Goal: Task Accomplishment & Management: Complete application form

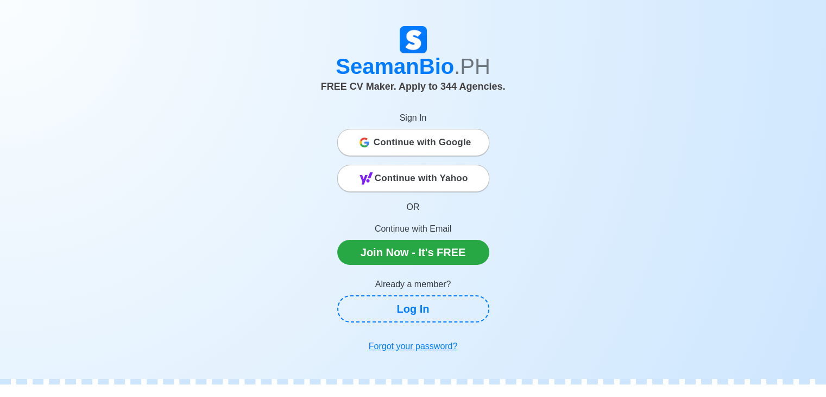
click at [439, 141] on span "Continue with Google" at bounding box center [423, 142] width 98 height 22
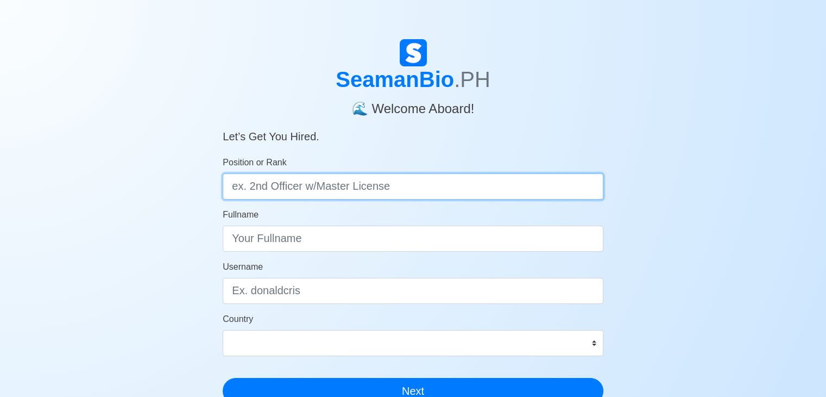
click at [363, 190] on input "Position or Rank" at bounding box center [413, 186] width 381 height 26
type input "w"
type input "Wiper"
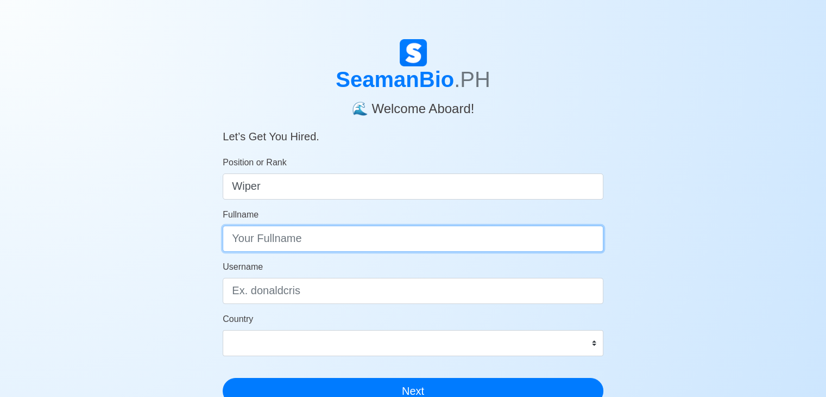
click at [304, 246] on input "Fullname" at bounding box center [413, 238] width 381 height 26
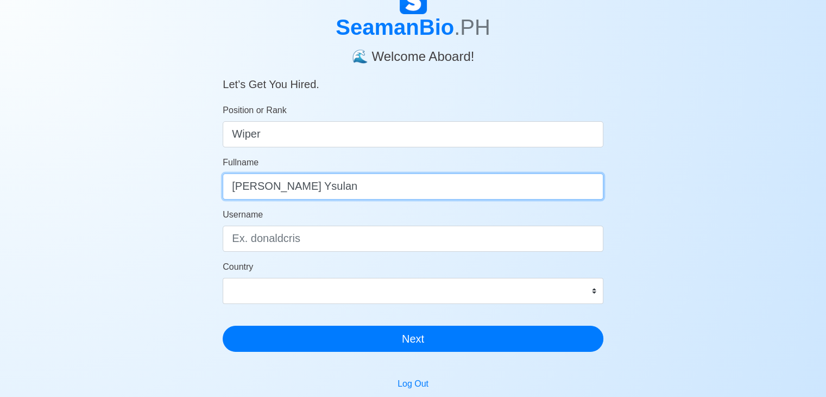
scroll to position [54, 0]
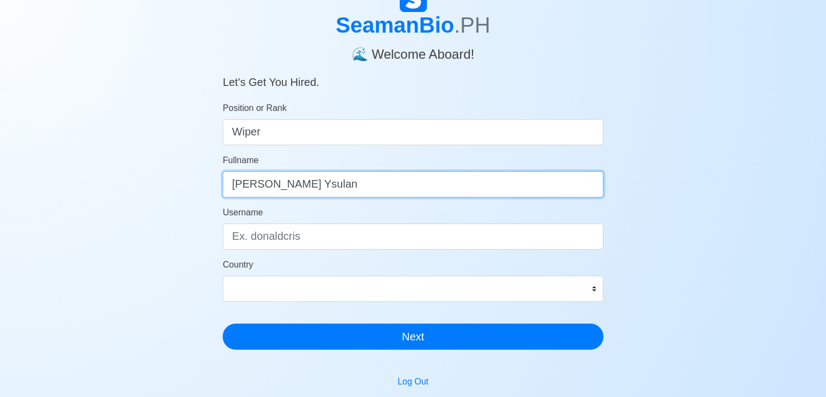
type input "Marven A. Ysulan"
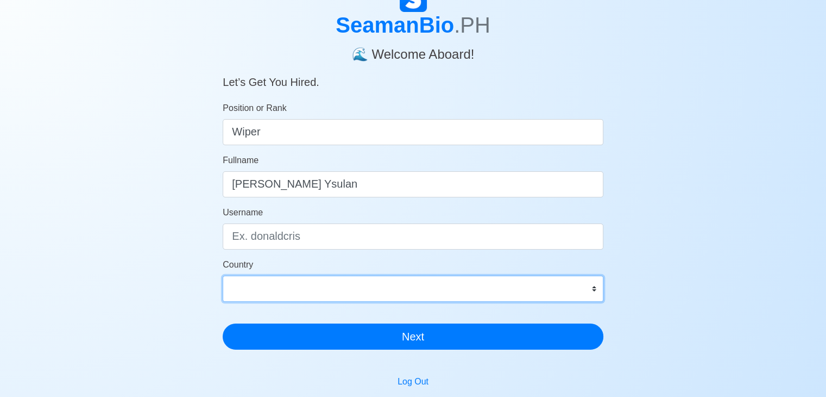
click at [595, 287] on select "Afghanistan Åland Islands Albania Algeria American Samoa Andorra Angola Anguill…" at bounding box center [413, 288] width 381 height 26
select select "PH"
click at [223, 275] on select "Afghanistan Åland Islands Albania Algeria American Samoa Andorra Angola Anguill…" at bounding box center [413, 288] width 381 height 26
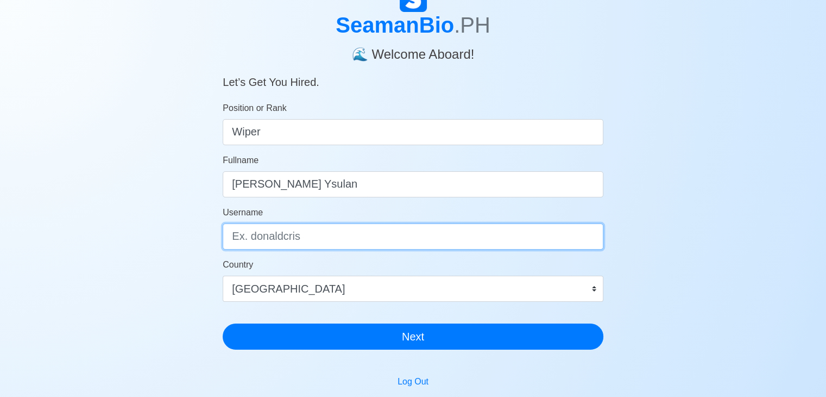
click at [511, 249] on input "Username" at bounding box center [413, 236] width 381 height 26
type input "M"
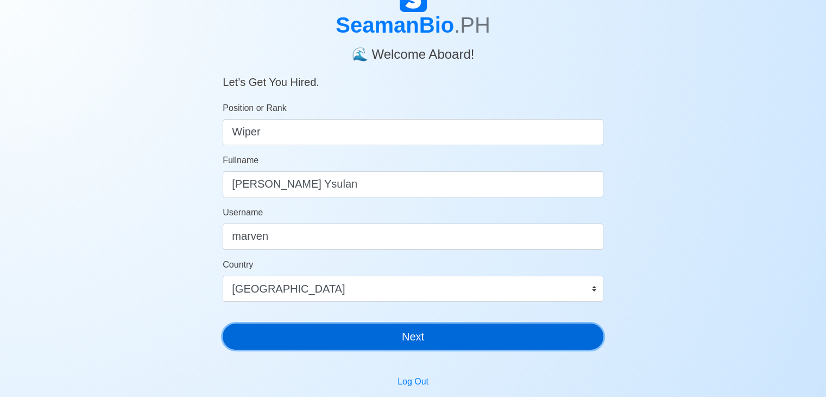
click at [439, 340] on button "Next" at bounding box center [413, 336] width 381 height 26
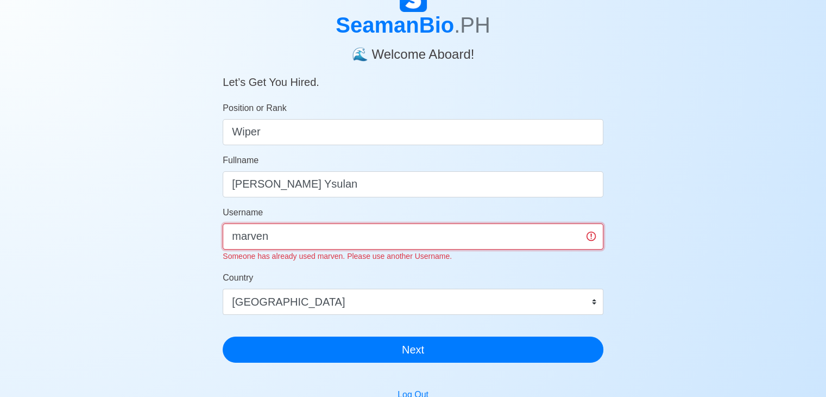
click at [353, 228] on input "marven" at bounding box center [413, 236] width 381 height 26
type input "marvenysulan"
click at [223, 336] on button "Next" at bounding box center [413, 349] width 381 height 26
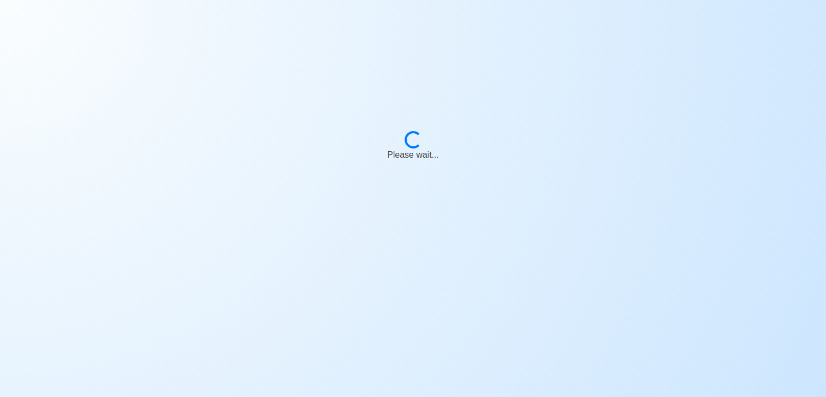
scroll to position [13, 0]
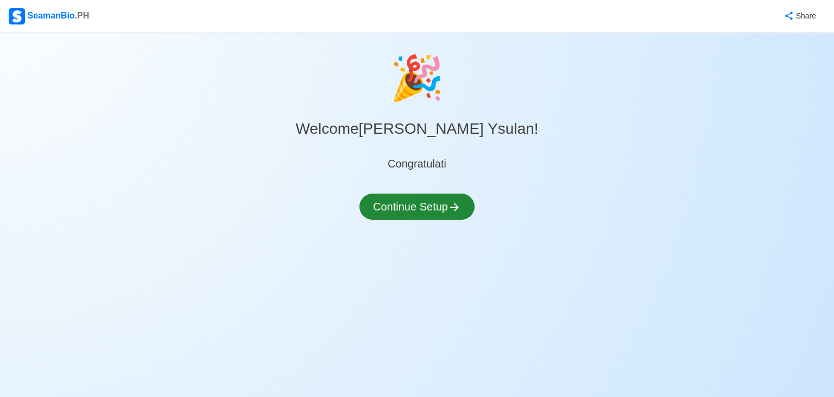
drag, startPoint x: 445, startPoint y: 226, endPoint x: 439, endPoint y: 212, distance: 16.0
click at [445, 226] on div "Continue Setup" at bounding box center [417, 212] width 115 height 39
click at [437, 205] on button "Continue Setup" at bounding box center [417, 206] width 115 height 26
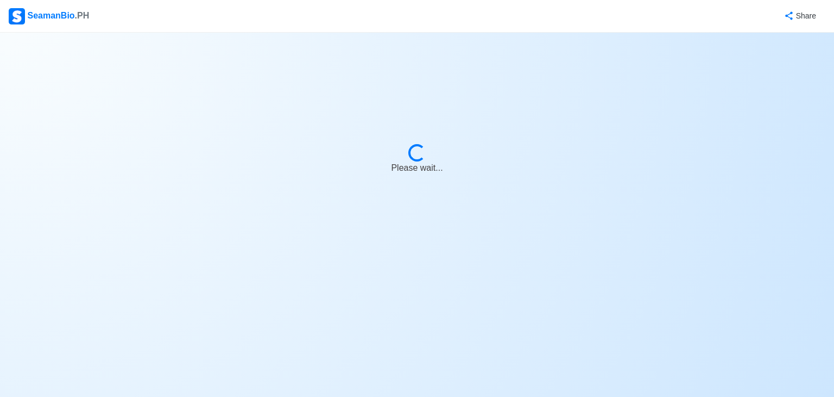
select select "Visible for Hiring"
select select "PH"
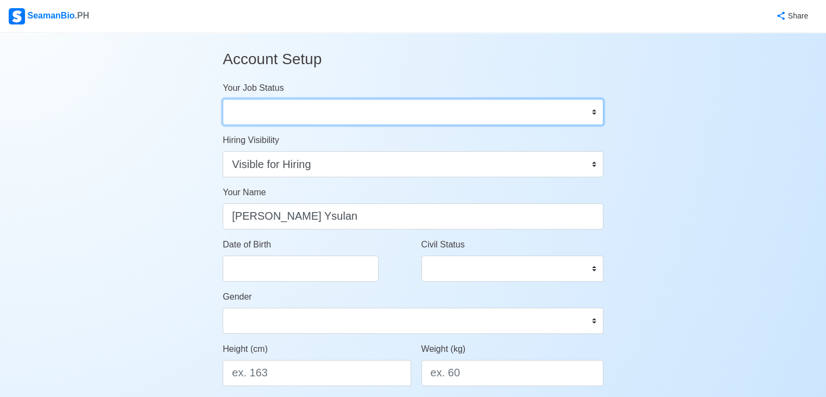
click at [594, 112] on select "Onboard Actively Looking for Job Not Looking for Job" at bounding box center [413, 112] width 381 height 26
select select "Actively Looking for Job"
click at [223, 99] on select "Onboard Actively Looking for Job Not Looking for Job" at bounding box center [413, 112] width 381 height 26
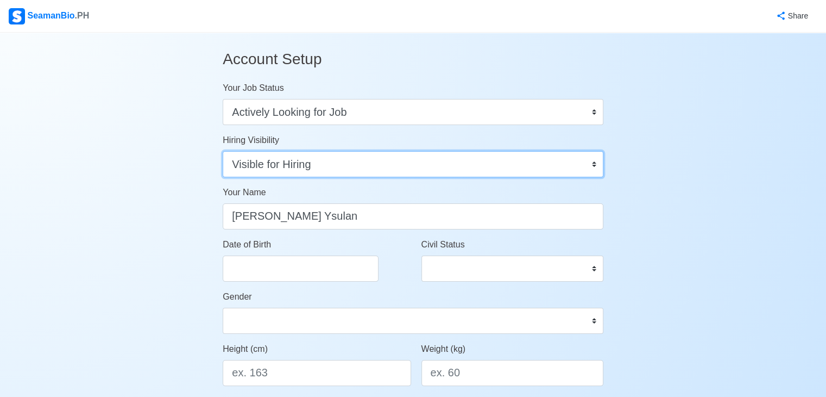
click at [593, 166] on select "Visible for Hiring Not Visible for Hiring" at bounding box center [413, 164] width 381 height 26
click at [223, 151] on select "Visible for Hiring Not Visible for Hiring" at bounding box center [413, 164] width 381 height 26
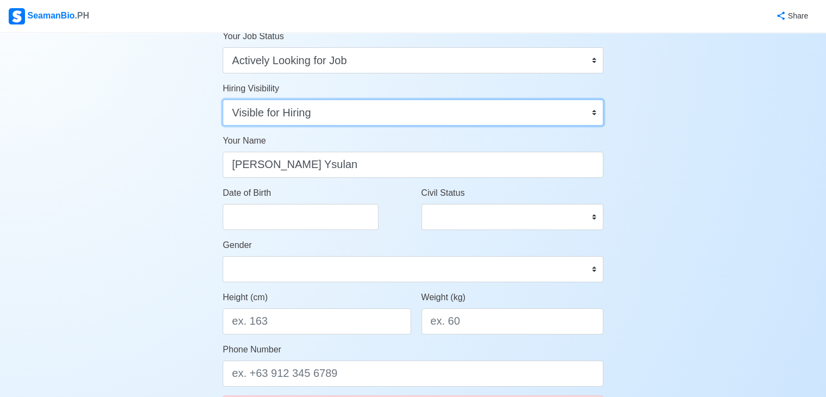
scroll to position [54, 0]
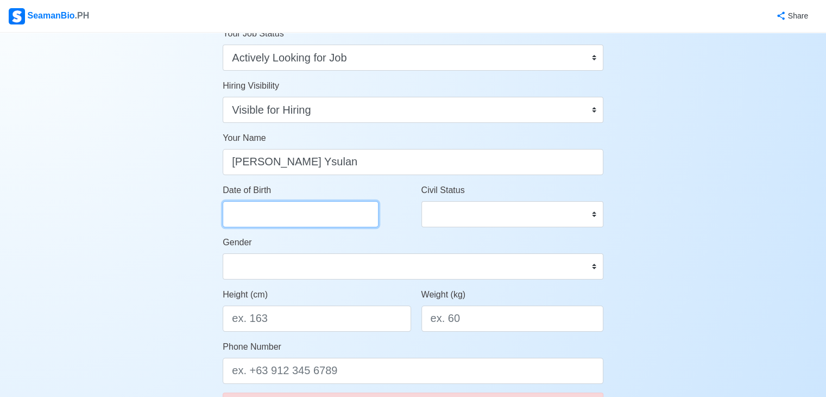
click at [286, 204] on input "Date of Birth" at bounding box center [301, 214] width 156 height 26
select select "****"
select select "*********"
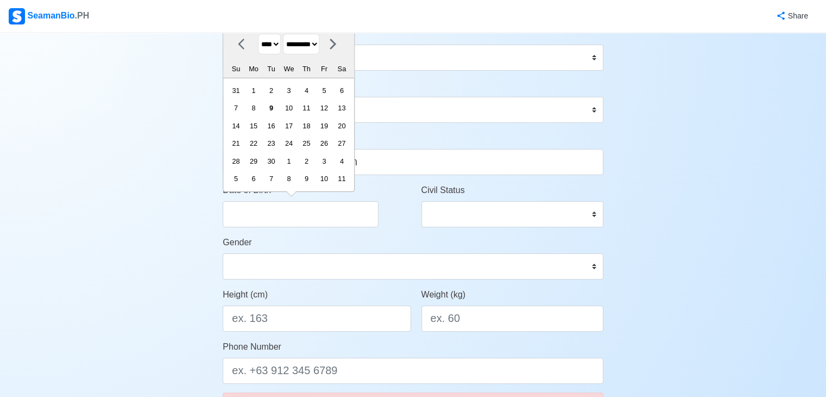
click at [280, 45] on select "**** **** **** **** **** **** **** **** **** **** **** **** **** **** **** ****…" at bounding box center [269, 44] width 23 height 21
select select "****"
click at [258, 34] on select "**** **** **** **** **** **** **** **** **** **** **** **** **** **** **** ****…" at bounding box center [269, 44] width 23 height 21
click at [319, 42] on select "******* ******** ***** ***** *** **** **** ****** ********* ******* ******** **…" at bounding box center [301, 44] width 36 height 21
select select "*******"
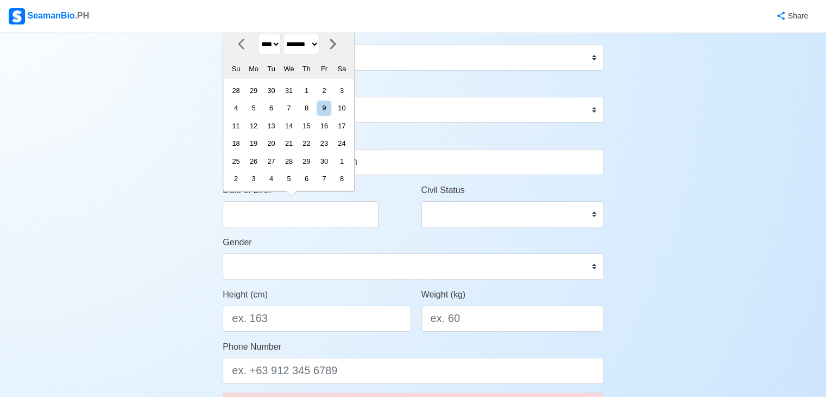
click at [287, 34] on select "******* ******** ***** ***** *** **** **** ****** ********* ******* ******** **…" at bounding box center [301, 44] width 36 height 21
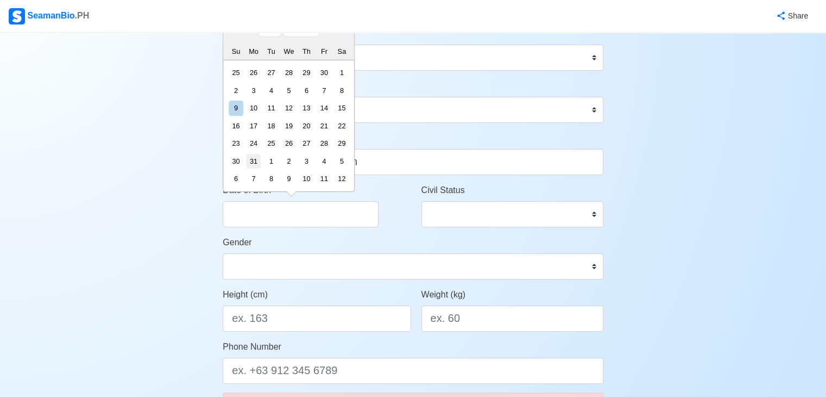
click at [260, 161] on div "31" at bounding box center [253, 161] width 15 height 15
type input "10/31/1994"
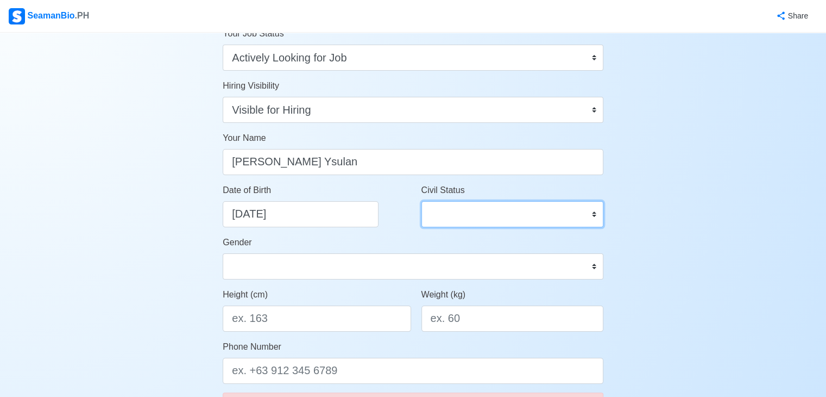
click at [474, 218] on select "Single Married Widowed Separated" at bounding box center [512, 214] width 182 height 26
click at [421, 201] on select "Single Married Widowed Separated" at bounding box center [512, 214] width 182 height 26
drag, startPoint x: 559, startPoint y: 213, endPoint x: 547, endPoint y: 216, distance: 12.7
click at [559, 213] on select "Single Married Widowed Separated" at bounding box center [512, 214] width 182 height 26
select select "Married"
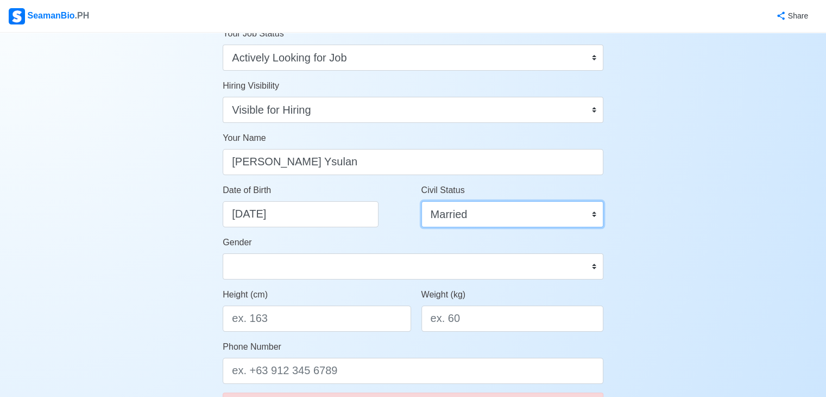
click at [421, 201] on select "Single Married Widowed Separated" at bounding box center [512, 214] width 182 height 26
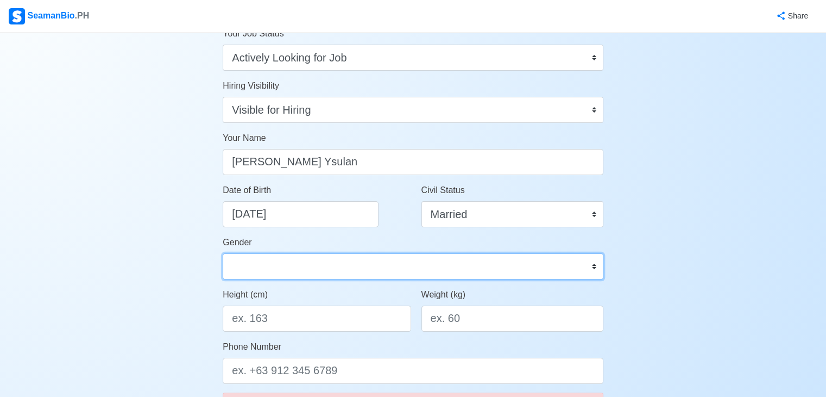
click at [309, 266] on select "Male Female" at bounding box center [413, 266] width 381 height 26
select select "[DEMOGRAPHIC_DATA]"
click at [223, 253] on select "Male Female" at bounding box center [413, 266] width 381 height 26
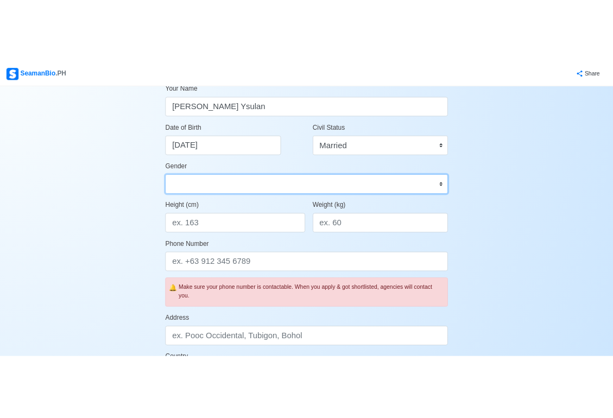
scroll to position [163, 0]
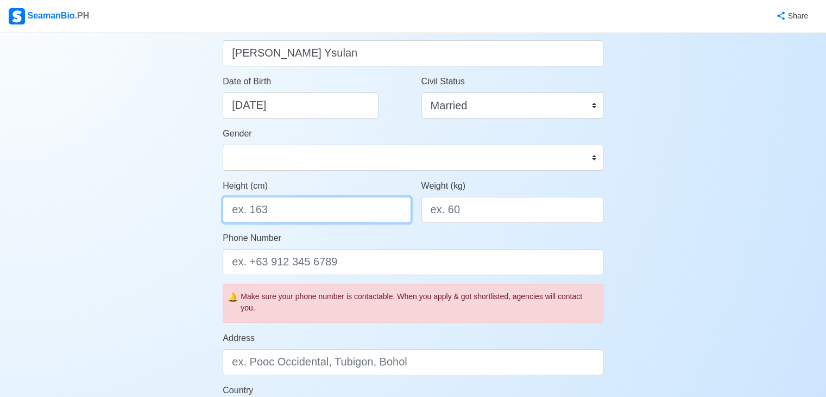
click at [294, 215] on input "Height (cm)" at bounding box center [317, 210] width 188 height 26
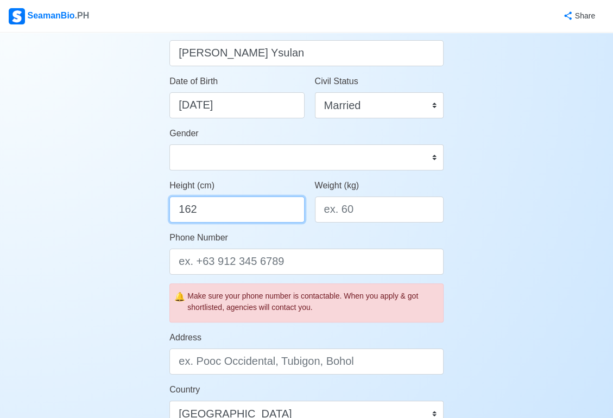
type input "162"
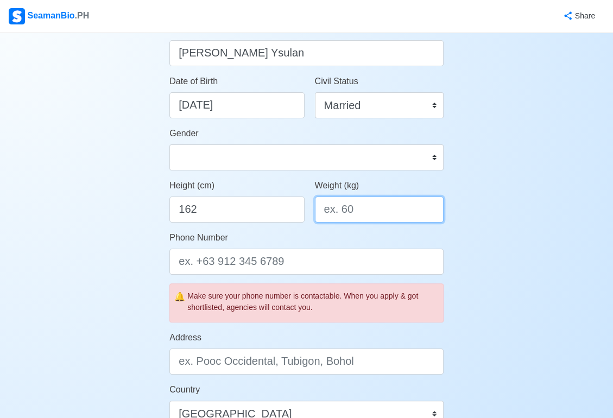
click at [361, 204] on input "Weight (kg)" at bounding box center [379, 210] width 129 height 26
type input "53"
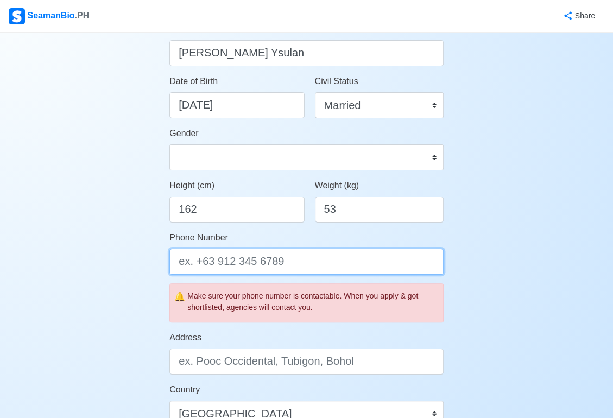
click at [260, 263] on input "Phone Number" at bounding box center [306, 262] width 274 height 26
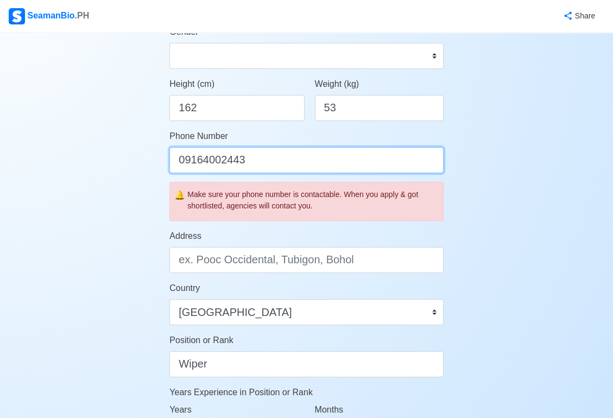
scroll to position [272, 0]
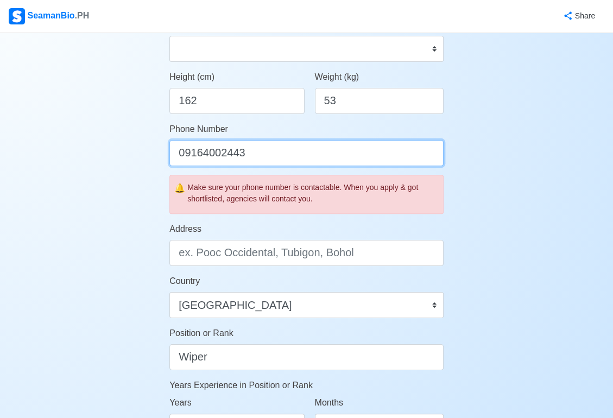
type input "09164002443"
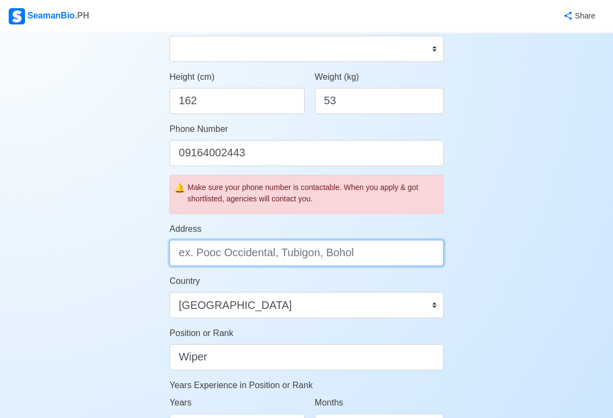
click at [256, 255] on input "Address" at bounding box center [306, 253] width 274 height 26
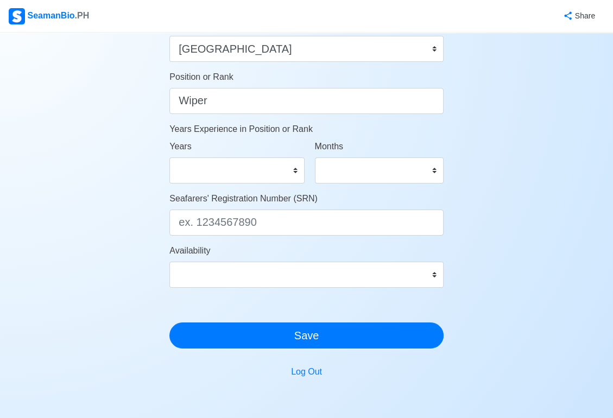
scroll to position [591, 0]
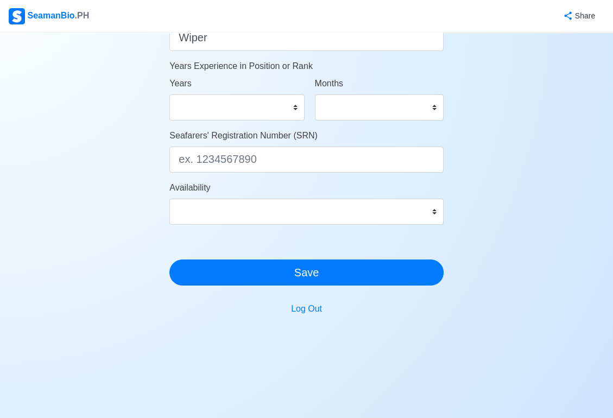
type input "New San Agustin Indangan Davao City"
click at [250, 106] on select "0 1 2 3 4 5 6 7 8 9 10 11 12 13 14 15 16 17 18 19 20 21 22 23 24 25 26 27 28 29…" at bounding box center [236, 108] width 135 height 26
click at [169, 95] on select "0 1 2 3 4 5 6 7 8 9 10 11 12 13 14 15 16 17 18 19 20 21 22 23 24 25 26 27 28 29…" at bounding box center [236, 108] width 135 height 26
click at [436, 104] on select "0 1 2 3 4 5 6 7 8 9 10 11" at bounding box center [379, 108] width 129 height 26
click at [244, 111] on select "0 1 2 3 4 5 6 7 8 9 10 11 12 13 14 15 16 17 18 19 20 21 22 23 24 25 26 27 28 29…" at bounding box center [236, 108] width 135 height 26
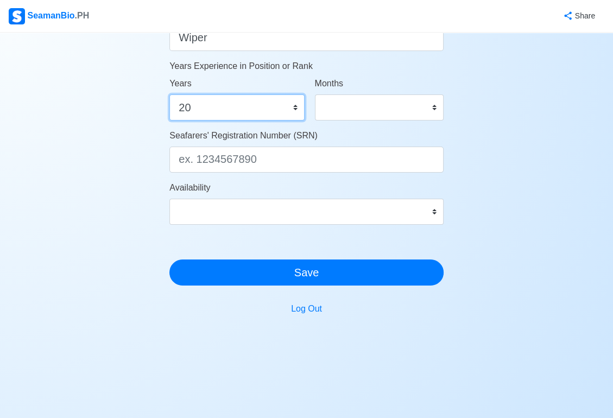
click at [223, 116] on select "0 1 2 3 4 5 6 7 8 9 10 11 12 13 14 15 16 17 18 19 20 21 22 23 24 25 26 27 28 29…" at bounding box center [236, 108] width 135 height 26
select select "4"
click at [169, 95] on select "0 1 2 3 4 5 6 7 8 9 10 11 12 13 14 15 16 17 18 19 20 21 22 23 24 25 26 27 28 29…" at bounding box center [236, 108] width 135 height 26
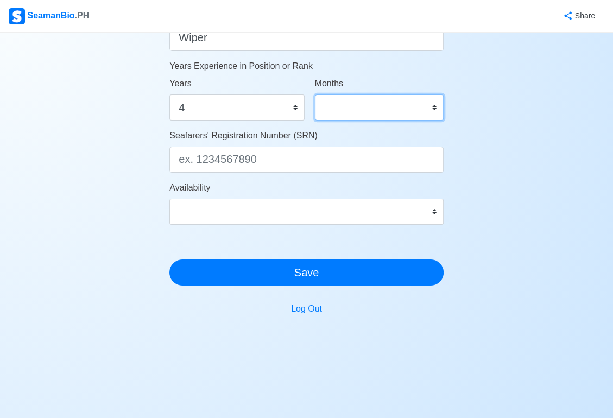
click at [415, 111] on select "0 1 2 3 4 5 6 7 8 9 10 11" at bounding box center [379, 108] width 129 height 26
click at [383, 118] on select "0 1 2 3 4 5 6 7 8 9 10 11" at bounding box center [379, 108] width 129 height 26
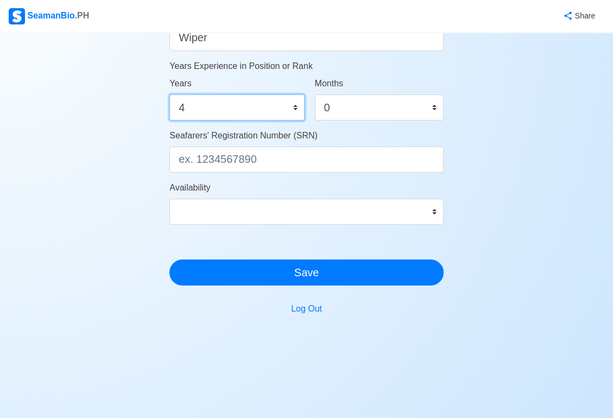
click at [297, 110] on select "0 1 2 3 4 5 6 7 8 9 10 11 12 13 14 15 16 17 18 19 20 21 22 23 24 25 26 27 28 29…" at bounding box center [236, 108] width 135 height 26
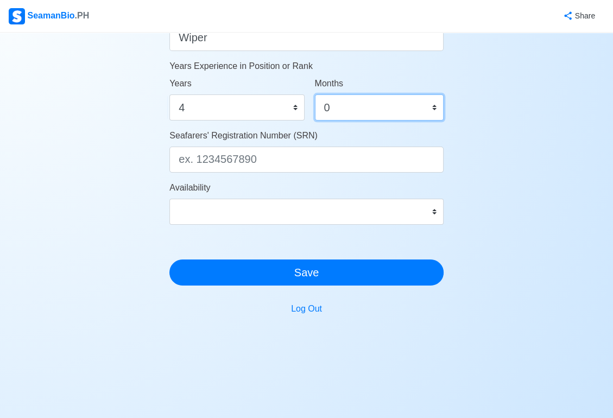
click at [353, 107] on select "0 1 2 3 4 5 6 7 8 9 10 11" at bounding box center [379, 108] width 129 height 26
select select "11"
click at [315, 95] on select "0 1 2 3 4 5 6 7 8 9 10 11" at bounding box center [379, 108] width 129 height 26
click at [432, 111] on select "0 1 2 3 4 5 6 7 8 9 10 11" at bounding box center [379, 108] width 129 height 26
click at [315, 95] on select "0 1 2 3 4 5 6 7 8 9 10 11" at bounding box center [379, 108] width 129 height 26
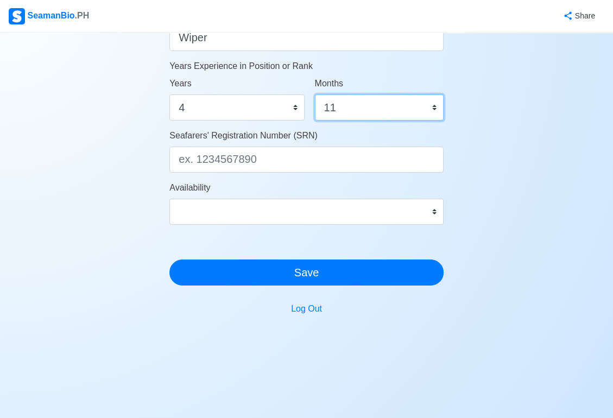
click at [434, 109] on select "0 1 2 3 4 5 6 7 8 9 10 11" at bounding box center [379, 108] width 129 height 26
click at [315, 95] on select "0 1 2 3 4 5 6 7 8 9 10 11" at bounding box center [379, 108] width 129 height 26
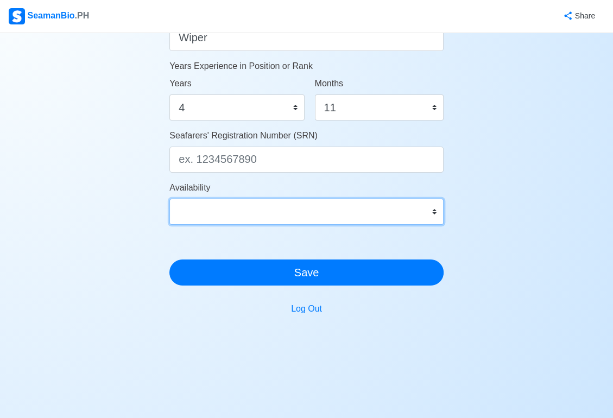
click at [432, 216] on select "Immediate Oct 2025 Nov 2025 Dec 2025 Jan 2026 Feb 2026 Mar 2026 Apr 2026 May 20…" at bounding box center [306, 212] width 274 height 26
select select "1759248000000"
click at [169, 199] on select "Immediate Oct 2025 Nov 2025 Dec 2025 Jan 2026 Feb 2026 Mar 2026 Apr 2026 May 20…" at bounding box center [306, 212] width 274 height 26
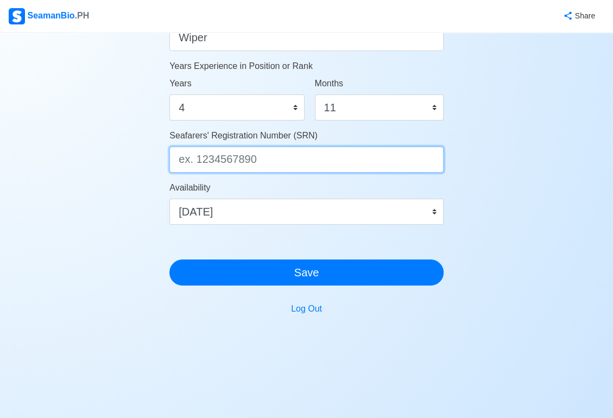
click at [259, 152] on input "Seafarers' Registration Number (SRN)" at bounding box center [306, 160] width 274 height 26
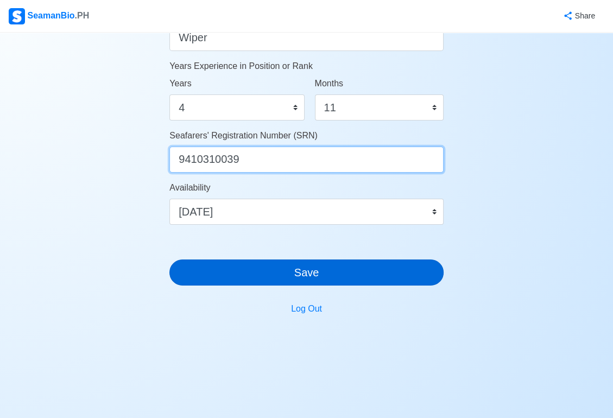
type input "9410310039"
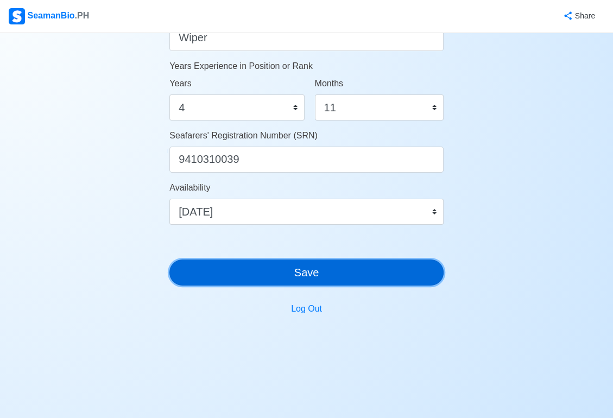
click at [305, 272] on button "Save" at bounding box center [306, 273] width 274 height 26
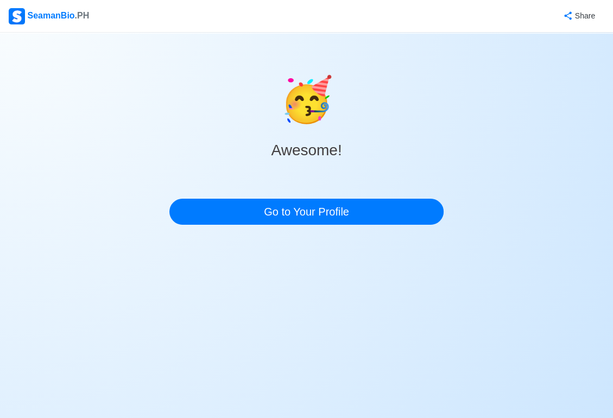
scroll to position [0, 0]
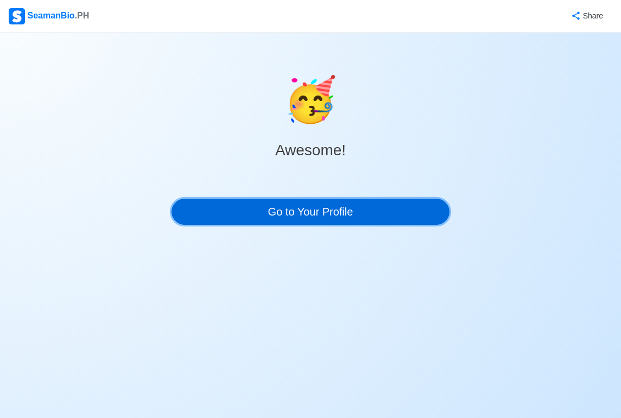
click at [314, 209] on link "Go to Your Profile" at bounding box center [311, 212] width 278 height 26
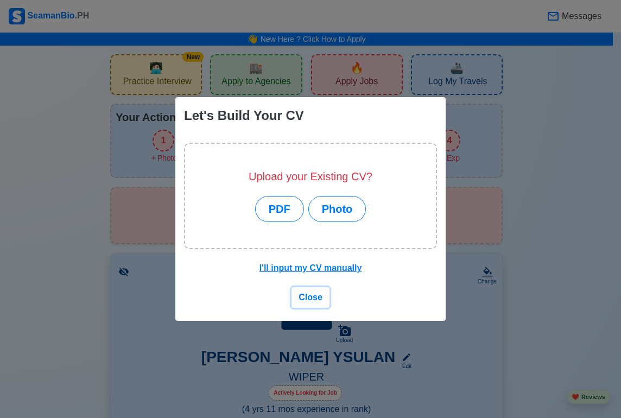
click at [307, 297] on span "Close" at bounding box center [311, 297] width 24 height 9
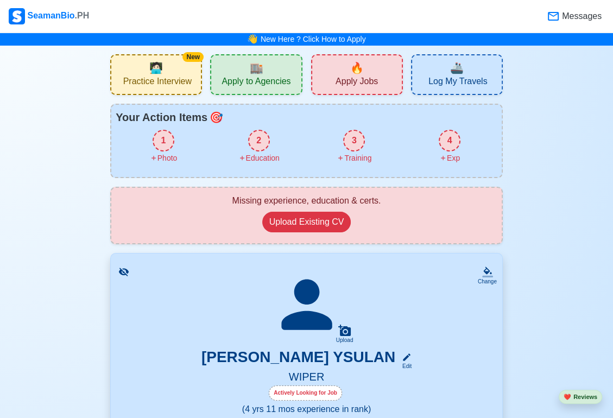
click at [280, 90] on div "🏬 Apply to Agencies" at bounding box center [256, 74] width 92 height 41
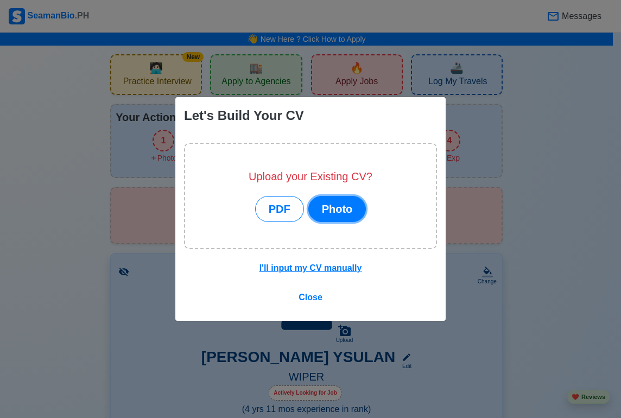
click at [341, 213] on button "Photo" at bounding box center [338, 209] width 58 height 26
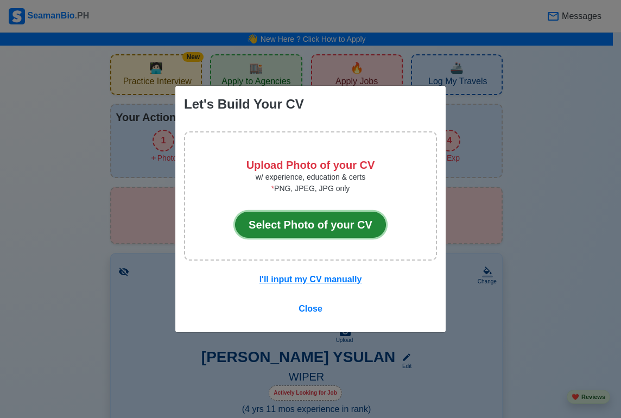
click at [344, 226] on button "Select Photo of your CV" at bounding box center [310, 225] width 151 height 26
click at [318, 220] on button "Select Photo of your CV" at bounding box center [310, 225] width 151 height 26
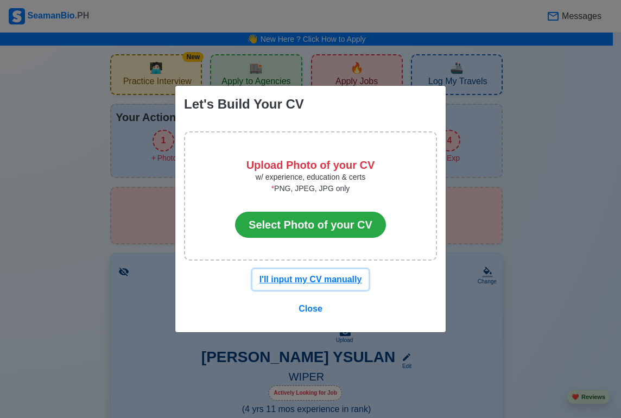
click at [326, 277] on u "I'll input my CV manually" at bounding box center [311, 279] width 103 height 9
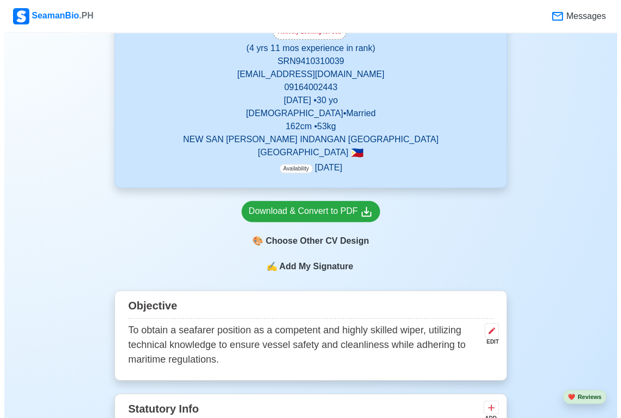
scroll to position [380, 0]
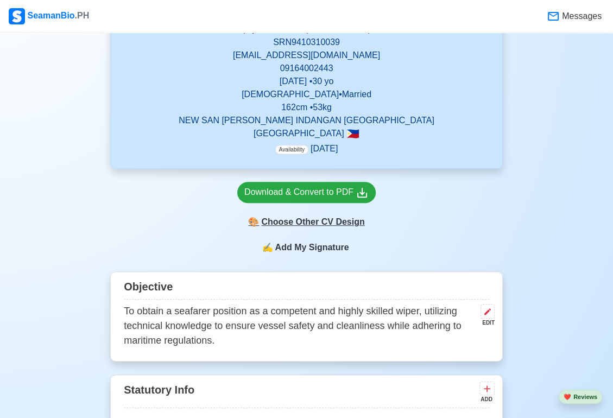
click at [337, 227] on div "🎨 Choose Other CV Design" at bounding box center [306, 222] width 139 height 21
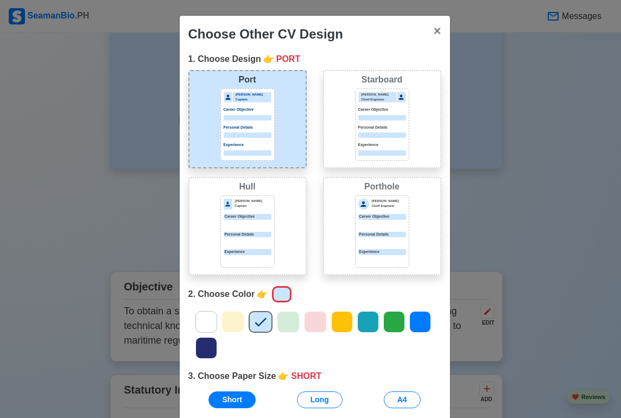
click at [382, 140] on div "Jeffrey Gil Chief Engineer Career Objective Personal Details Experience" at bounding box center [382, 124] width 48 height 64
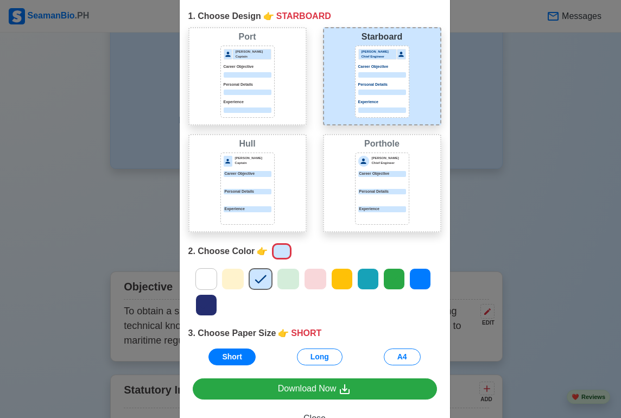
scroll to position [81, 0]
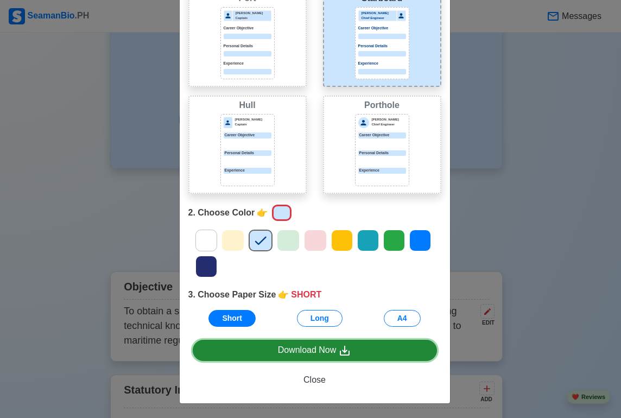
click at [315, 351] on div "Download Now" at bounding box center [315, 351] width 74 height 14
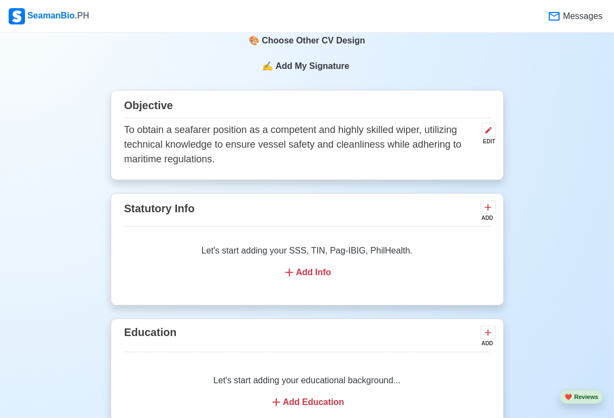
scroll to position [603, 0]
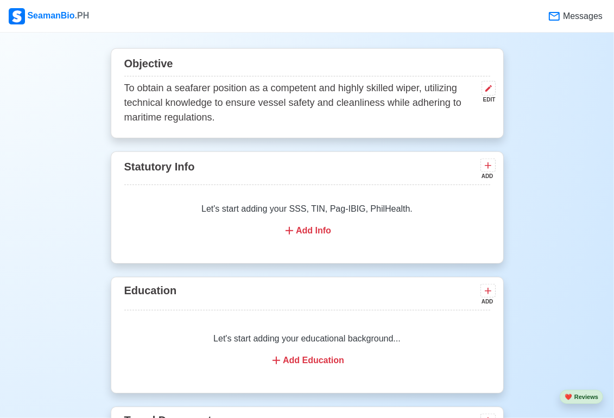
click at [314, 234] on div "Add Info" at bounding box center [307, 230] width 340 height 13
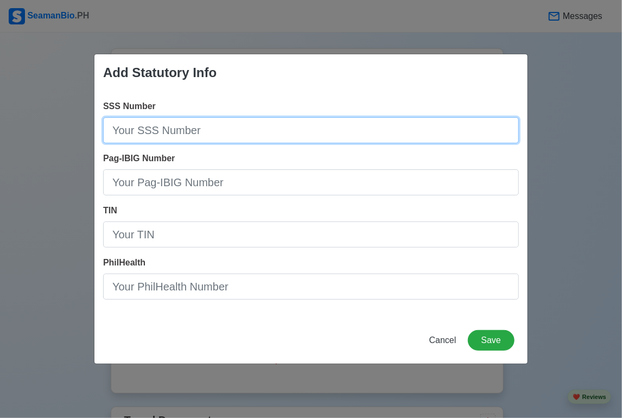
click at [229, 135] on input "SSS Number" at bounding box center [311, 130] width 416 height 26
type input "[PHONE_NUMBER]"
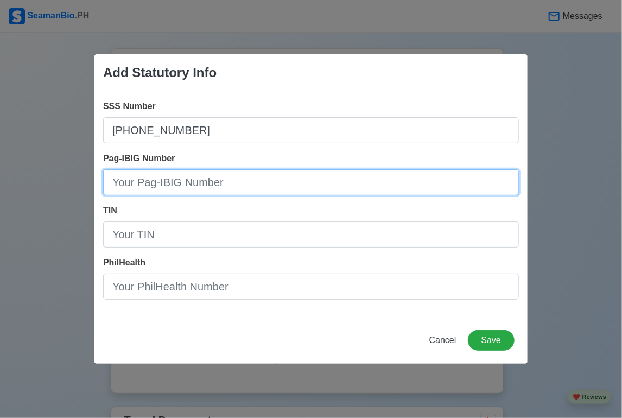
click at [258, 181] on input "Pag-IBIG Number" at bounding box center [311, 182] width 416 height 26
paste input "121216097482"
type input "121216097482"
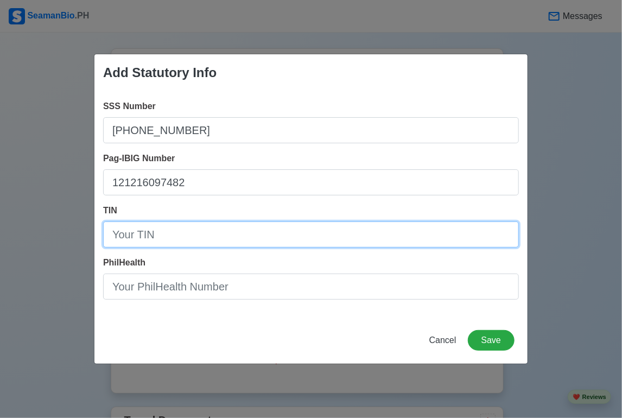
click at [226, 233] on input "TIN" at bounding box center [311, 235] width 416 height 26
paste input "[PHONE_NUMBER]"
type input "[PHONE_NUMBER]"
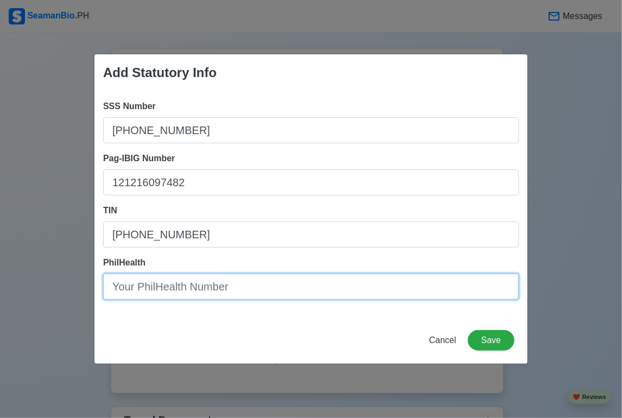
click at [210, 285] on input "PhilHealth" at bounding box center [311, 287] width 416 height 26
paste input "030259438140"
type input "030259438140"
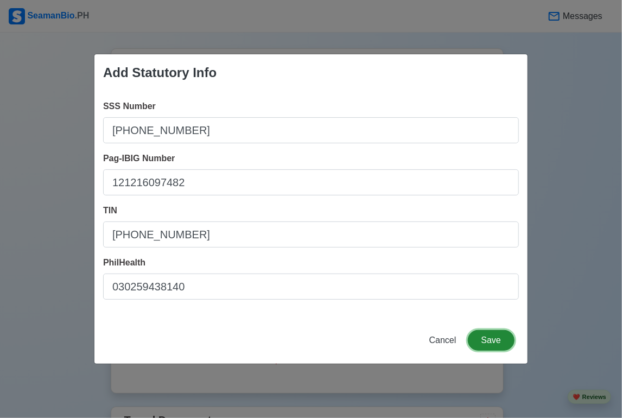
click at [497, 342] on button "Save" at bounding box center [491, 340] width 47 height 21
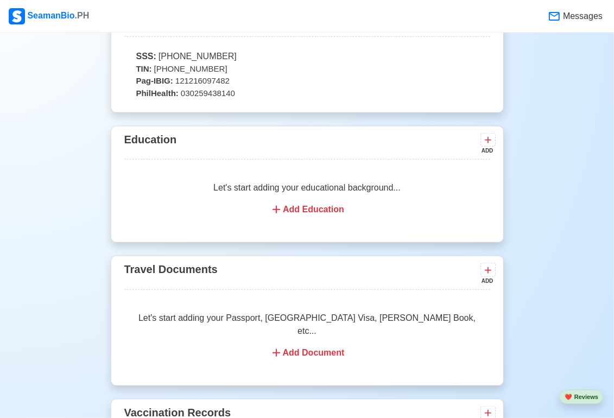
scroll to position [766, 0]
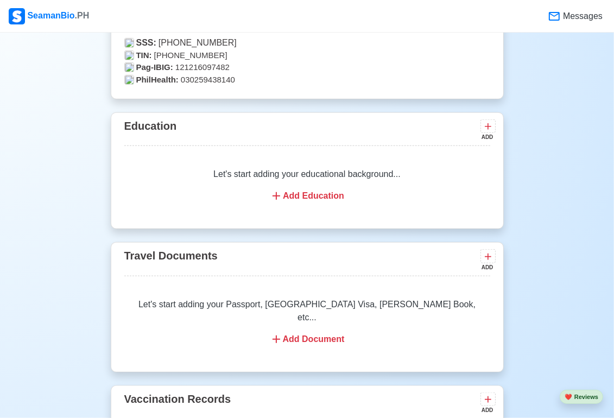
click at [323, 198] on div "Add Education" at bounding box center [307, 196] width 340 height 13
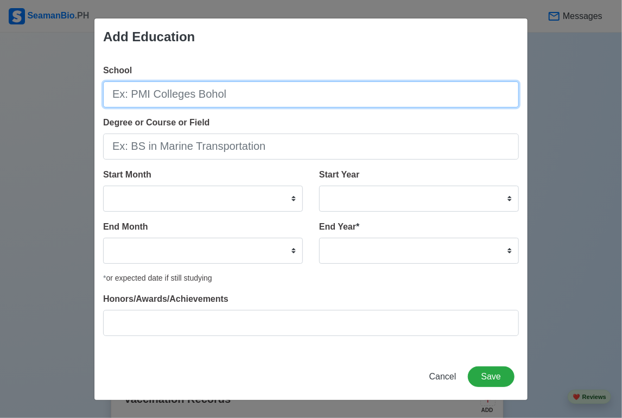
click at [242, 99] on input "School" at bounding box center [311, 94] width 416 height 26
type input "PMI Q.C"
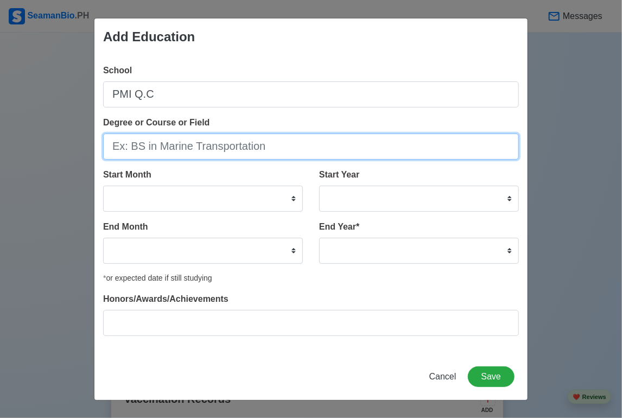
click at [214, 143] on input "Degree or Course or Field" at bounding box center [311, 147] width 416 height 26
type input "BS MARINE ENGINEERING"
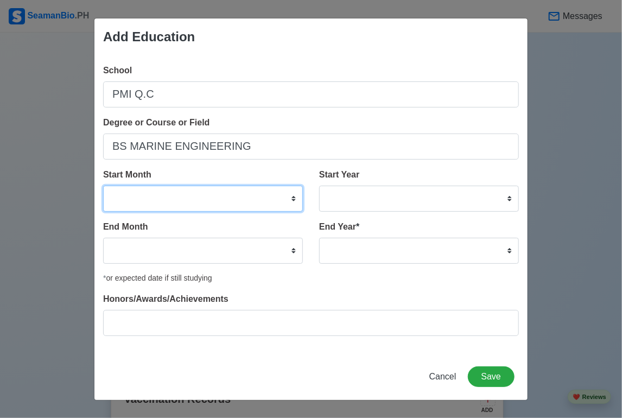
click at [216, 203] on select "January February March April May June July August September October November De…" at bounding box center [203, 199] width 200 height 26
select select "June"
click at [103, 186] on select "January February March April May June July August September October November De…" at bounding box center [203, 199] width 200 height 26
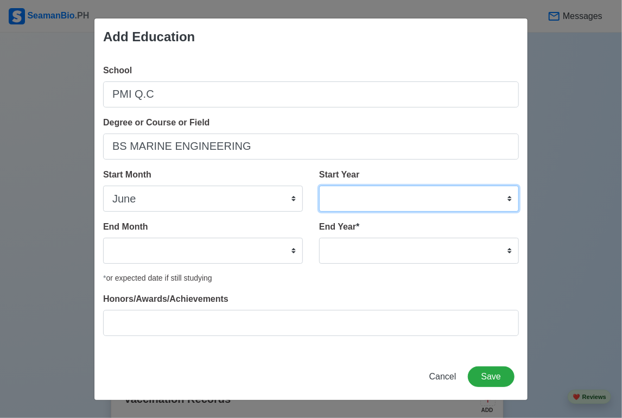
click at [508, 195] on select "2025 2024 2023 2022 2021 2020 2019 2018 2017 2016 2015 2014 2013 2012 2011 2010…" at bounding box center [419, 199] width 200 height 26
select select "2011"
click at [319, 186] on select "2025 2024 2023 2022 2021 2020 2019 2018 2017 2016 2015 2014 2013 2012 2011 2010…" at bounding box center [419, 199] width 200 height 26
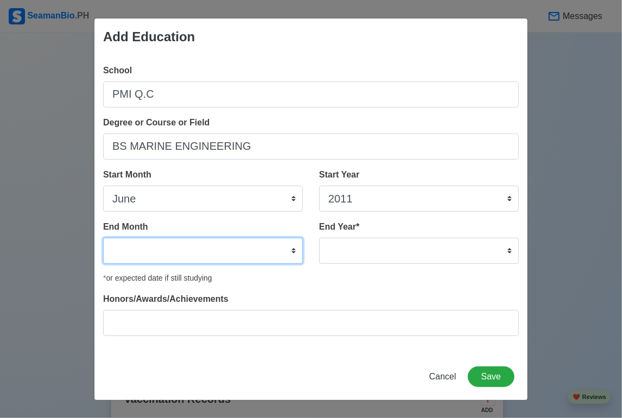
click at [293, 250] on select "January February March April May June July August September October November De…" at bounding box center [203, 251] width 200 height 26
select select "October"
click at [103, 238] on select "January February March April May June July August September October November De…" at bounding box center [203, 251] width 200 height 26
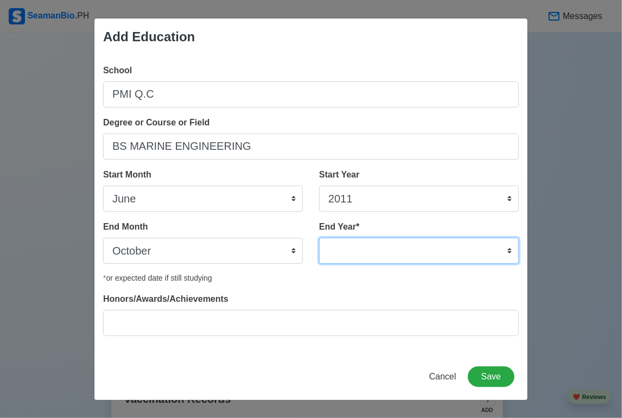
click at [508, 249] on select "2035 2034 2033 2032 2031 2030 2029 2028 2027 2026 2025 2024 2023 2022 2021 2020…" at bounding box center [419, 251] width 200 height 26
select select "2013"
click at [319, 238] on select "2035 2034 2033 2032 2031 2030 2029 2028 2027 2026 2025 2024 2023 2022 2021 2020…" at bounding box center [419, 251] width 200 height 26
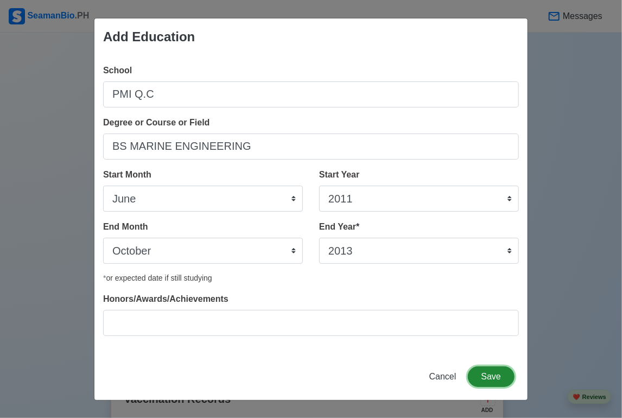
click at [488, 372] on button "Save" at bounding box center [491, 377] width 47 height 21
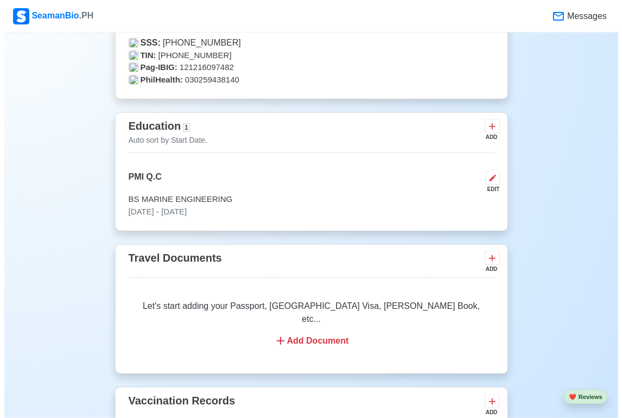
scroll to position [821, 0]
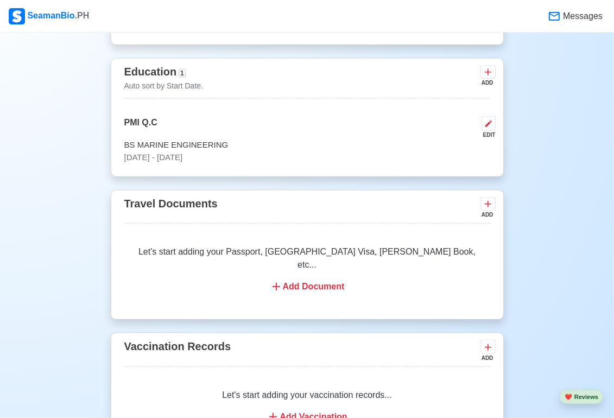
click at [315, 280] on div "Add Document" at bounding box center [307, 286] width 340 height 13
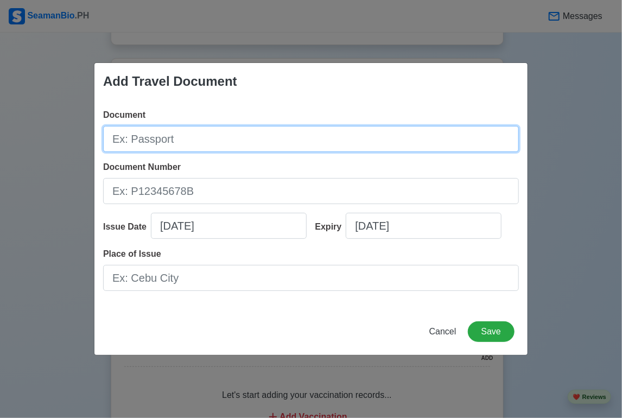
click at [193, 137] on input "Document" at bounding box center [311, 139] width 416 height 26
paste input "P3293682B"
type input "P3293682B"
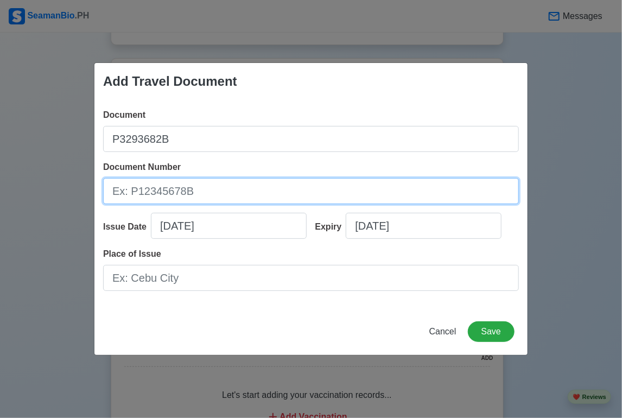
click at [214, 193] on input "Document Number" at bounding box center [311, 191] width 416 height 26
paste input "P3293682B"
type input "P3293682B"
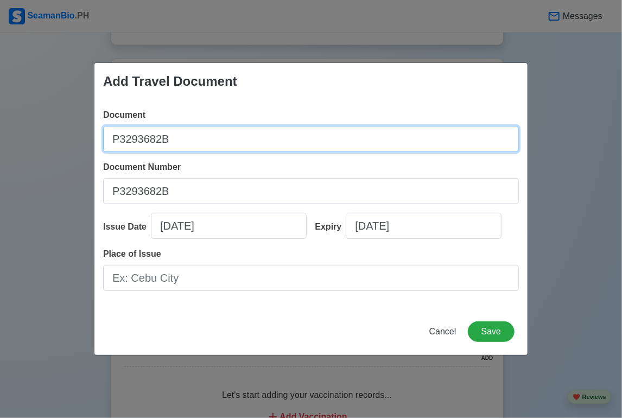
drag, startPoint x: 199, startPoint y: 141, endPoint x: 103, endPoint y: 143, distance: 95.6
click at [106, 142] on input "P3293682B" at bounding box center [311, 139] width 416 height 26
type input "Passport"
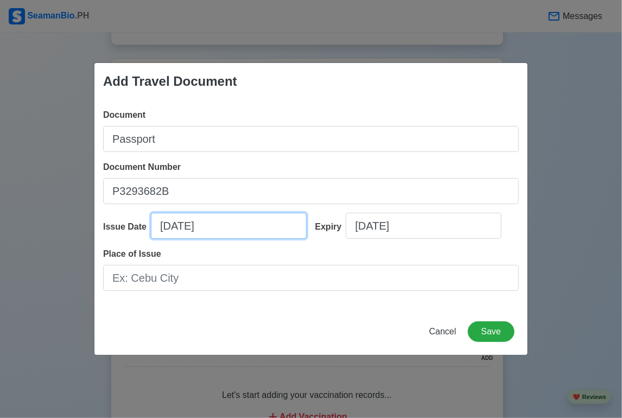
select select "****"
select select "*********"
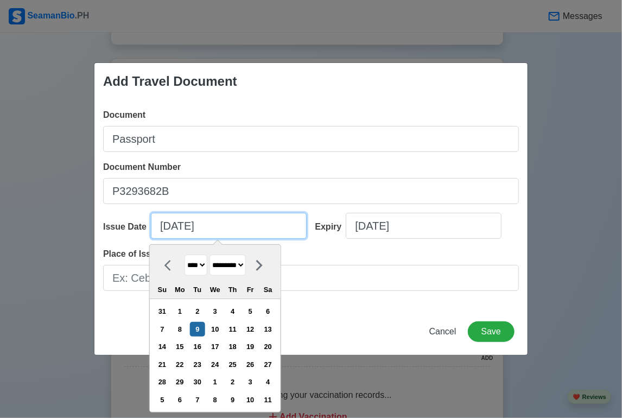
click at [185, 226] on input "[DATE]" at bounding box center [229, 226] width 156 height 26
click at [215, 226] on input "[DATE]" at bounding box center [229, 226] width 156 height 26
type input "[DATE]"
select select "****"
type input "[DATE]"
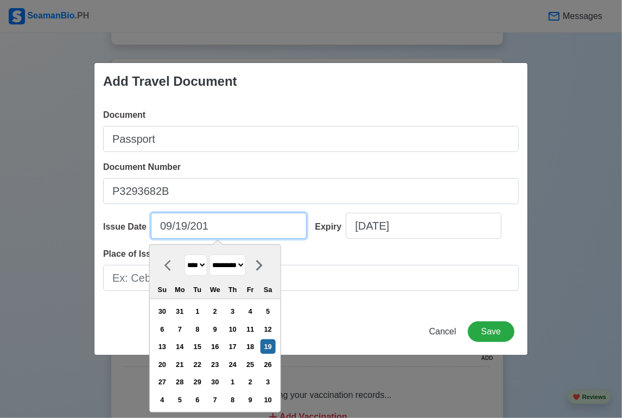
select select "****"
click at [186, 225] on input "[DATE]" at bounding box center [229, 226] width 156 height 26
type input "[DATE]"
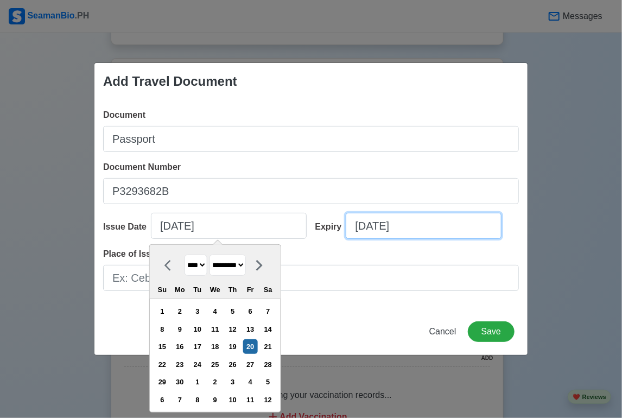
select select "****"
select select "*********"
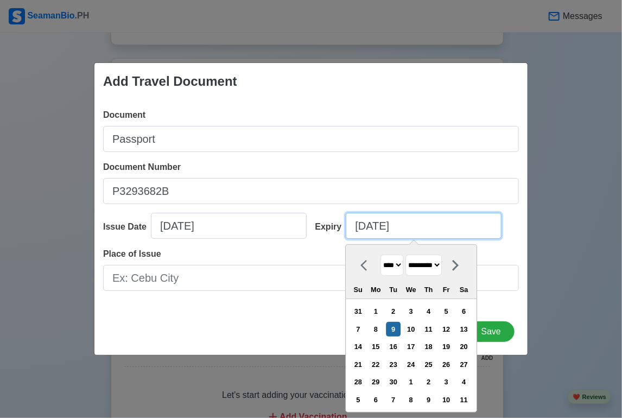
click at [380, 228] on input "[DATE]" at bounding box center [424, 226] width 156 height 26
type input "[DATE]"
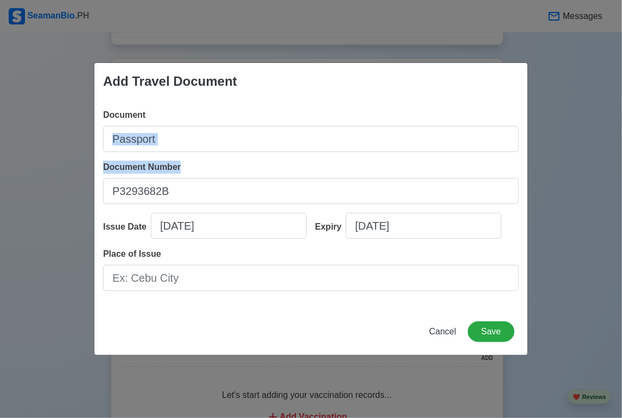
drag, startPoint x: 462, startPoint y: 96, endPoint x: 486, endPoint y: 172, distance: 79.5
click at [487, 173] on div "Document Passport Document Number [PASSPORT] Issue Date [DATE] Expiry [DATE] Pl…" at bounding box center [311, 204] width 433 height 209
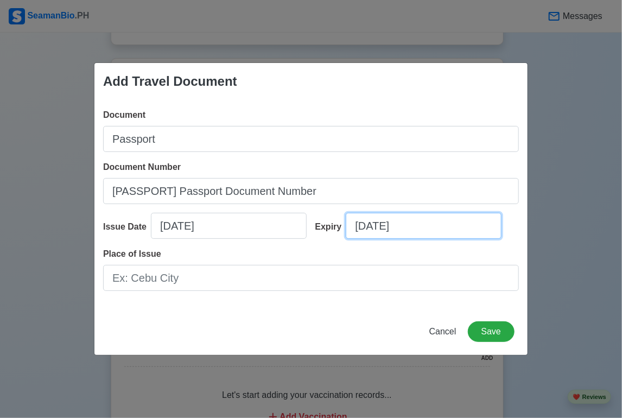
type input "P3293682B"
type input "[DATE] Passport Document Number"
select select "****"
select select "*********"
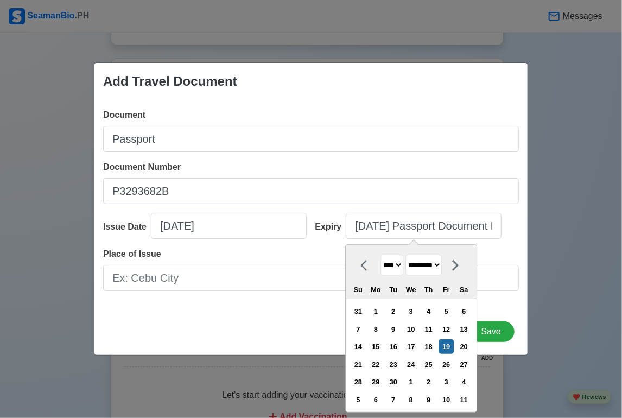
click at [395, 245] on div "**** **** **** **** **** **** **** **** **** **** **** **** **** **** **** ****…" at bounding box center [411, 328] width 131 height 167
click at [404, 220] on input "[DATE] Passport Document Number" at bounding box center [424, 226] width 156 height 26
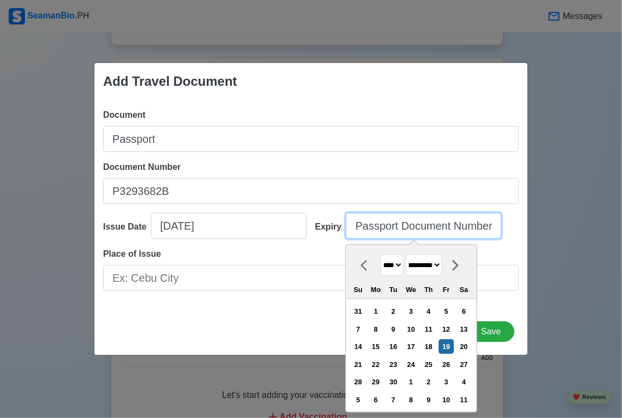
click at [479, 226] on input "[DATE] Passport Document Number" at bounding box center [424, 226] width 156 height 26
click at [482, 228] on input "[DATE] Passport Document Number" at bounding box center [424, 226] width 156 height 26
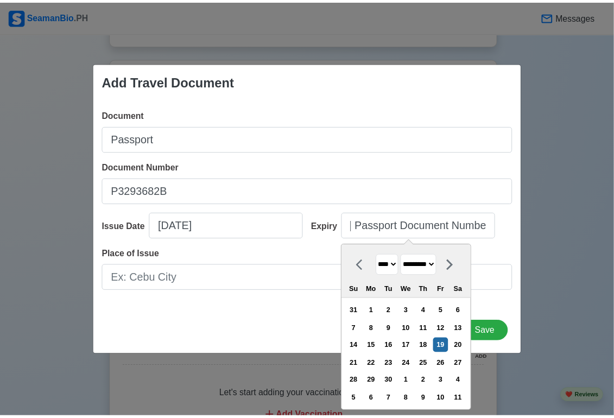
scroll to position [0, 0]
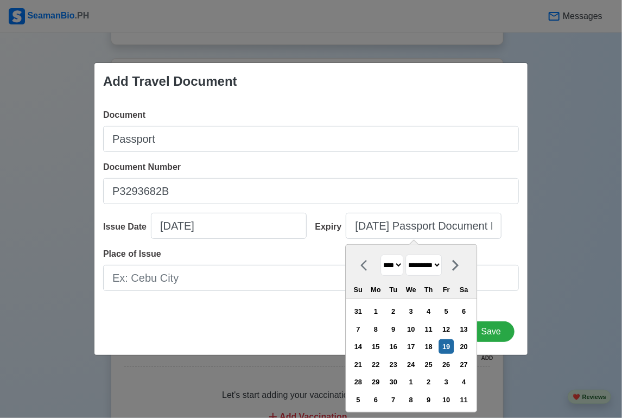
drag, startPoint x: 482, startPoint y: 228, endPoint x: 471, endPoint y: 236, distance: 13.6
click at [475, 246] on div "**** **** **** **** **** **** **** **** **** **** **** **** **** **** **** ****…" at bounding box center [411, 272] width 131 height 54
click at [477, 225] on input "[DATE] Passport Doument Numbe" at bounding box center [424, 226] width 156 height 26
click at [477, 226] on input "[DATE] Passporument Numbe" at bounding box center [424, 226] width 156 height 26
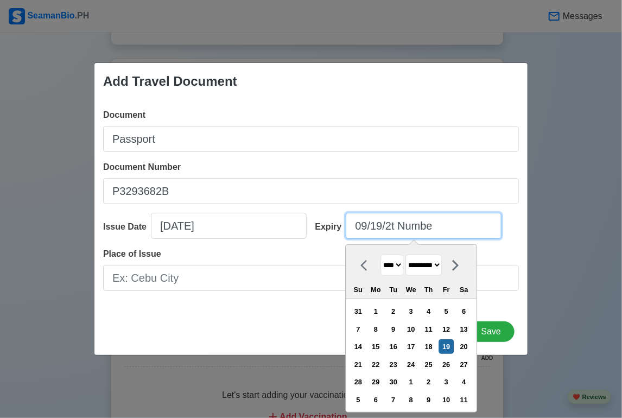
click at [451, 232] on input "09/19/2t Numbe" at bounding box center [424, 226] width 156 height 26
type input "09/19/2"
select select "****"
type input "09/19/"
select select "****"
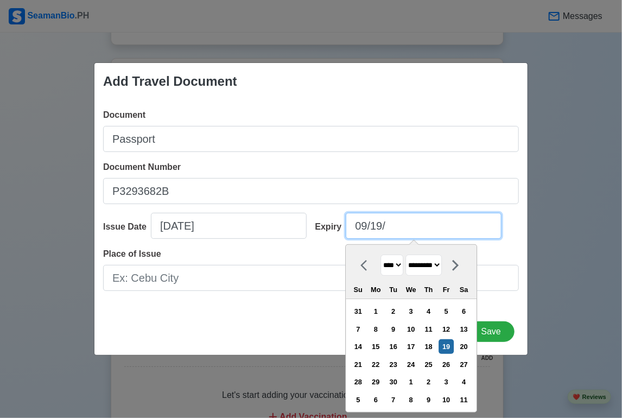
click at [380, 225] on input "09/19/" at bounding box center [424, 226] width 156 height 26
type input "09/1/"
select select "****"
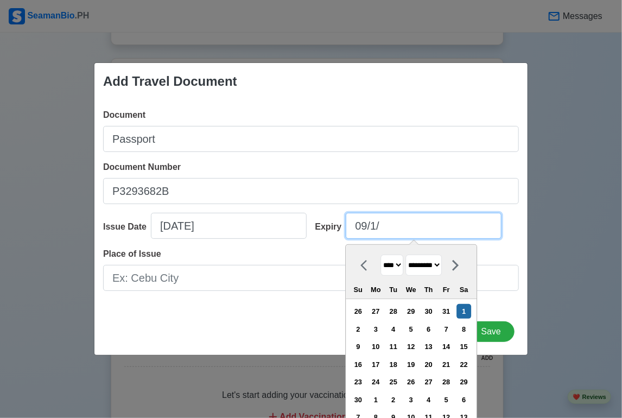
type input "09/12/"
select select "****"
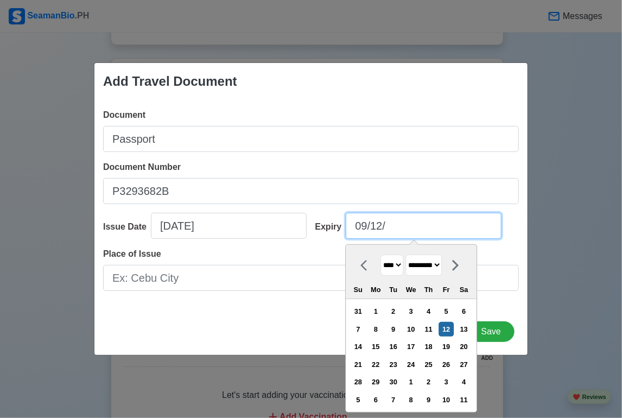
type input "09/1/"
select select "****"
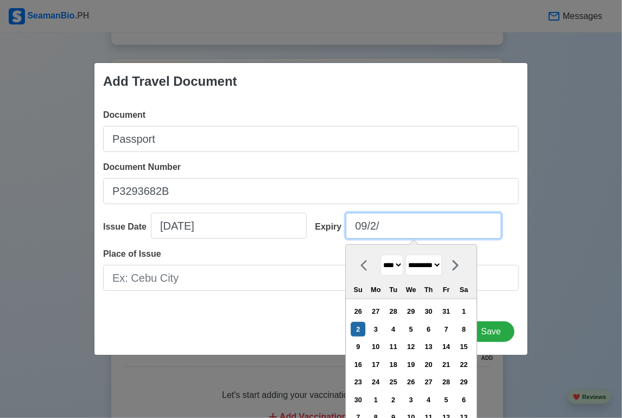
type input "09/20/"
select select "****"
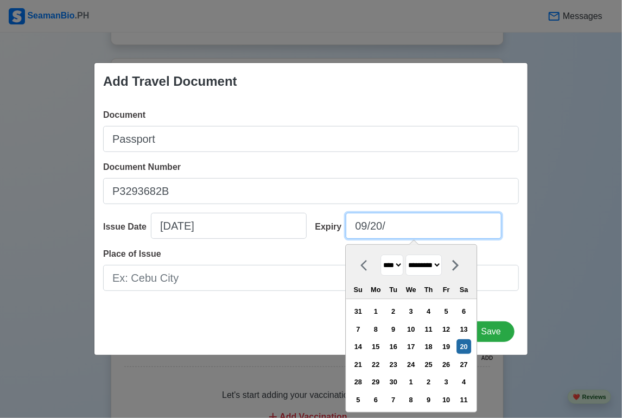
click at [419, 230] on input "09/20/" at bounding box center [424, 226] width 156 height 26
type input "09/20/2"
select select "****"
type input "[DATE]"
select select "****"
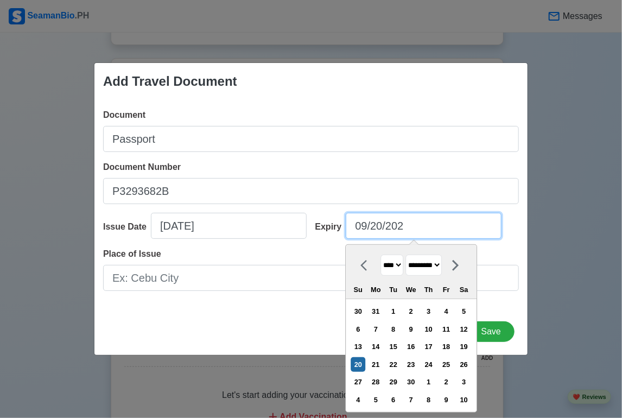
type input "[DATE]"
select select "****"
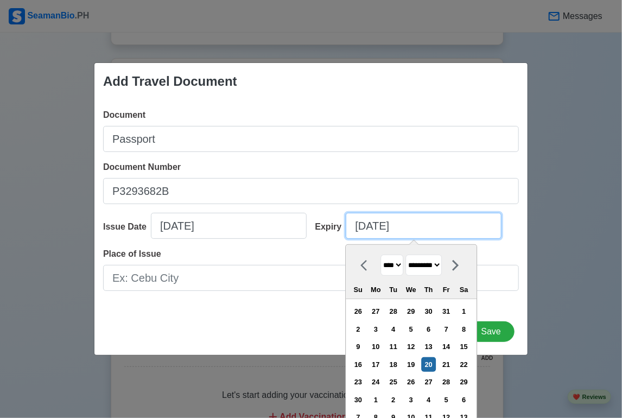
type input "[DATE]"
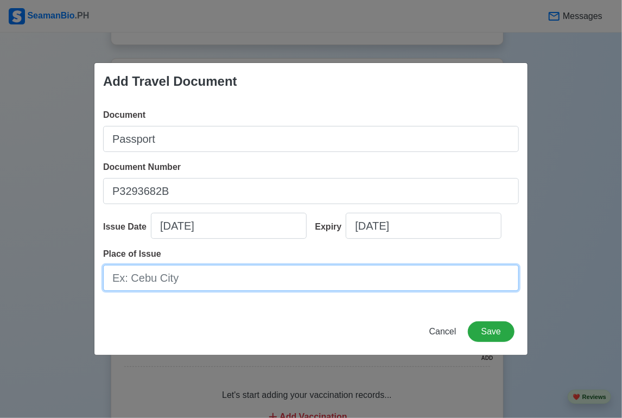
click at [291, 279] on input "Place of Issue" at bounding box center [311, 278] width 416 height 26
type input "DFA NCR"
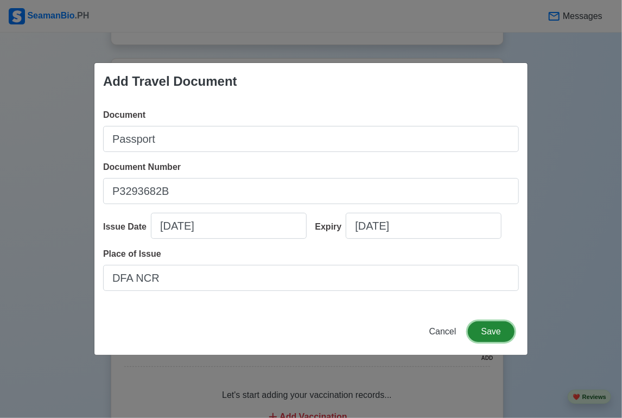
click at [492, 333] on button "Save" at bounding box center [491, 332] width 47 height 21
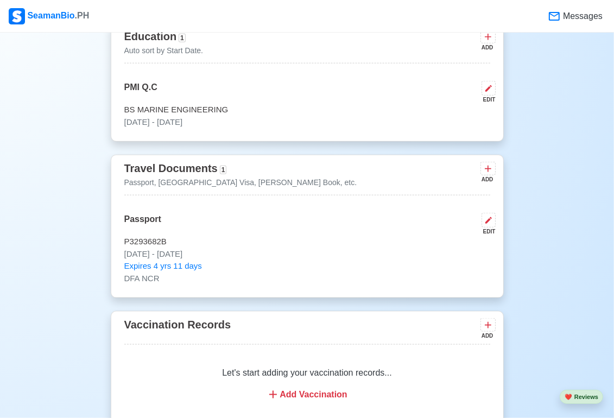
scroll to position [875, 0]
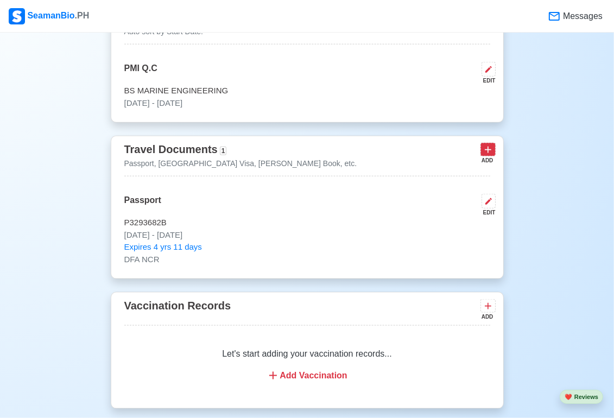
click at [493, 153] on icon at bounding box center [488, 149] width 11 height 11
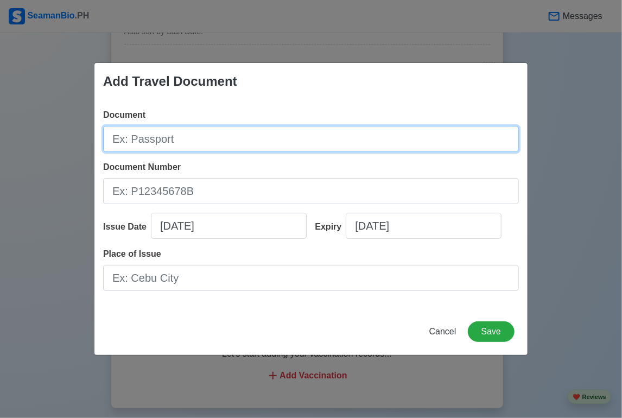
click at [259, 147] on input "Document" at bounding box center [311, 139] width 416 height 26
click at [259, 147] on input "Seamanbooks" at bounding box center [311, 139] width 416 height 26
type input "Seamanbooks"
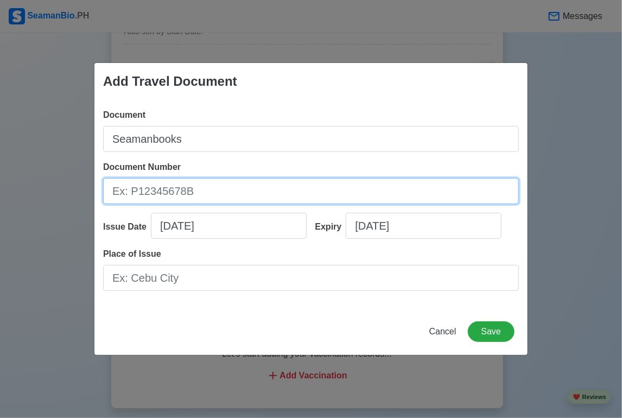
drag, startPoint x: 259, startPoint y: 147, endPoint x: 232, endPoint y: 180, distance: 41.7
click at [232, 180] on input "Document Number" at bounding box center [311, 191] width 416 height 26
paste input "C1329456"
type input "C1329456"
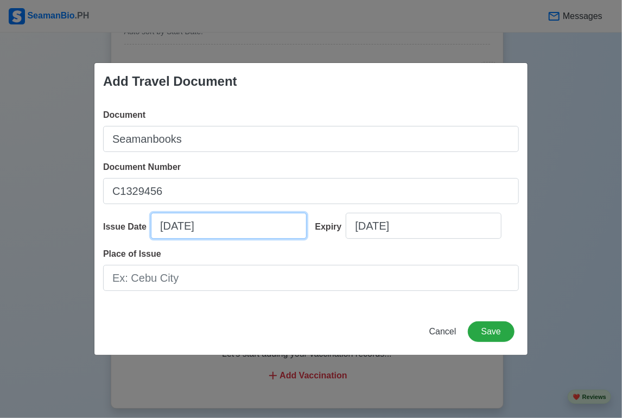
select select "****"
select select "*********"
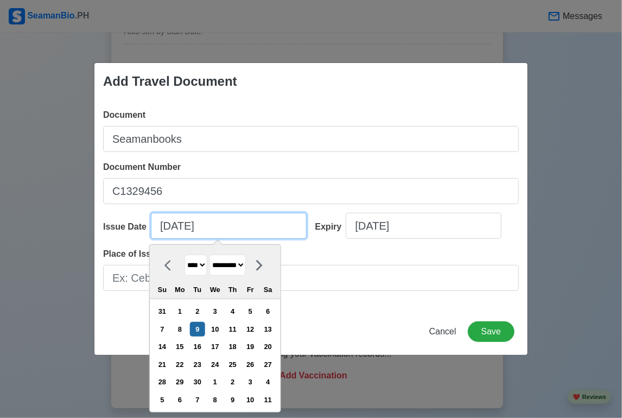
click at [168, 229] on input "[DATE]" at bounding box center [229, 226] width 156 height 26
type input "[DATE]"
select select "******"
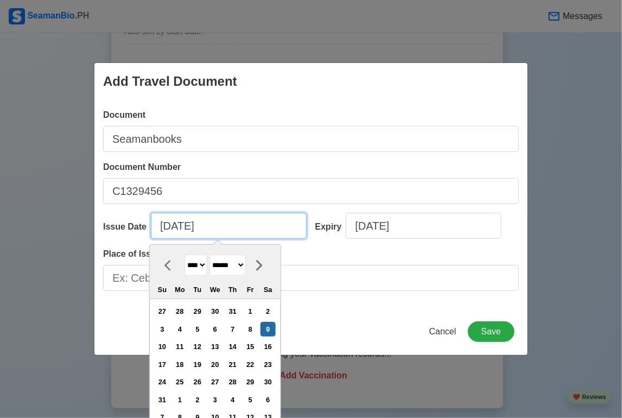
click at [185, 226] on input "[DATE]" at bounding box center [229, 226] width 156 height 26
click at [183, 226] on input "[DATE]" at bounding box center [229, 226] width 156 height 26
click at [211, 228] on input "[DATE]" at bounding box center [229, 226] width 156 height 26
type input "[DATE]"
select select "****"
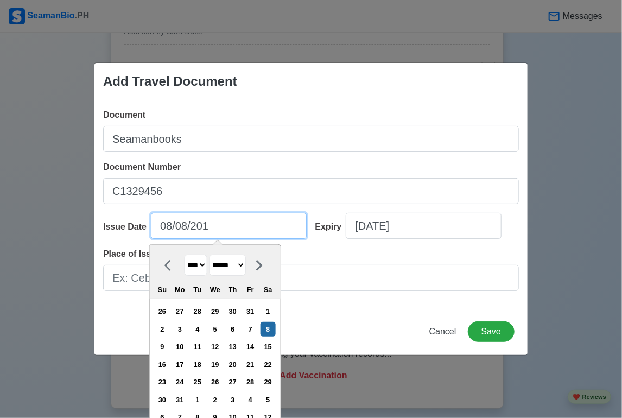
type input "[DATE]"
select select "****"
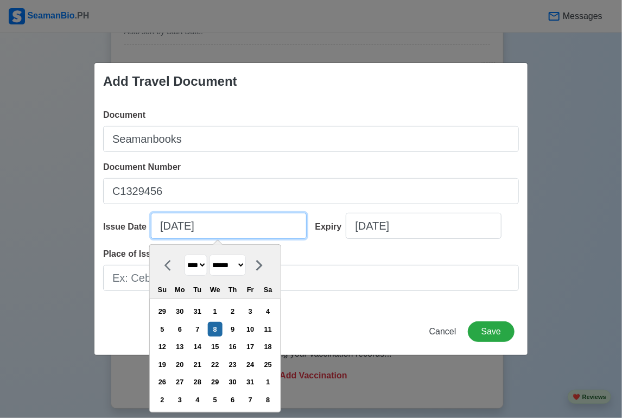
type input "[DATE]"
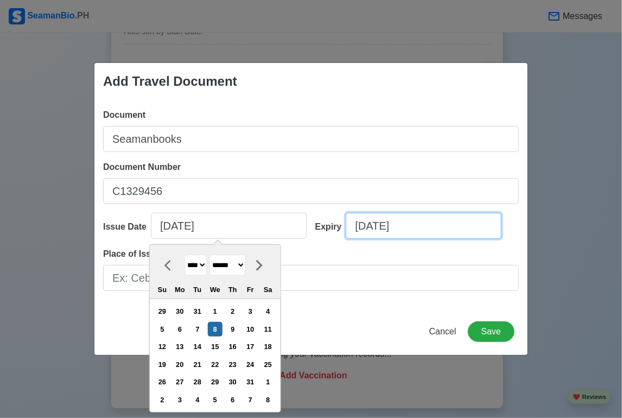
select select "****"
select select "*********"
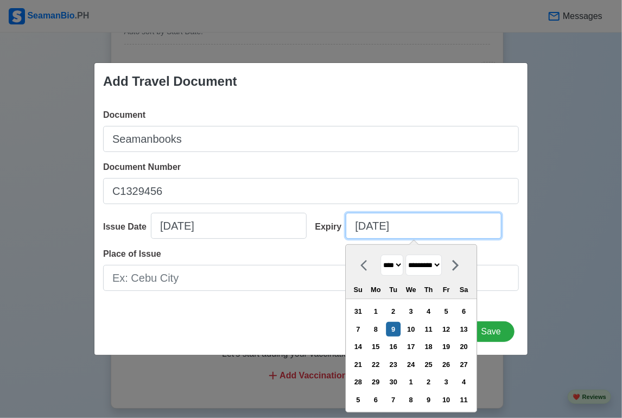
click at [412, 223] on input "[DATE]" at bounding box center [424, 226] width 156 height 26
click at [367, 224] on input "[DATE]" at bounding box center [424, 226] width 156 height 26
type input "[DATE]"
select select "******"
type input "[DATE]"
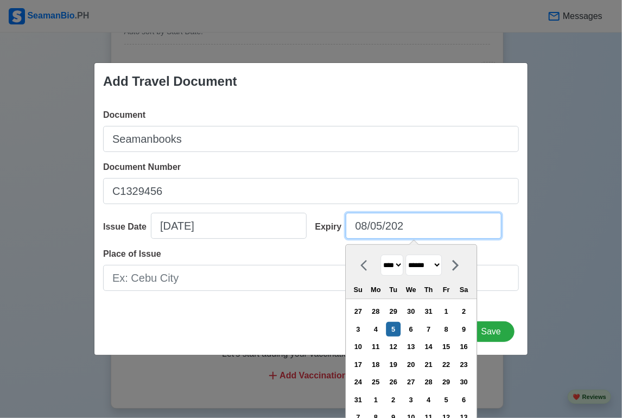
select select "****"
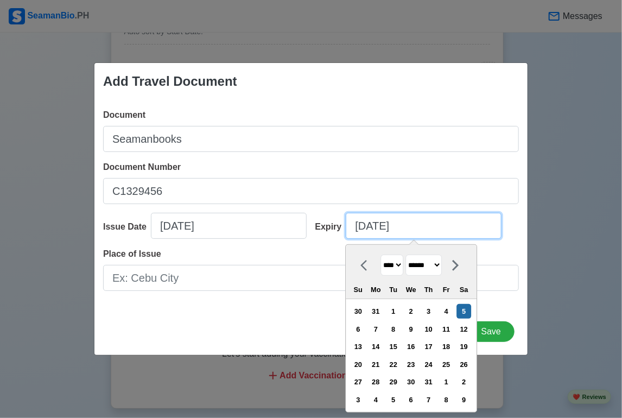
type input "[DATE]"
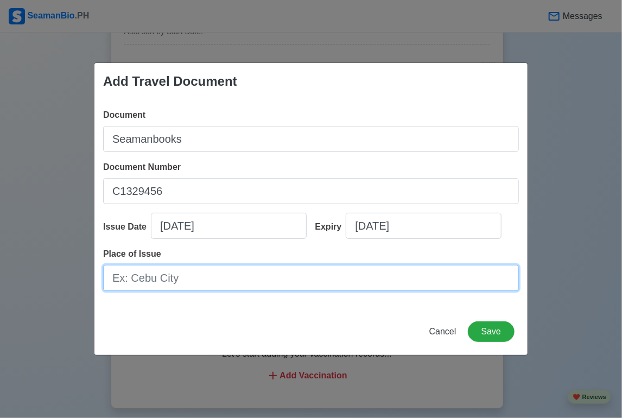
click at [283, 279] on input "Place of Issue" at bounding box center [311, 278] width 416 height 26
type input "m"
type input "M"
type input "MARINA NCR"
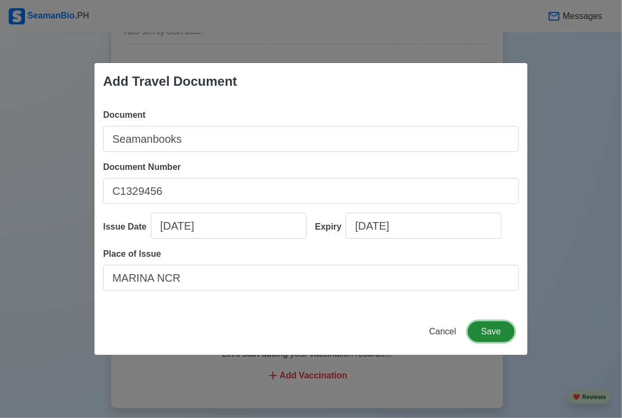
click at [494, 333] on button "Save" at bounding box center [491, 332] width 47 height 21
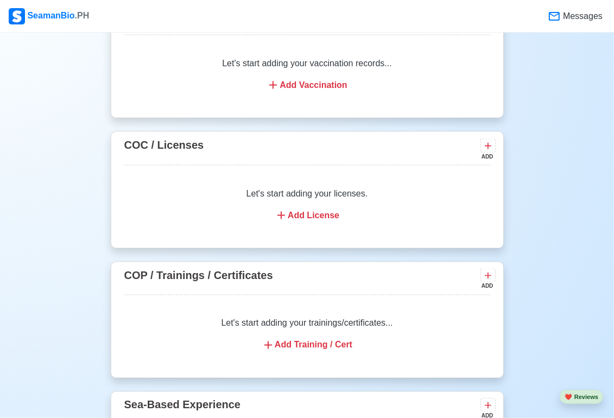
scroll to position [1147, 0]
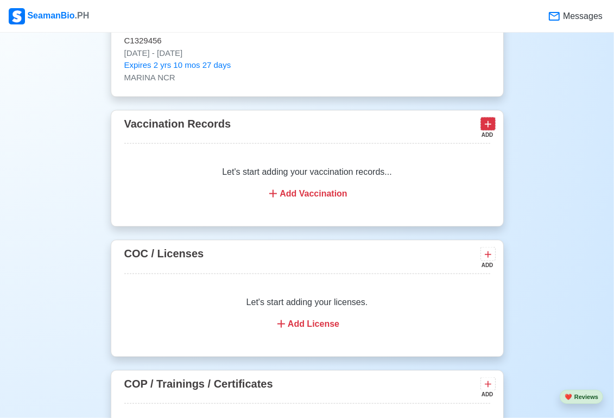
click at [486, 124] on icon at bounding box center [488, 125] width 7 height 7
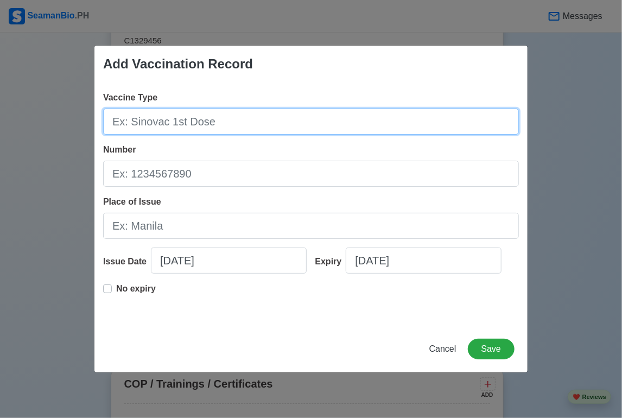
click at [335, 134] on input "Vaccine Type" at bounding box center [311, 122] width 416 height 26
paste input "BOQQC2023081950"
type input "BOQQC2023081950"
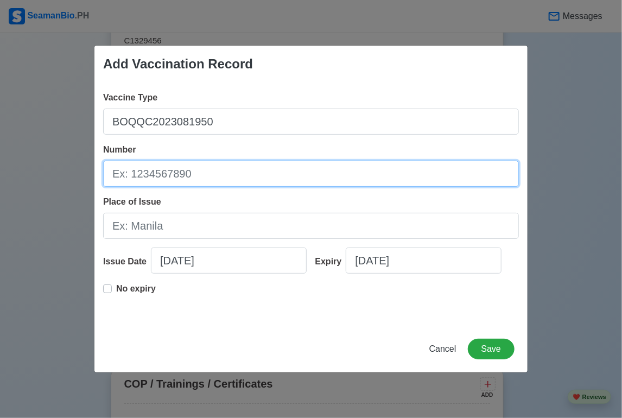
paste input "BOQQC2023081950"
type input "BOQQC2023081950"
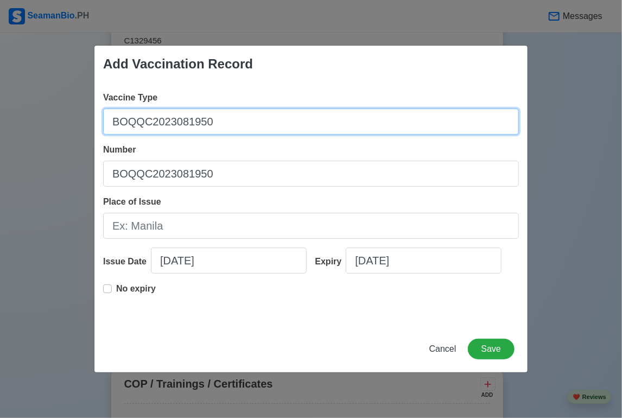
drag, startPoint x: 239, startPoint y: 129, endPoint x: 81, endPoint y: 120, distance: 157.8
click at [83, 120] on div "Add Vaccination Record Vaccine Type BOQQC2023081950 Number BOQQC2023081950 Plac…" at bounding box center [311, 209] width 622 height 418
type input "[MEDICAL_DATA]"
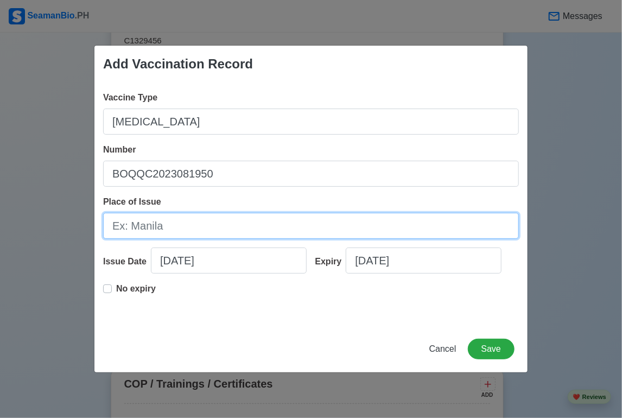
click at [172, 218] on input "Place of Issue" at bounding box center [311, 226] width 416 height 26
type input "[GEOGRAPHIC_DATA]"
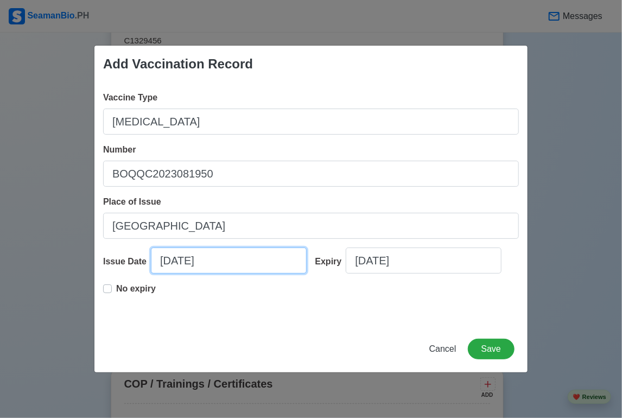
click at [171, 261] on input "[DATE]" at bounding box center [229, 261] width 156 height 26
select select "****"
select select "*********"
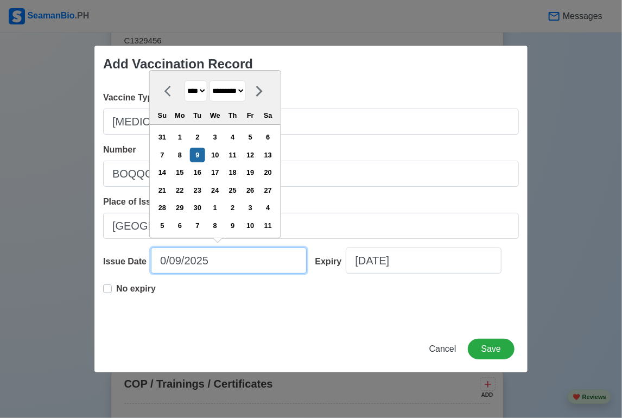
type input "[DATE]"
select select "*******"
type input "[DATE]"
select select "*****"
type input "[DATE]"
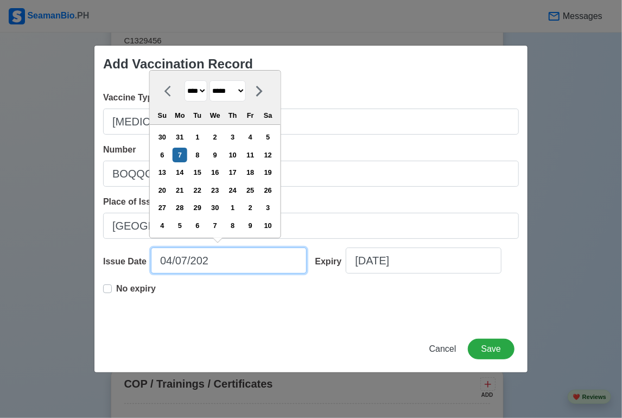
select select "****"
type input "[DATE]"
select select "****"
type input "[DATE]"
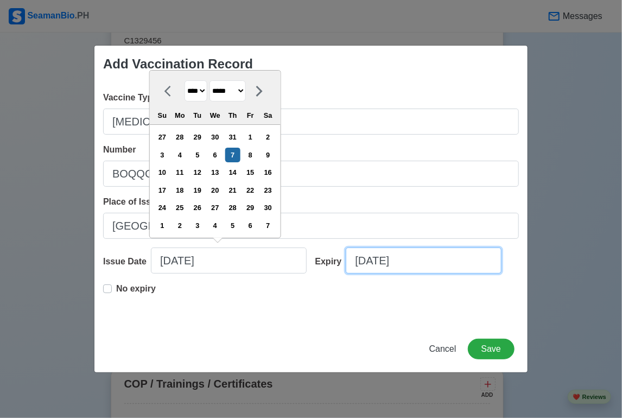
click at [428, 272] on input "[DATE]" at bounding box center [424, 261] width 156 height 26
select select "****"
select select "*********"
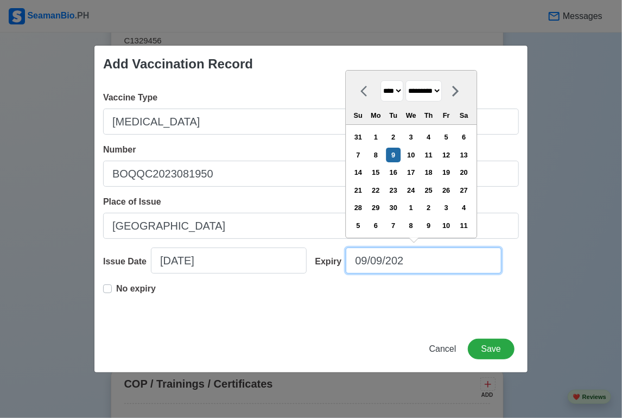
type input "[DATE]"
select select "****"
type input "09/09/2"
select select "****"
type input "09/09/"
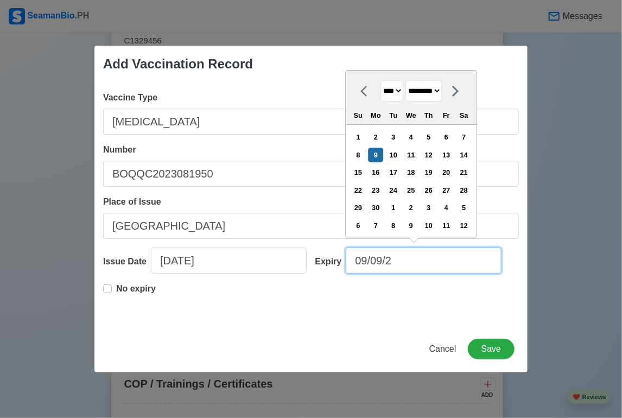
select select "****"
type input "0"
select select "****"
select select "*******"
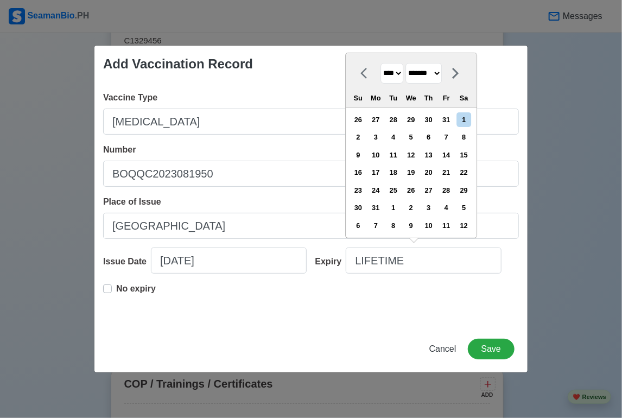
type input "[DATE]"
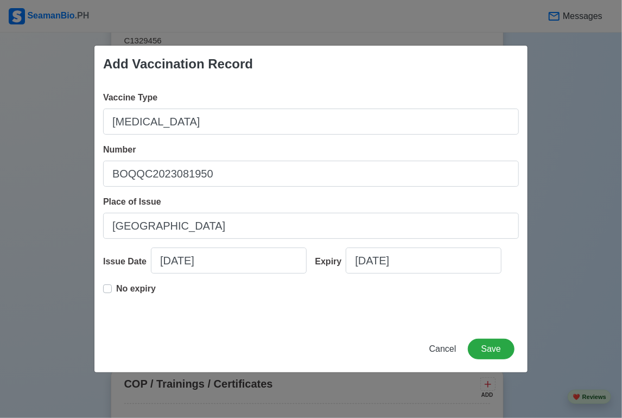
click at [381, 320] on div "Vaccine Type [MEDICAL_DATA] Number BOQQC2023081950 Place of Issue [GEOGRAPHIC_D…" at bounding box center [311, 204] width 433 height 243
select select "****"
select select "*********"
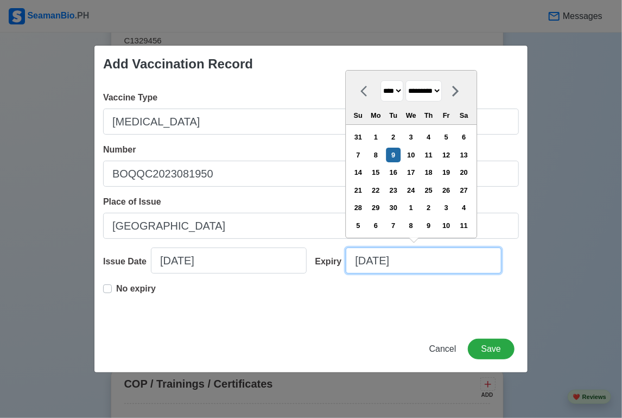
click at [425, 257] on input "[DATE]" at bounding box center [424, 261] width 156 height 26
type input "[DATE]"
select select "****"
type input "09/09/2"
select select "****"
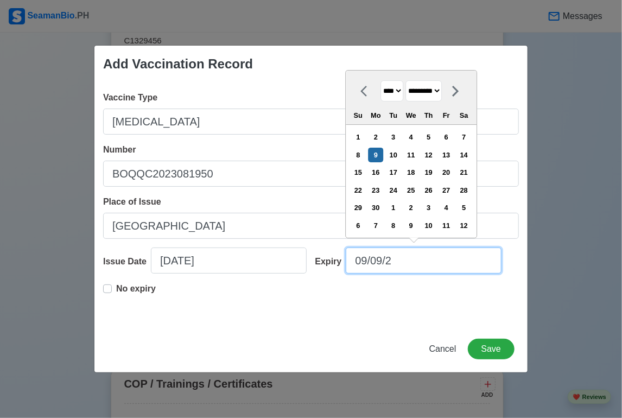
type input "09/09/"
select select "****"
type input "0"
select select "****"
select select "*******"
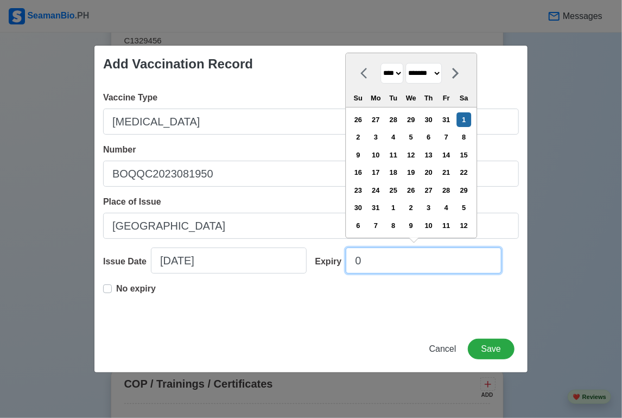
type input "04"
select select "****"
select select "*****"
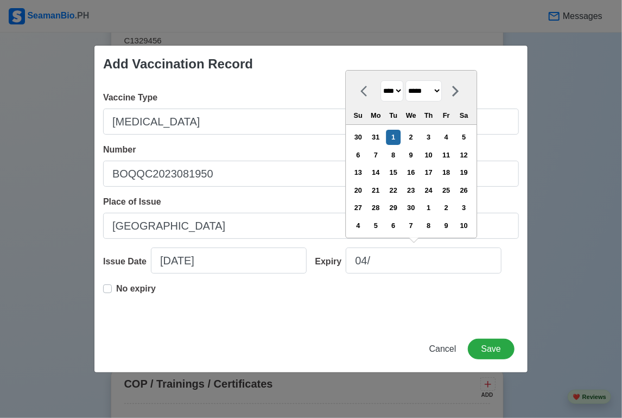
type input "[DATE]"
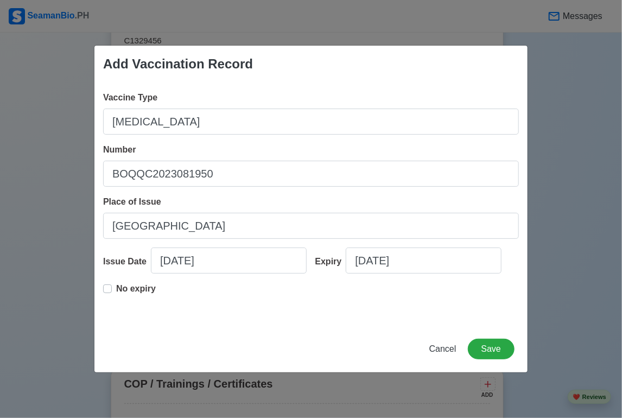
click at [377, 299] on div "No expiry" at bounding box center [311, 299] width 416 height 35
click at [383, 260] on input "[DATE]" at bounding box center [424, 261] width 156 height 26
select select "****"
select select "*****"
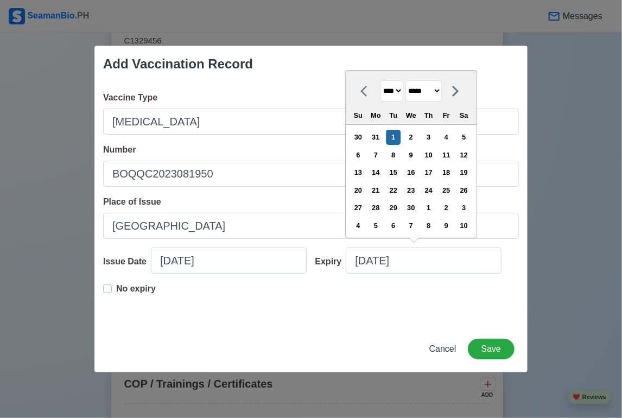
click at [116, 291] on label "No expiry" at bounding box center [136, 293] width 40 height 22
type input "[DATE]"
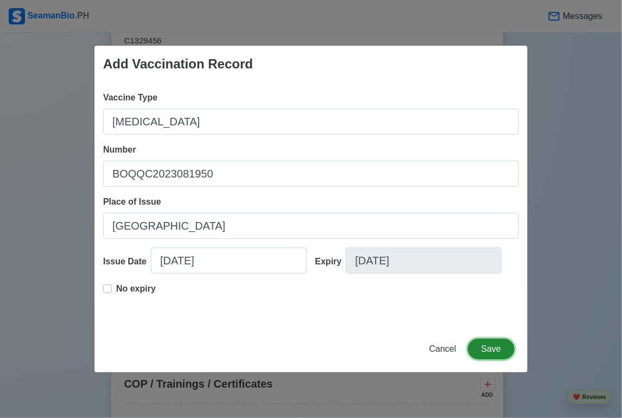
click at [499, 348] on button "Save" at bounding box center [491, 349] width 47 height 21
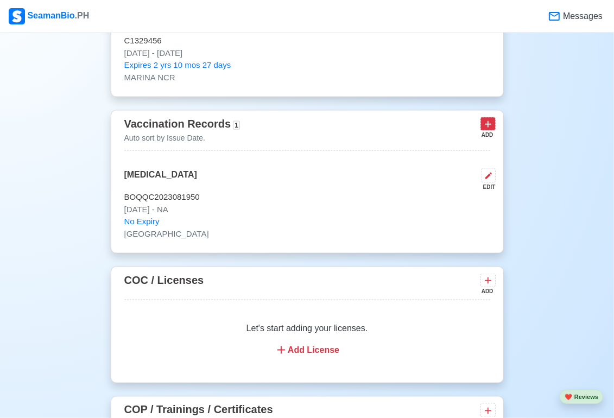
click at [494, 128] on button at bounding box center [488, 124] width 15 height 14
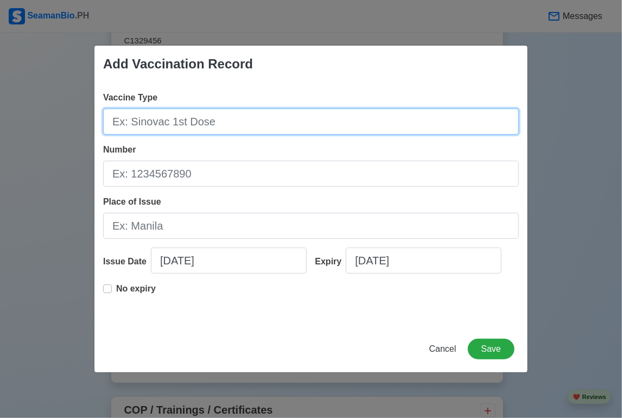
click at [191, 123] on input "Vaccine Type" at bounding box center [311, 122] width 416 height 26
type input "b"
type input "[MEDICAL_DATA]"
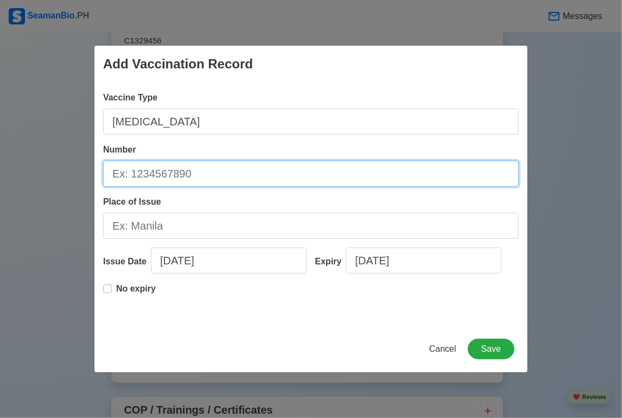
click at [190, 178] on input "Number" at bounding box center [311, 174] width 416 height 26
type input "BOQ"
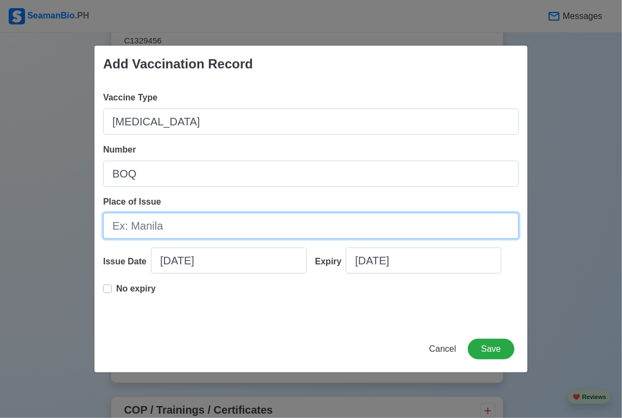
click at [240, 226] on input "Place of Issue" at bounding box center [311, 226] width 416 height 26
type input "[GEOGRAPHIC_DATA]"
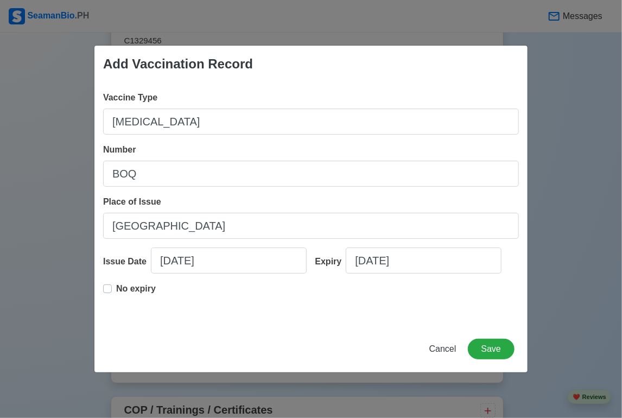
click at [116, 288] on label "No expiry" at bounding box center [136, 293] width 40 height 22
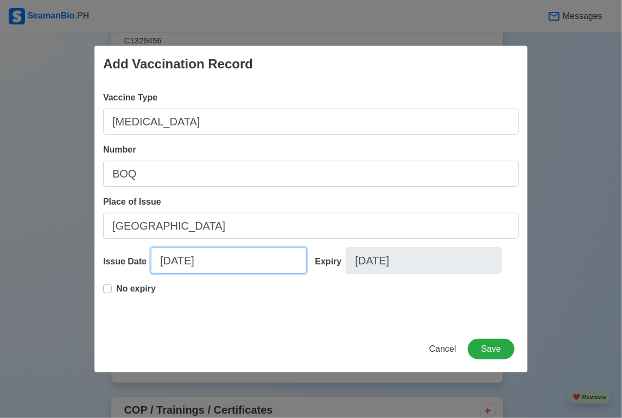
click at [172, 260] on input "[DATE]" at bounding box center [229, 261] width 156 height 26
select select "****"
select select "*********"
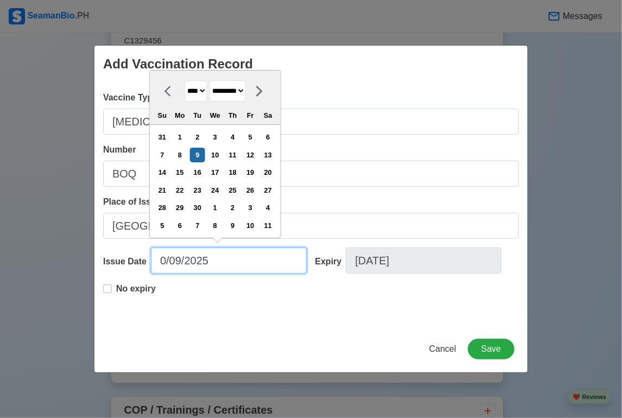
type input "[DATE]"
select select "*****"
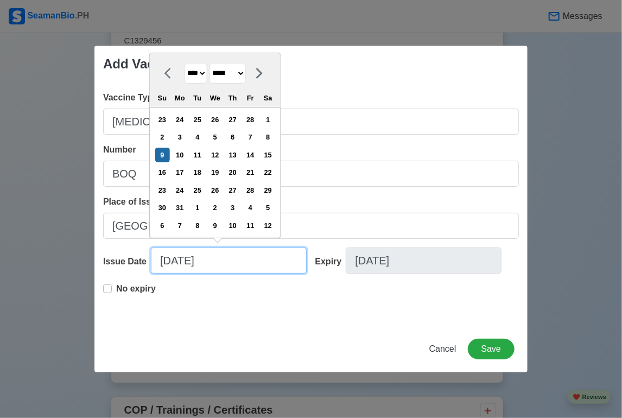
click at [232, 261] on input "[DATE]" at bounding box center [229, 261] width 156 height 26
type input "[DATE]"
select select "****"
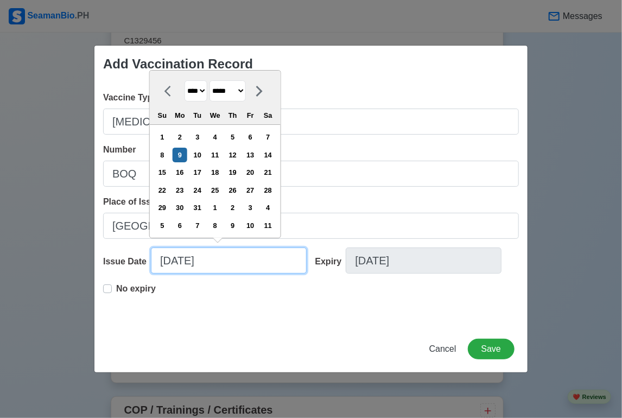
type input "[DATE]"
click at [198, 294] on div "No expiry" at bounding box center [311, 299] width 416 height 35
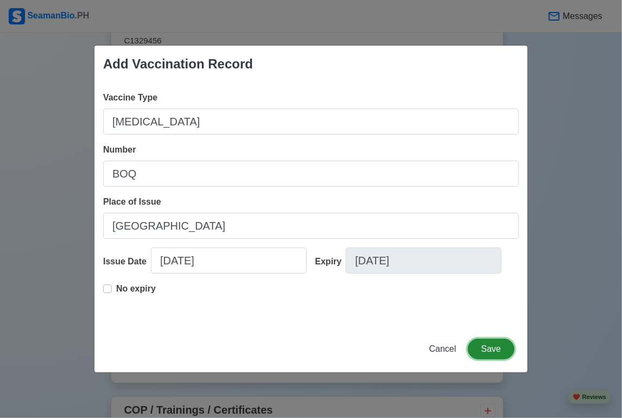
click at [495, 350] on button "Save" at bounding box center [491, 349] width 47 height 21
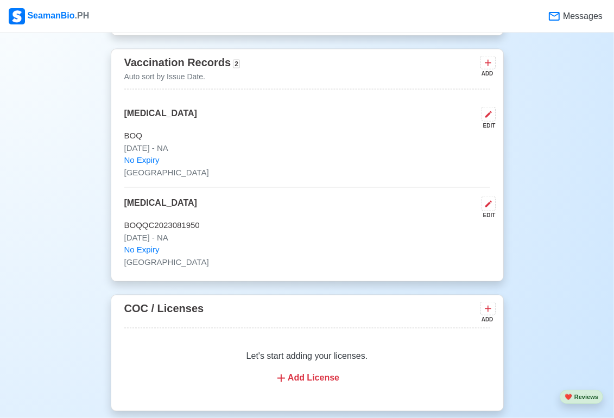
scroll to position [1201, 0]
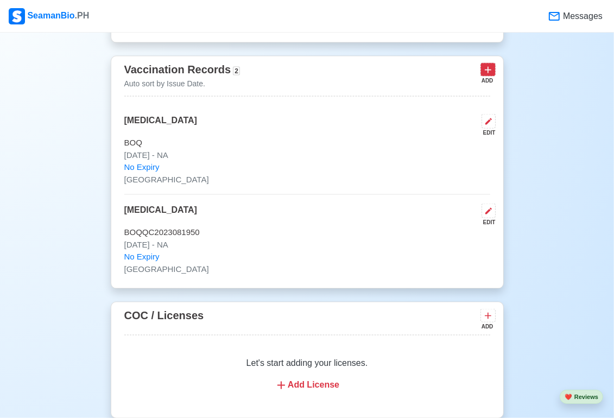
click at [487, 72] on icon at bounding box center [488, 70] width 11 height 11
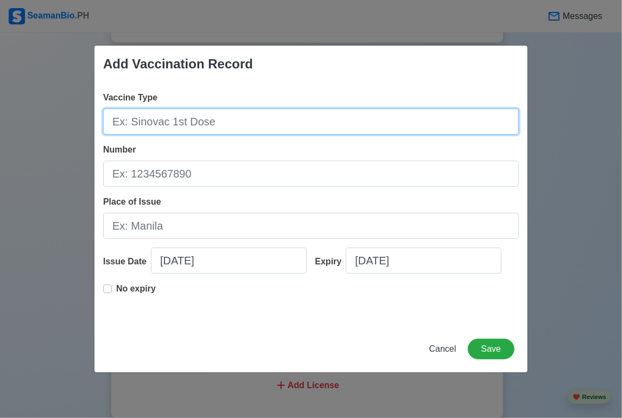
click at [249, 124] on input "Vaccine Type" at bounding box center [311, 122] width 416 height 26
type input "[MEDICAL_DATA] Vaccine"
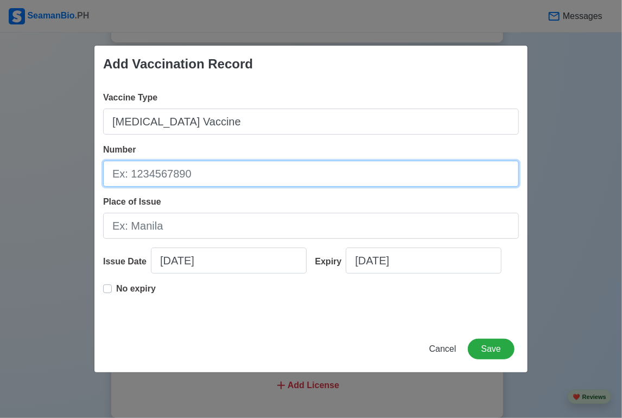
click at [204, 181] on input "Number" at bounding box center [311, 174] width 416 height 26
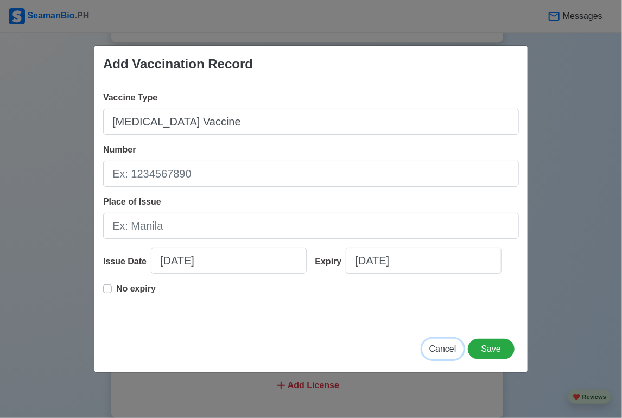
click at [451, 350] on span "Cancel" at bounding box center [443, 348] width 27 height 9
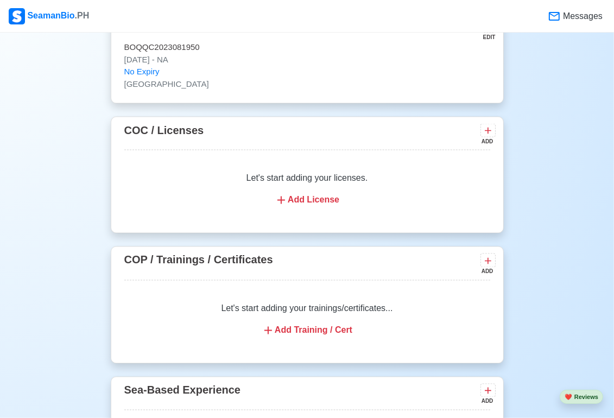
scroll to position [1418, 0]
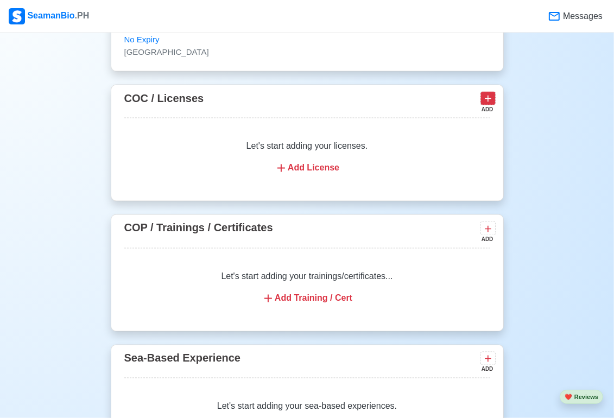
click at [487, 101] on icon at bounding box center [488, 98] width 11 height 11
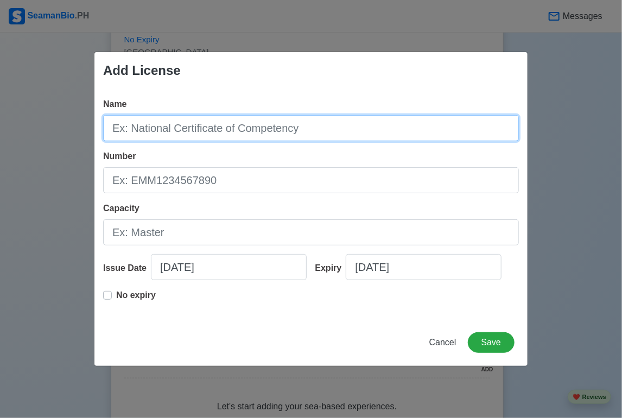
click at [338, 133] on input "Name" at bounding box center [311, 128] width 416 height 26
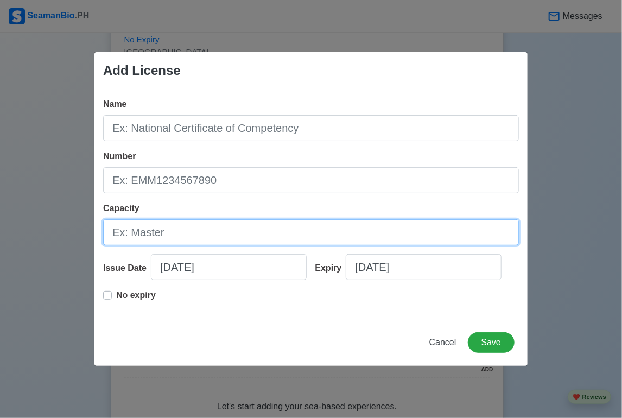
click at [222, 232] on input "Capacity" at bounding box center [311, 232] width 416 height 26
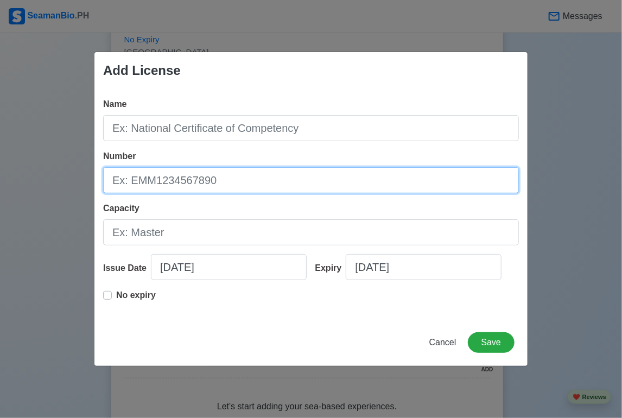
click at [190, 181] on input "Number" at bounding box center [311, 180] width 416 height 26
paste input "AEW200003289324"
type input "AEW200003289324"
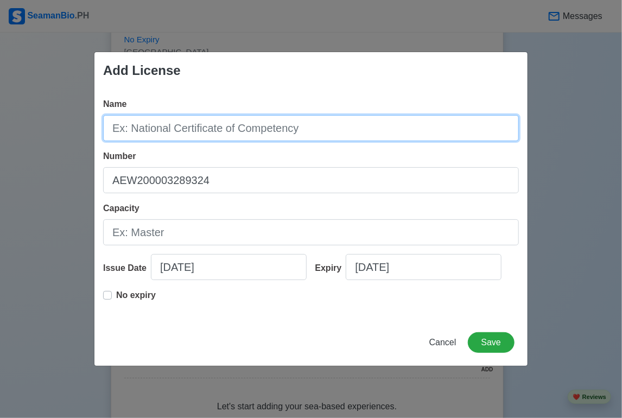
click at [178, 131] on input "Name" at bounding box center [311, 128] width 416 height 26
click at [224, 129] on input "Name" at bounding box center [311, 128] width 416 height 26
type input "C"
type input "c"
type input "Certificate of Proficiency"
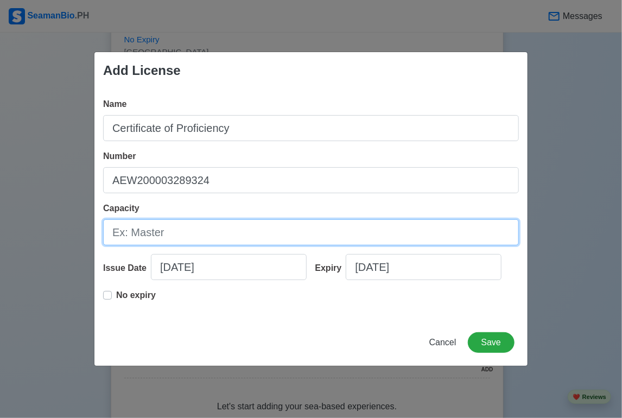
click at [165, 231] on input "Capacity" at bounding box center [311, 232] width 416 height 26
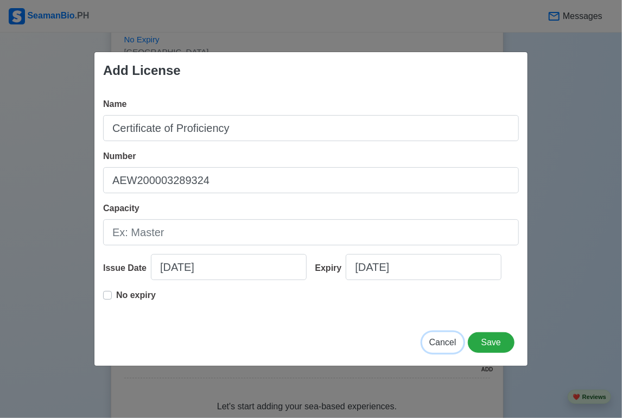
click at [454, 344] on span "Cancel" at bounding box center [443, 342] width 27 height 9
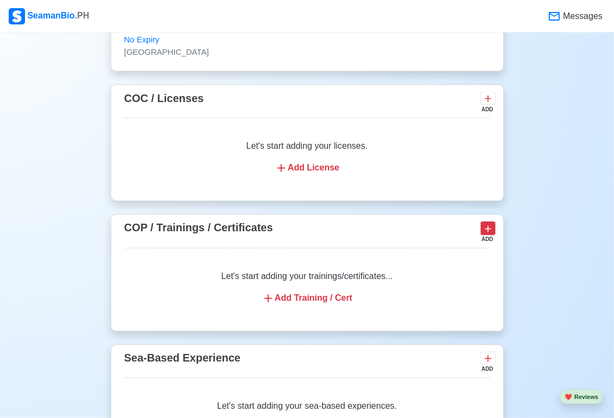
click at [495, 231] on button at bounding box center [488, 229] width 15 height 14
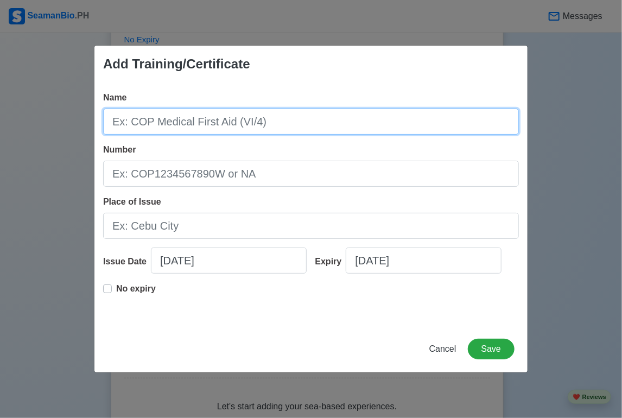
click at [191, 118] on input "Name" at bounding box center [311, 122] width 416 height 26
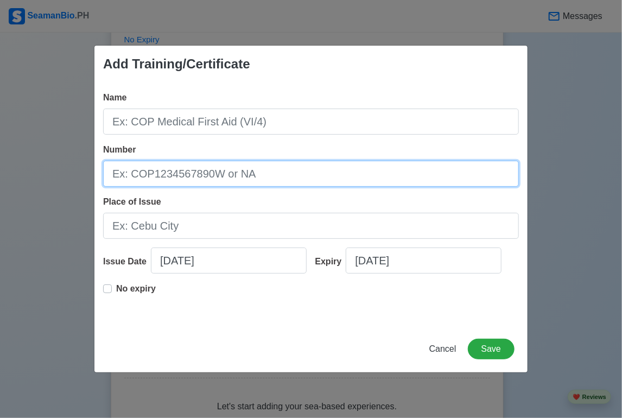
paste input "BT200092466724"
type input "BT200092466724"
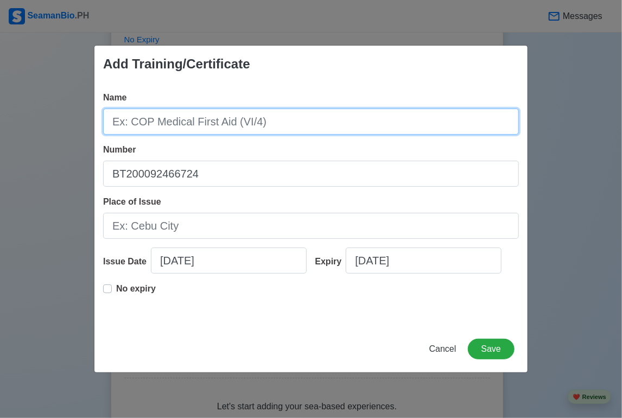
click at [149, 122] on input "Name" at bounding box center [311, 122] width 416 height 26
type input "COP Basic Training"
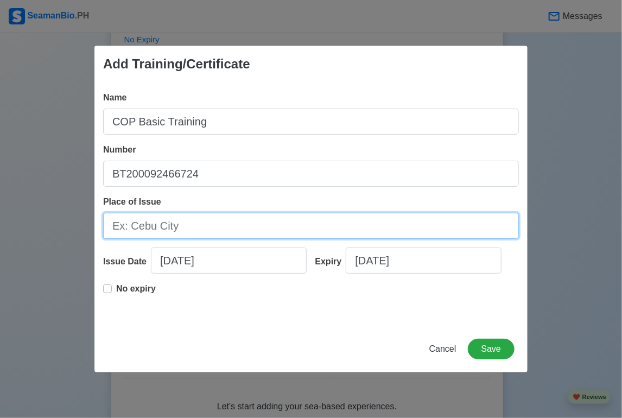
click at [165, 225] on input "Place of Issue" at bounding box center [311, 226] width 416 height 26
type input "[GEOGRAPHIC_DATA]"
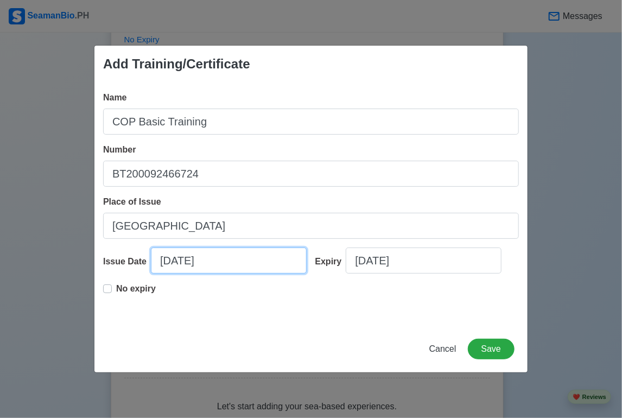
select select "****"
select select "*********"
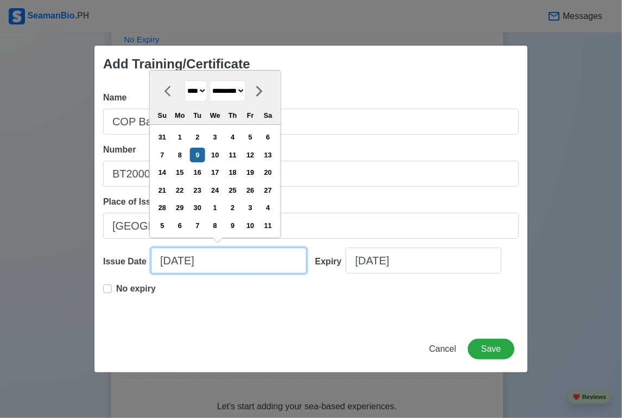
click at [173, 266] on input "[DATE]" at bounding box center [229, 261] width 156 height 26
click at [171, 262] on input "[DATE]" at bounding box center [229, 261] width 156 height 26
type input "[DATE]"
select select "*****"
click at [186, 263] on input "[DATE]" at bounding box center [229, 261] width 156 height 26
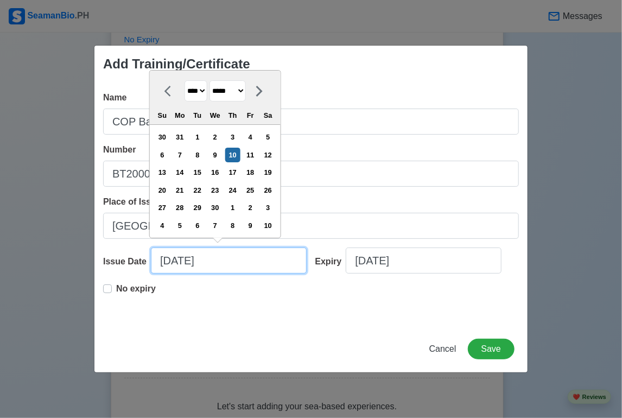
click at [213, 260] on input "[DATE]" at bounding box center [229, 261] width 156 height 26
type input "[DATE]"
select select "****"
type input "[DATE]"
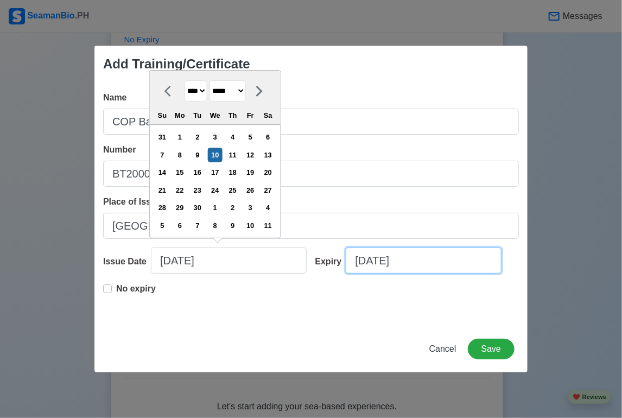
click at [367, 260] on input "[DATE]" at bounding box center [424, 261] width 156 height 26
select select "****"
select select "*********"
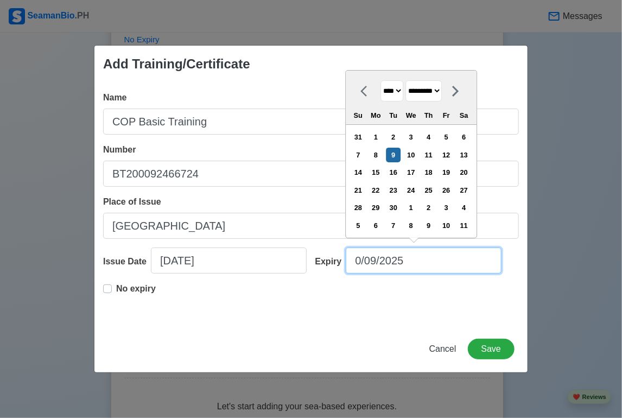
type input "[DATE]"
select select "*****"
click at [383, 261] on input "[DATE]" at bounding box center [424, 261] width 156 height 26
click at [411, 263] on input "[DATE]" at bounding box center [424, 261] width 156 height 26
type input "[DATE]"
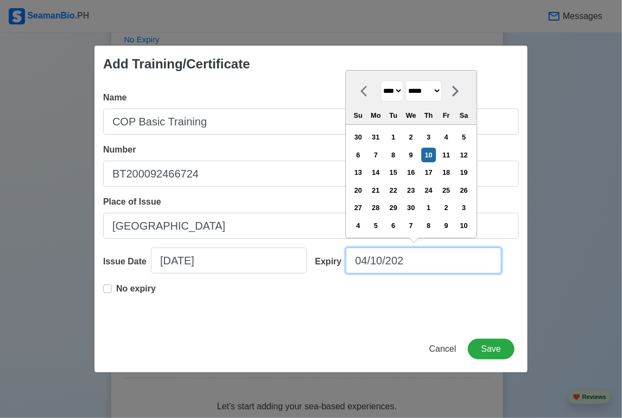
select select "****"
type input "[DATE]"
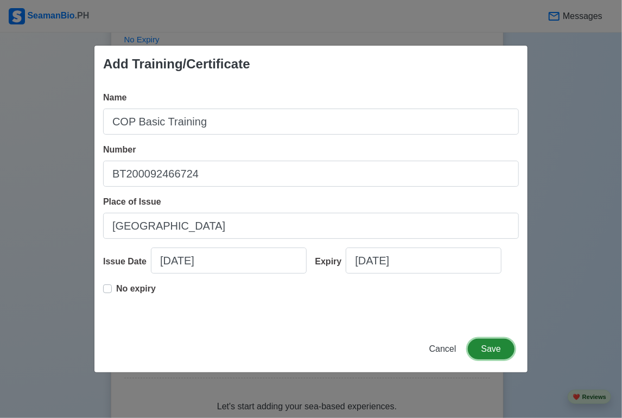
click at [500, 350] on button "Save" at bounding box center [491, 349] width 47 height 21
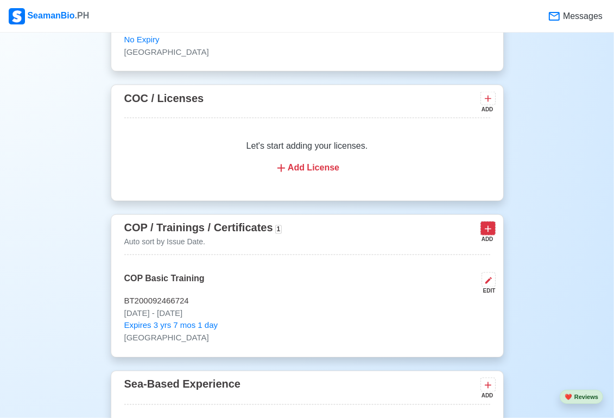
click at [492, 229] on icon at bounding box center [488, 229] width 11 height 11
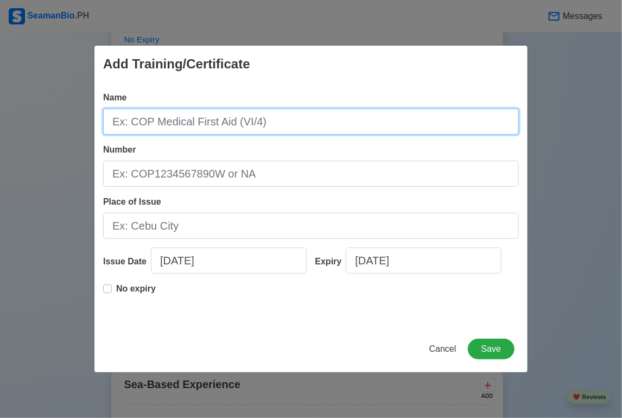
click at [152, 121] on input "Name" at bounding box center [311, 122] width 416 height 26
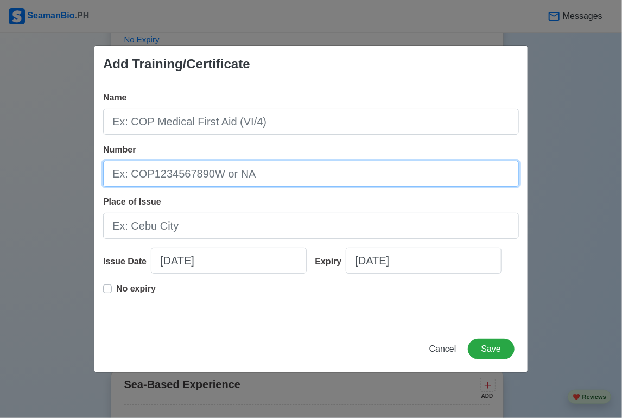
paste input "23150604"
type input "23150604"
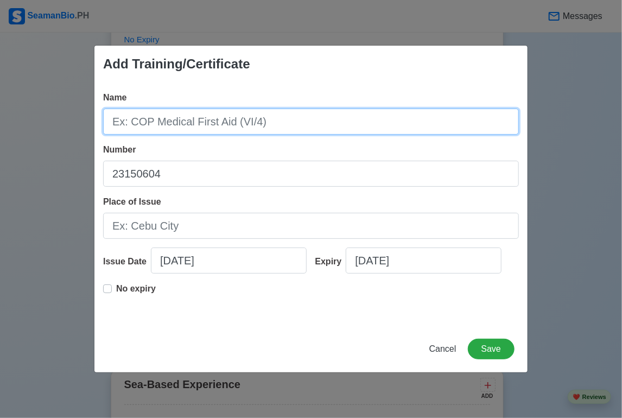
click at [241, 122] on input "Name" at bounding box center [311, 122] width 416 height 26
type input "COP Basic Training For Oil and Chemical Tanker"
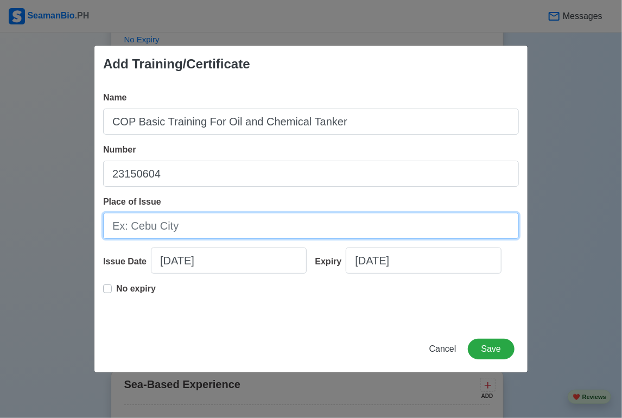
click at [180, 224] on input "Place of Issue" at bounding box center [311, 226] width 416 height 26
click at [112, 226] on input "[GEOGRAPHIC_DATA]" at bounding box center [311, 226] width 416 height 26
type input "Marina [GEOGRAPHIC_DATA]"
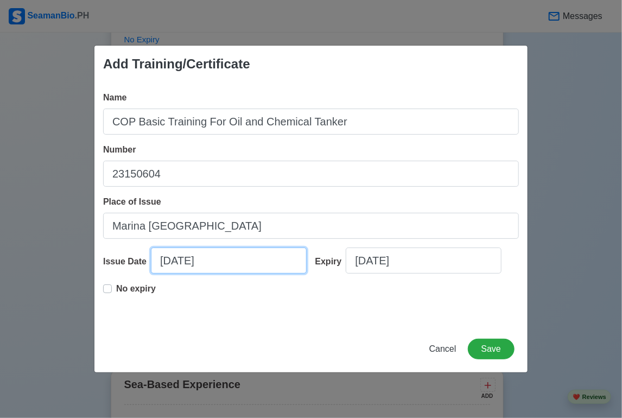
click at [174, 266] on input "[DATE]" at bounding box center [229, 261] width 156 height 26
select select "****"
select select "*********"
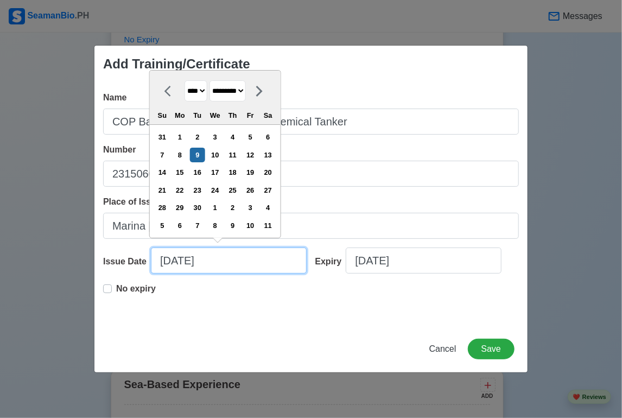
click at [165, 259] on input "[DATE]" at bounding box center [229, 261] width 156 height 26
click at [172, 264] on input "[DATE]" at bounding box center [229, 261] width 156 height 26
click at [166, 261] on input "[DATE]" at bounding box center [229, 261] width 156 height 26
click at [169, 261] on input "[DATE]" at bounding box center [229, 261] width 156 height 26
type input "[DATE]"
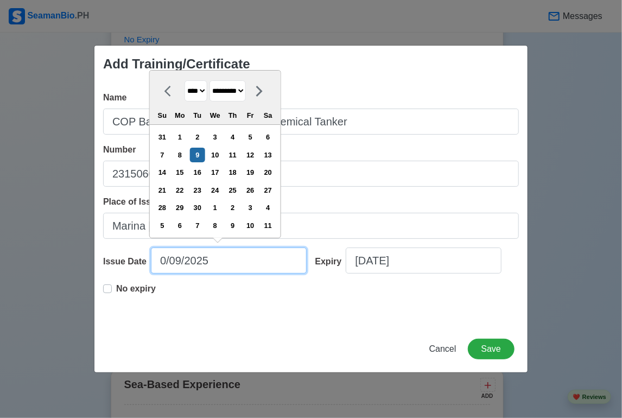
select select "*******"
click at [180, 261] on input "[DATE]" at bounding box center [229, 261] width 156 height 26
click at [216, 263] on input "[DATE]" at bounding box center [229, 261] width 156 height 26
type input "[DATE]"
select select "****"
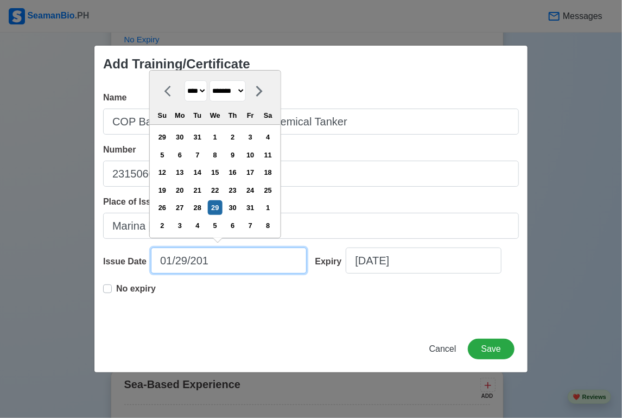
type input "[DATE]"
select select "****"
type input "[DATE]"
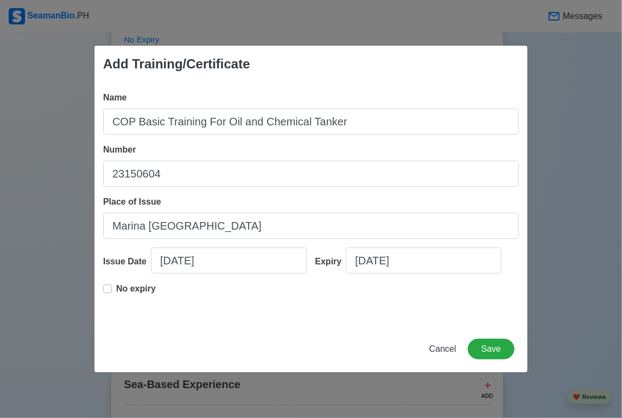
click at [116, 289] on label "No expiry" at bounding box center [136, 293] width 40 height 22
type input "[DATE]"
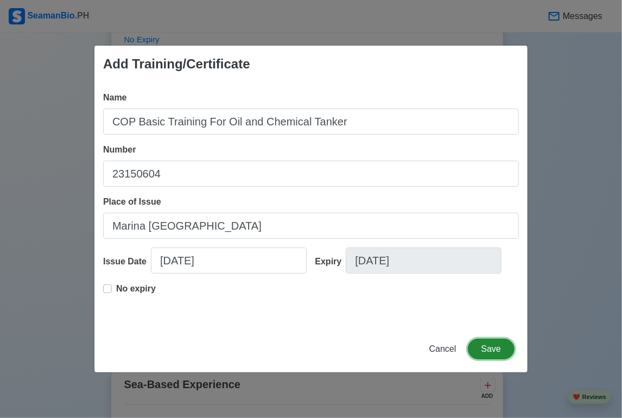
click at [491, 352] on button "Save" at bounding box center [491, 349] width 47 height 21
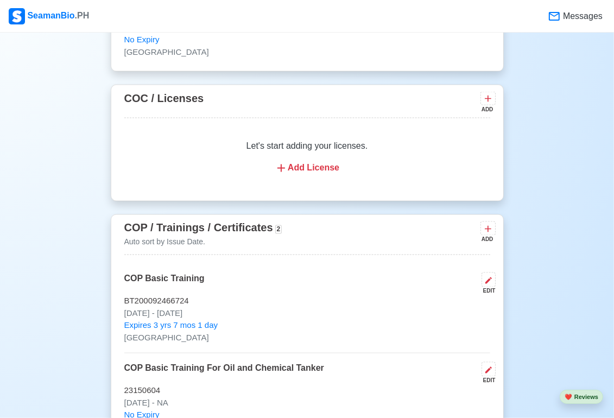
scroll to position [1581, 0]
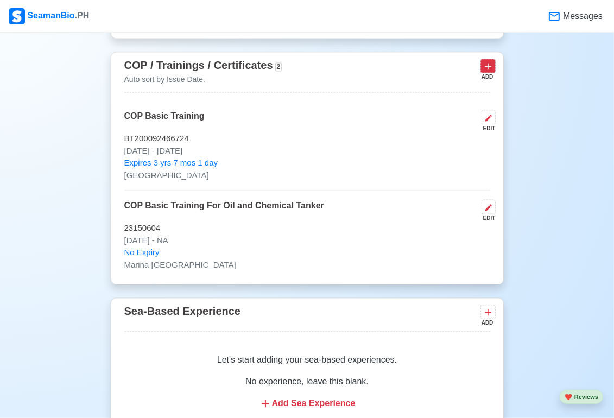
click at [489, 66] on icon at bounding box center [488, 66] width 11 height 11
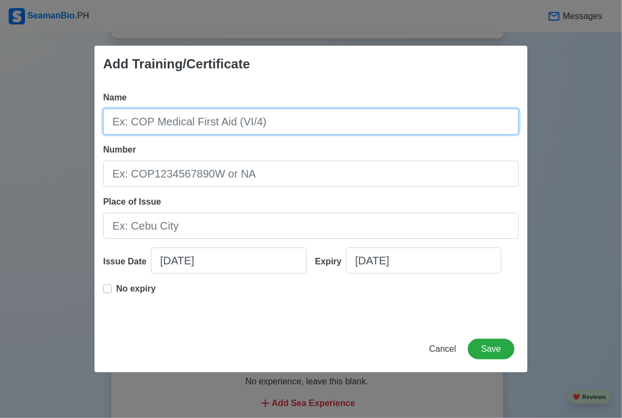
click at [156, 123] on input "Name" at bounding box center [311, 122] width 416 height 26
type input "c"
type input "COP Proficiency in Survival Craft and Rescue Boat"
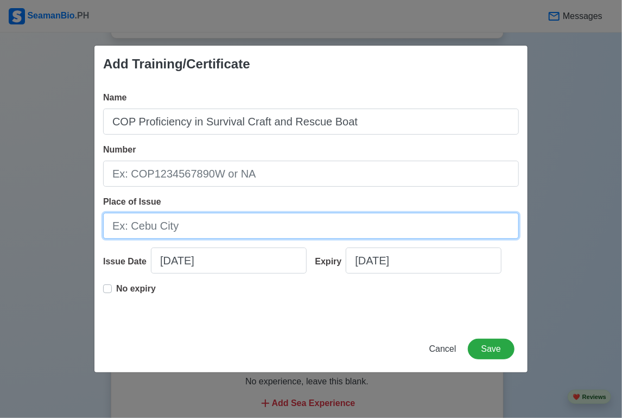
click at [161, 228] on input "Place of Issue" at bounding box center [311, 226] width 416 height 26
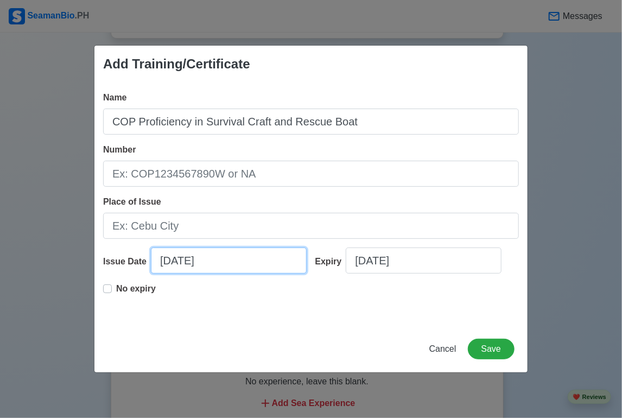
click at [250, 261] on input "[DATE]" at bounding box center [229, 261] width 156 height 26
select select "****"
select select "*********"
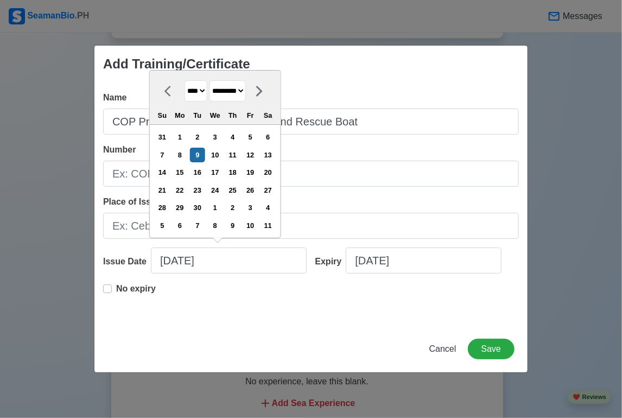
click at [344, 196] on div "Place of Issue" at bounding box center [311, 217] width 416 height 43
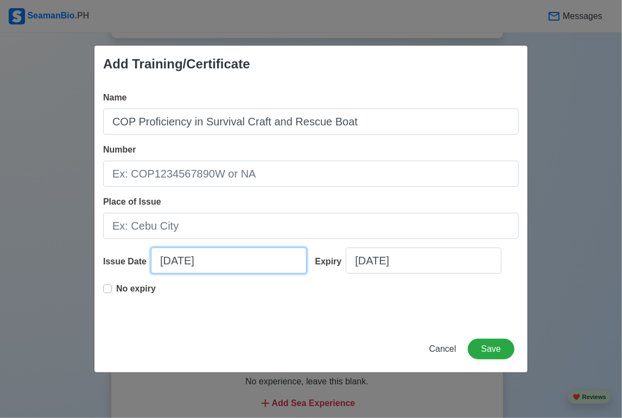
select select "****"
select select "*********"
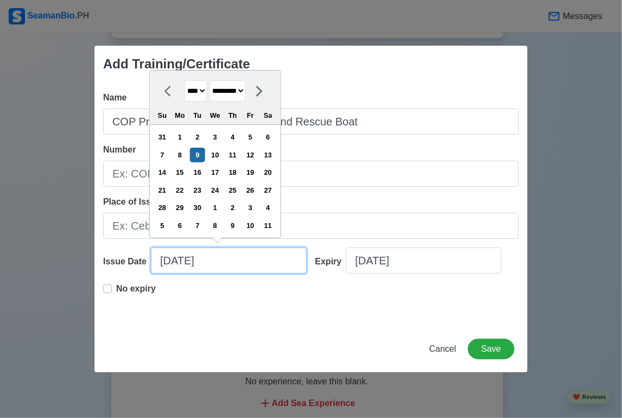
click at [170, 259] on input "[DATE]" at bounding box center [229, 261] width 156 height 26
type input "[DATE]"
select select "*******"
click at [185, 260] on input "[DATE]" at bounding box center [229, 261] width 156 height 26
click at [214, 266] on input "[DATE]" at bounding box center [229, 261] width 156 height 26
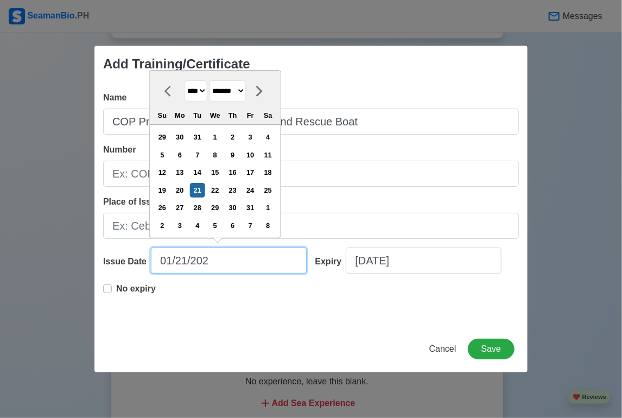
type input "[DATE]"
select select "****"
type input "01/21/20201"
select select "****"
type input "[DATE]"
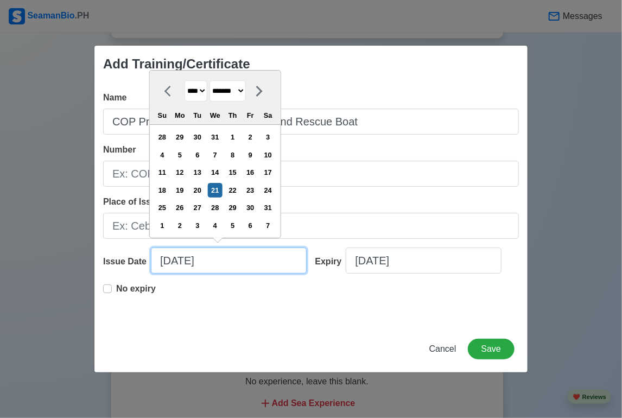
select select "****"
type input "[DATE]"
select select "****"
type input "[DATE]"
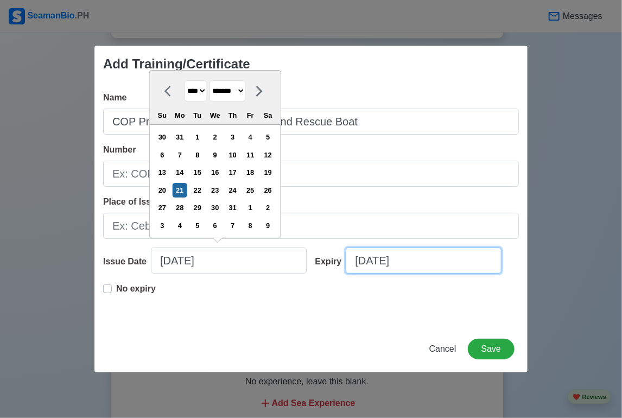
click at [385, 260] on input "[DATE]" at bounding box center [424, 261] width 156 height 26
select select "****"
select select "*********"
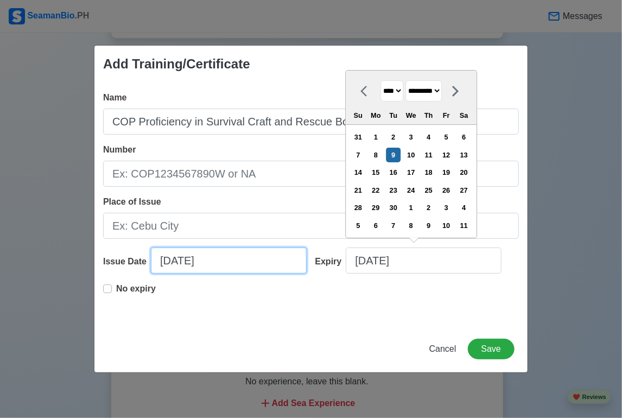
select select "****"
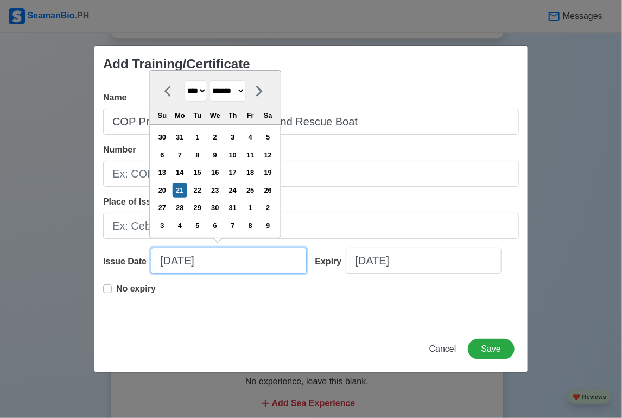
click at [211, 266] on input "[DATE]" at bounding box center [229, 261] width 156 height 26
click at [216, 263] on input "[DATE]" at bounding box center [229, 261] width 156 height 26
type input "[DATE]"
select select "****"
type input "[DATE]"
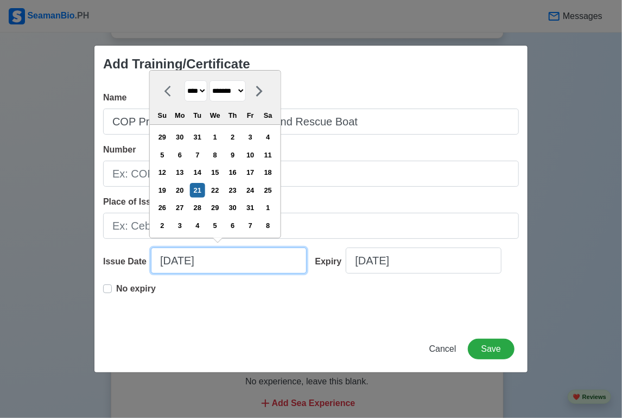
select select "****"
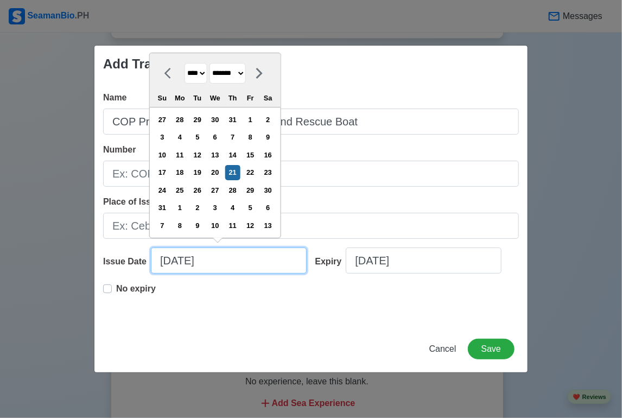
type input "[DATE]"
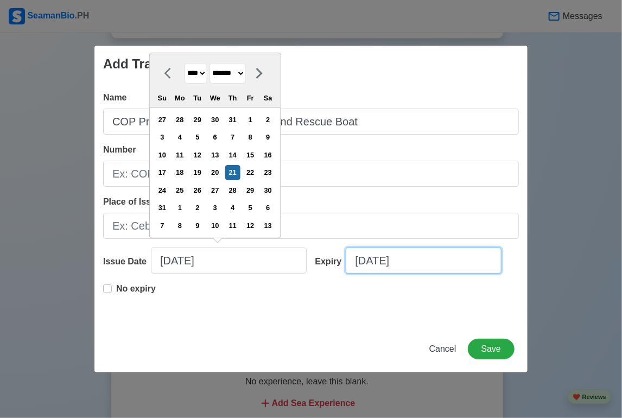
select select "****"
select select "*********"
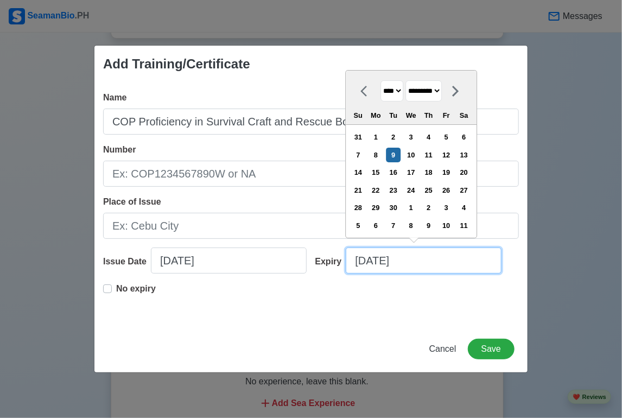
click at [366, 261] on input "[DATE]" at bounding box center [424, 261] width 156 height 26
type input "[DATE]"
select select "*******"
click at [382, 261] on input "[DATE]" at bounding box center [424, 261] width 156 height 26
click at [413, 266] on input "[DATE]" at bounding box center [424, 261] width 156 height 26
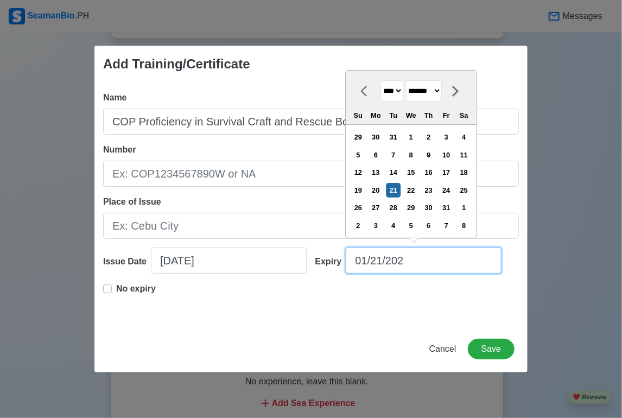
type input "[DATE]"
select select "****"
type input "[DATE]"
select select "****"
type input "[DATE]"
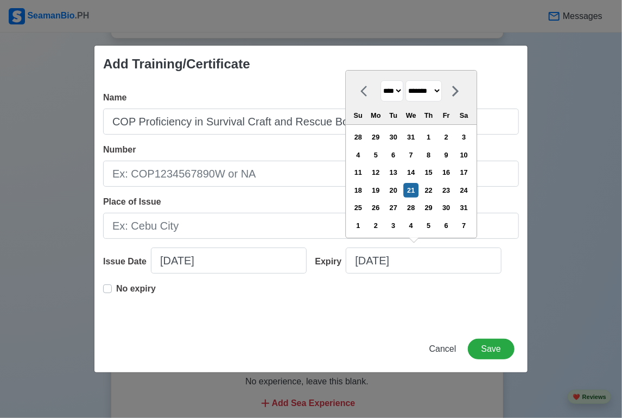
click at [276, 288] on div "No expiry" at bounding box center [311, 299] width 416 height 35
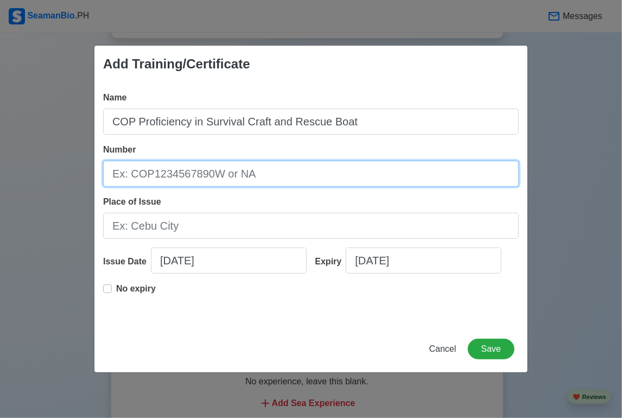
paste input "[US_VEHICLE_IDENTIFICATION_NUMBER]"
type input "[US_VEHICLE_IDENTIFICATION_NUMBER]"
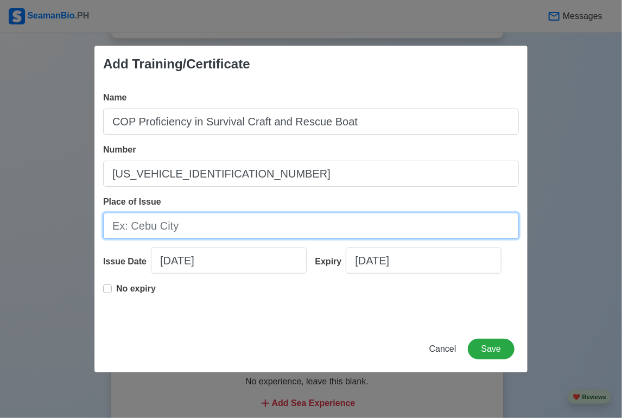
click at [178, 228] on input "Place of Issue" at bounding box center [311, 226] width 416 height 26
type input "MARINA NCR"
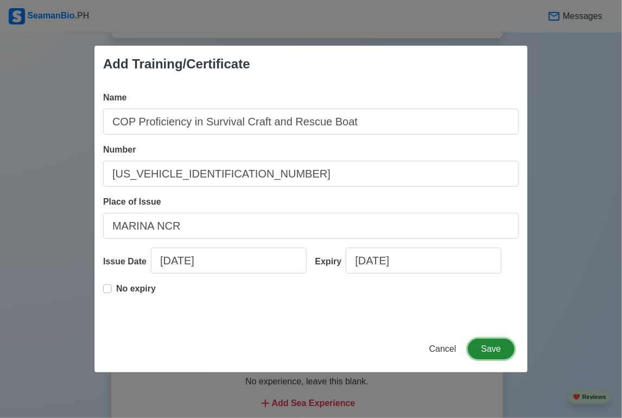
click at [493, 353] on button "Save" at bounding box center [491, 349] width 47 height 21
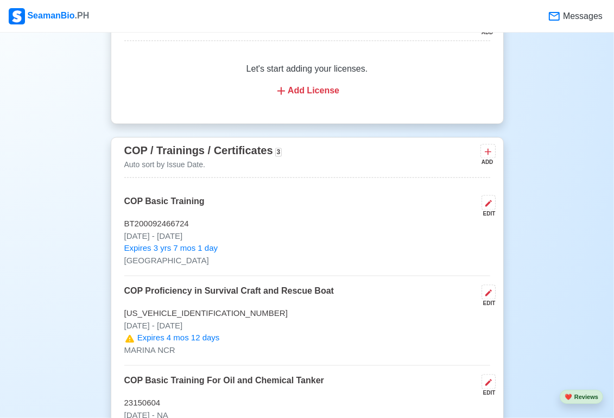
scroll to position [1472, 0]
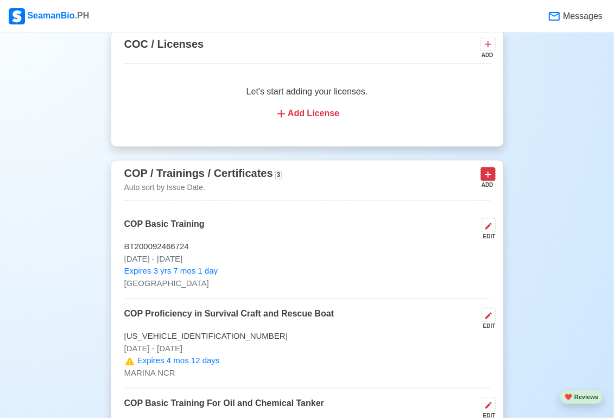
click at [493, 175] on icon at bounding box center [488, 174] width 11 height 11
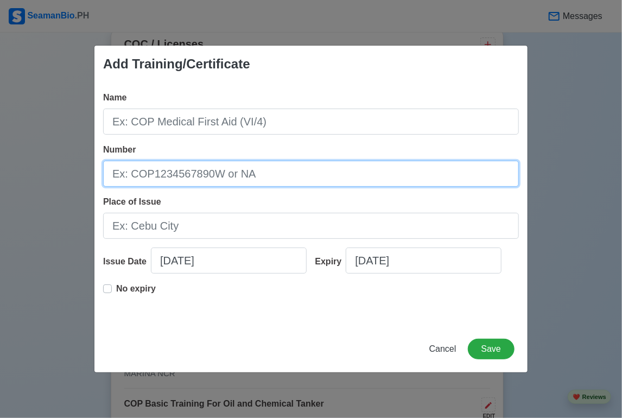
paste input "27467412"
type input "27467412"
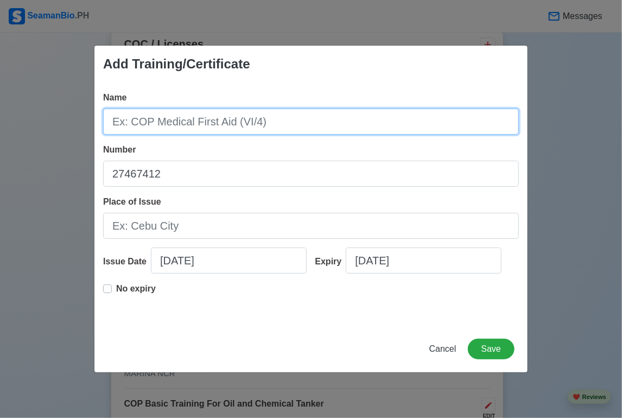
click at [200, 122] on input "Name" at bounding box center [311, 122] width 416 height 26
type input "COP SDSD"
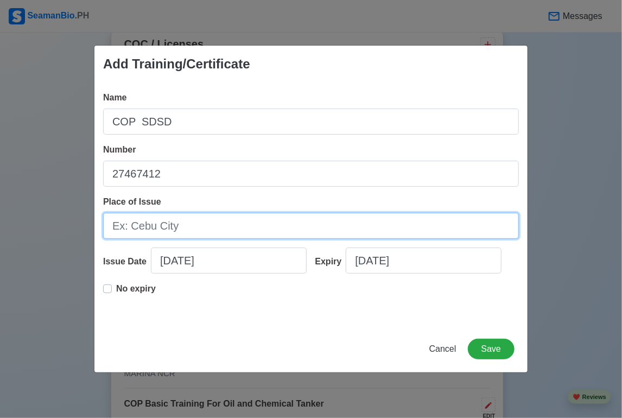
click at [193, 226] on input "Place of Issue" at bounding box center [311, 226] width 416 height 26
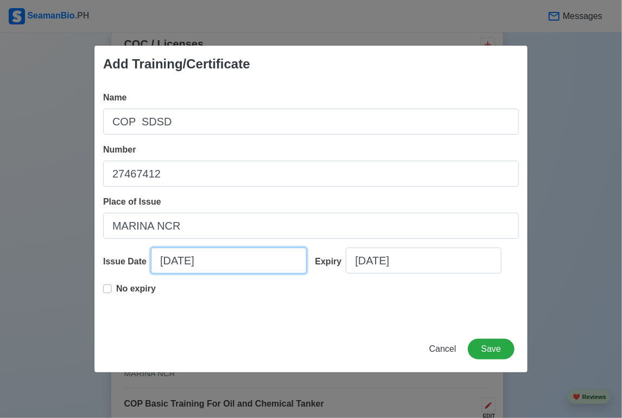
click at [171, 261] on input "[DATE]" at bounding box center [229, 261] width 156 height 26
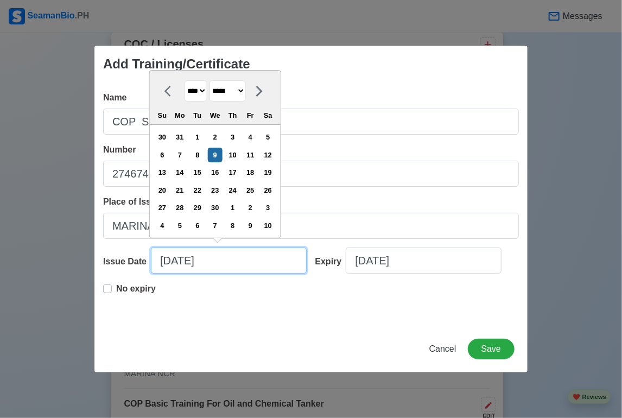
click at [184, 261] on input "[DATE]" at bounding box center [229, 261] width 156 height 26
click at [223, 262] on input "[DATE]" at bounding box center [229, 261] width 156 height 26
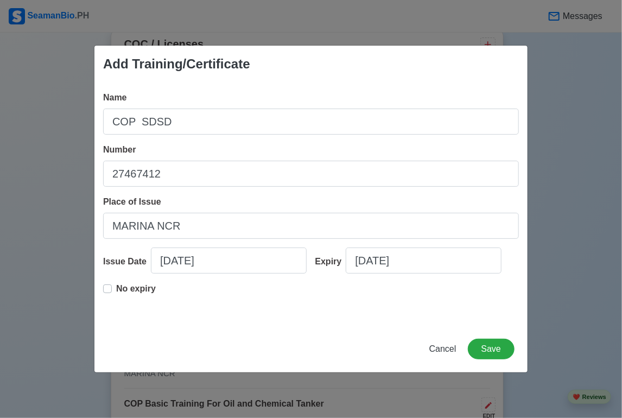
click at [116, 290] on label "No expiry" at bounding box center [136, 293] width 40 height 22
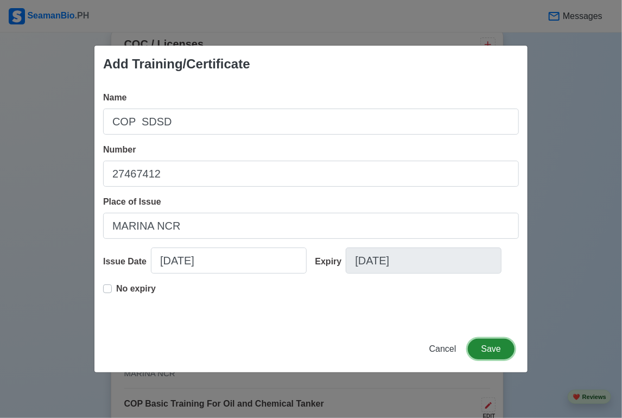
click at [482, 353] on button "Save" at bounding box center [491, 349] width 47 height 21
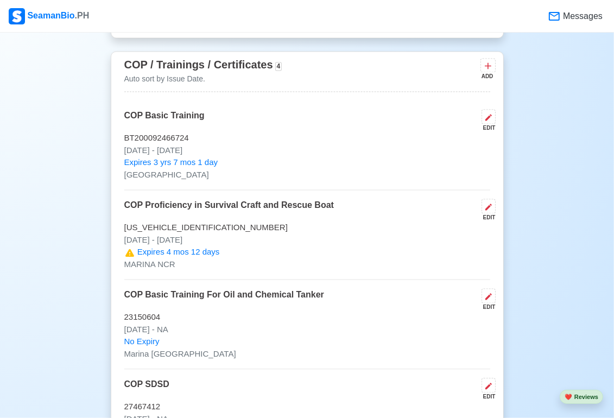
scroll to position [1581, 0]
click at [486, 65] on icon at bounding box center [488, 66] width 7 height 7
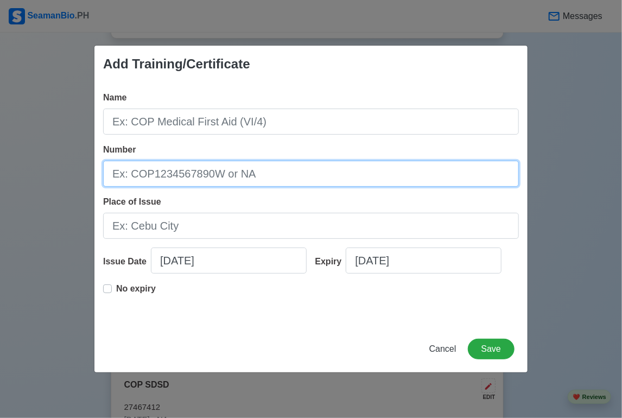
paste input "CMP-21B49-12"
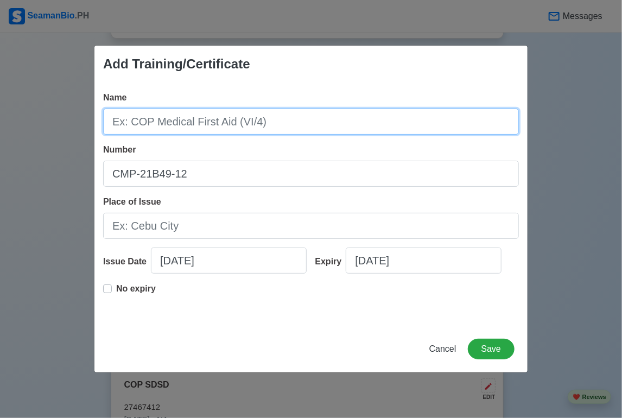
click at [254, 118] on input "Name" at bounding box center [311, 122] width 416 height 26
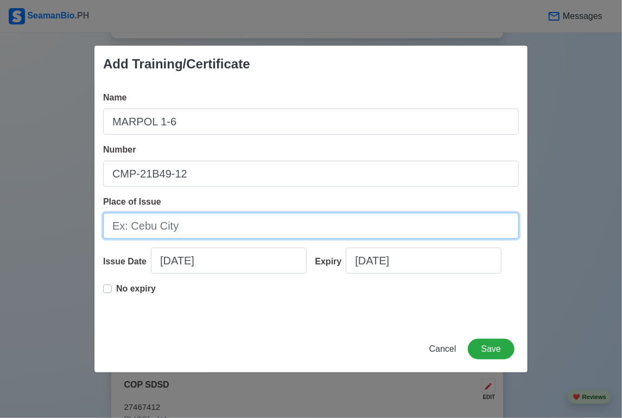
click at [194, 227] on input "Place of Issue" at bounding box center [311, 226] width 416 height 26
click at [152, 229] on input "MARINA NCR" at bounding box center [311, 226] width 416 height 26
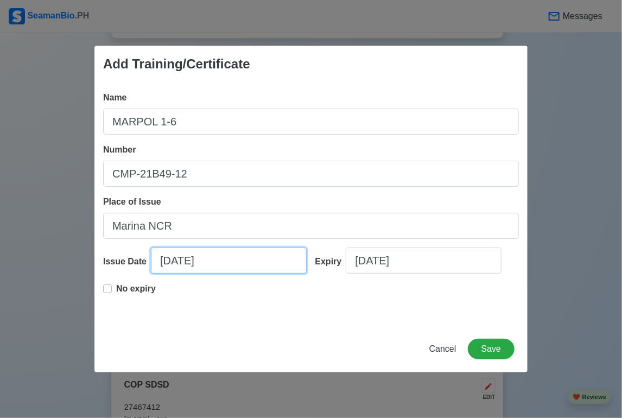
click at [189, 261] on input "[DATE]" at bounding box center [229, 261] width 156 height 26
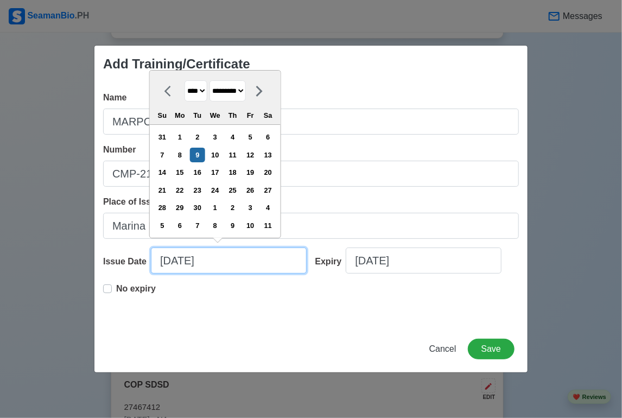
click at [185, 261] on input "[DATE]" at bounding box center [229, 261] width 156 height 26
click at [215, 260] on input "[DATE]" at bounding box center [229, 261] width 156 height 26
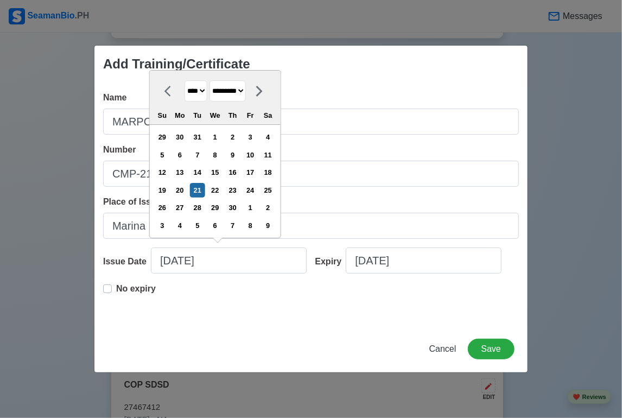
click at [116, 290] on label "No expiry" at bounding box center [136, 293] width 40 height 22
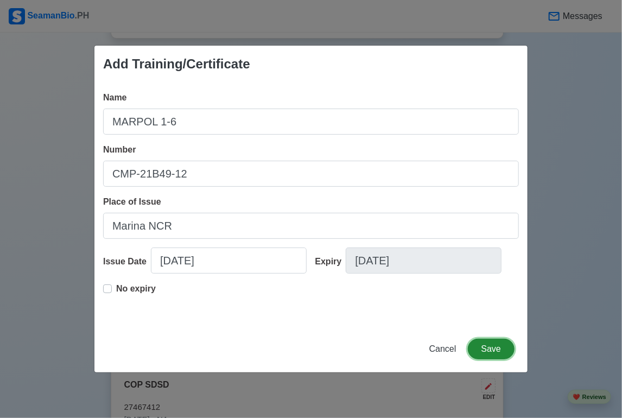
click at [496, 347] on button "Save" at bounding box center [491, 349] width 47 height 21
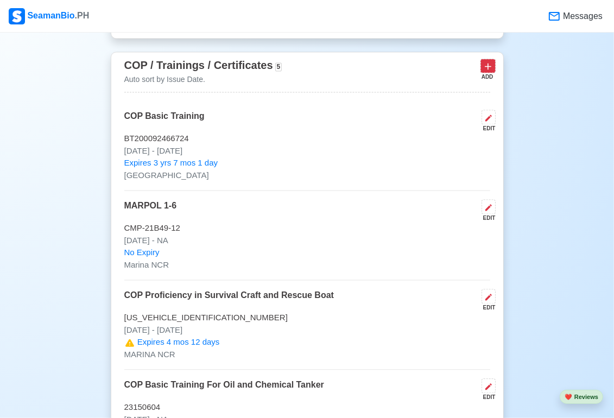
click at [487, 64] on icon at bounding box center [488, 66] width 11 height 11
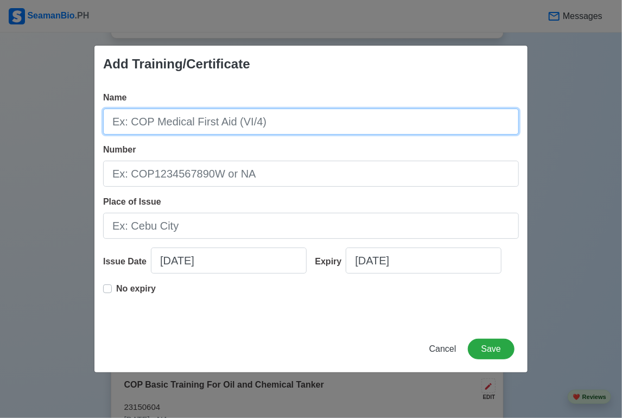
click at [245, 117] on input "Name" at bounding box center [311, 122] width 416 height 26
paste input "EWK-18B53-24"
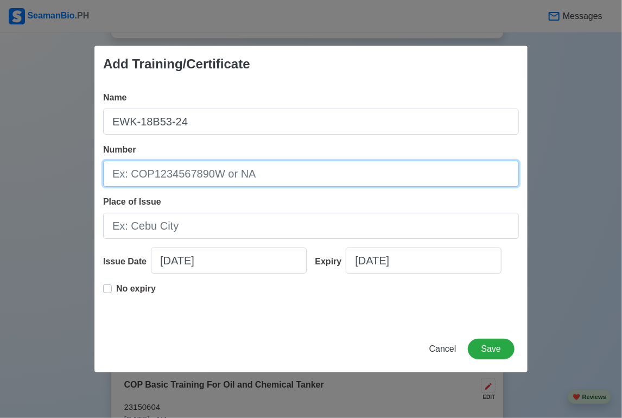
click at [180, 177] on input "Number" at bounding box center [311, 174] width 416 height 26
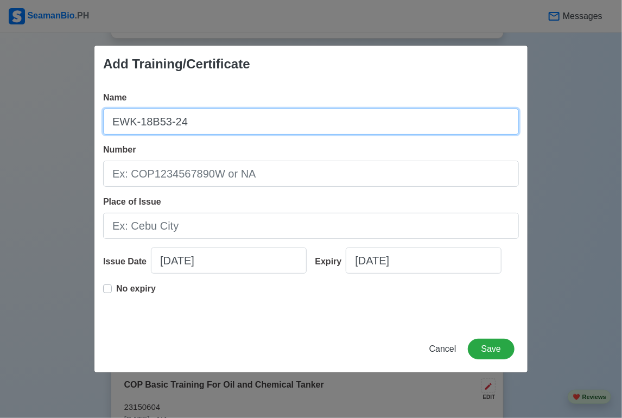
drag, startPoint x: 198, startPoint y: 120, endPoint x: 108, endPoint y: 119, distance: 89.6
click at [108, 119] on input "EWK-18B53-24" at bounding box center [311, 122] width 416 height 26
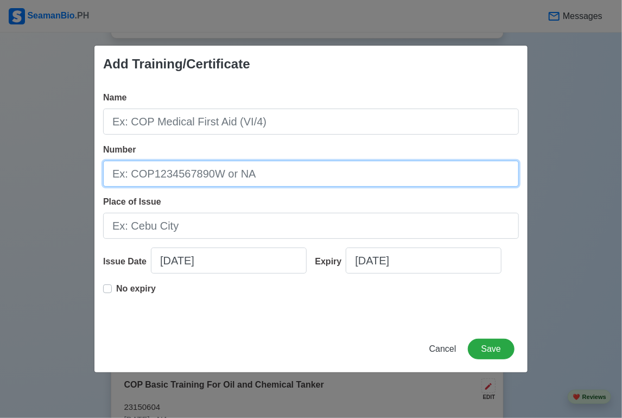
paste input "EWK-18B53-24"
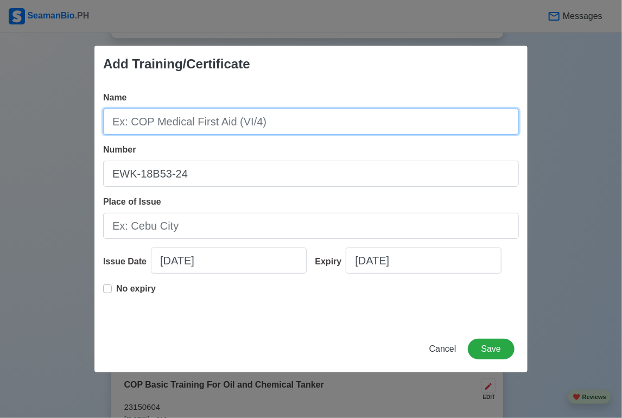
click at [186, 122] on input "Name" at bounding box center [311, 122] width 416 height 26
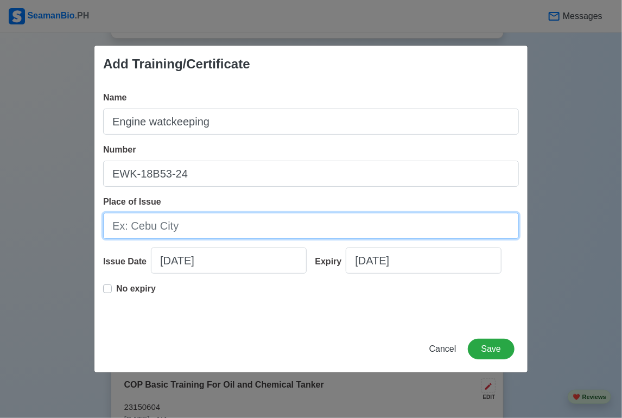
click at [199, 224] on input "Place of Issue" at bounding box center [311, 226] width 416 height 26
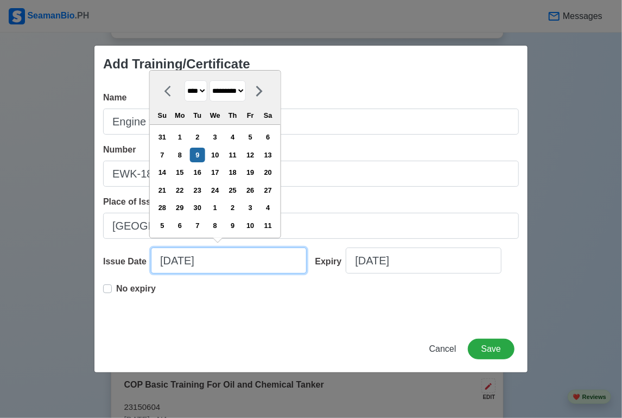
click at [186, 260] on input "[DATE]" at bounding box center [229, 261] width 156 height 26
click at [219, 263] on input "[DATE]" at bounding box center [229, 261] width 156 height 26
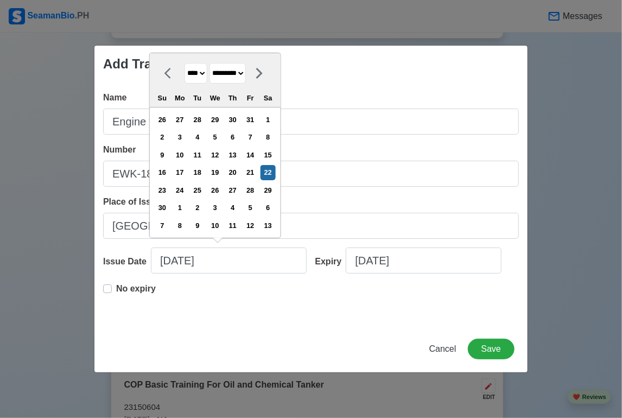
click at [116, 290] on label "No expiry" at bounding box center [136, 293] width 40 height 22
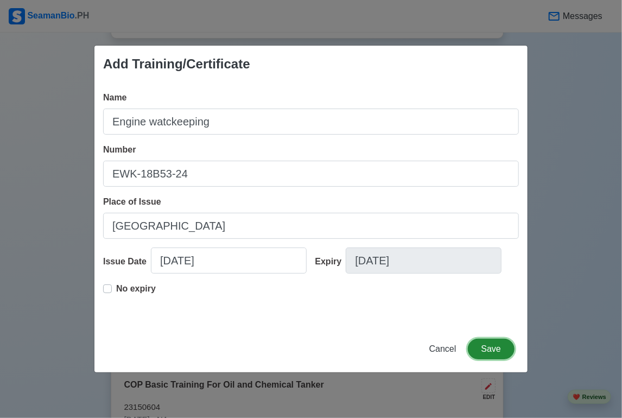
click at [496, 352] on button "Save" at bounding box center [491, 349] width 47 height 21
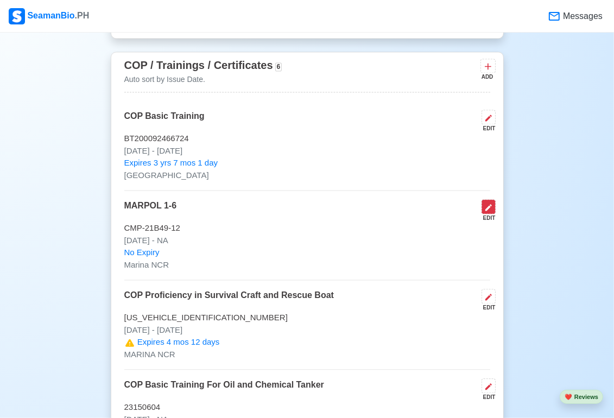
click at [487, 207] on icon at bounding box center [489, 207] width 7 height 7
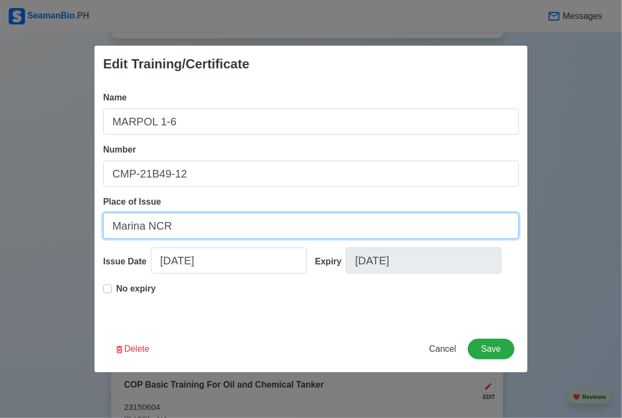
click at [183, 228] on input "Marina NCR" at bounding box center [311, 226] width 416 height 26
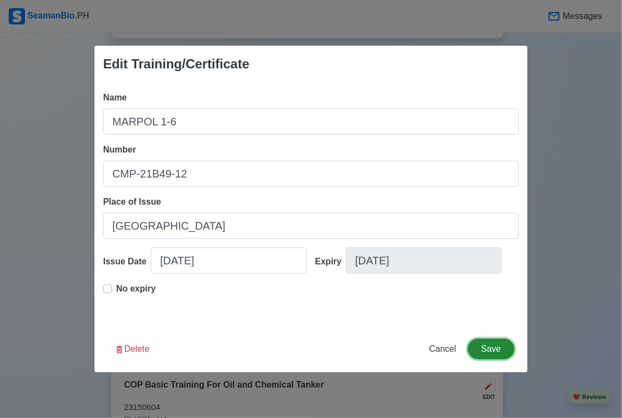
click at [489, 348] on button "Save" at bounding box center [491, 349] width 47 height 21
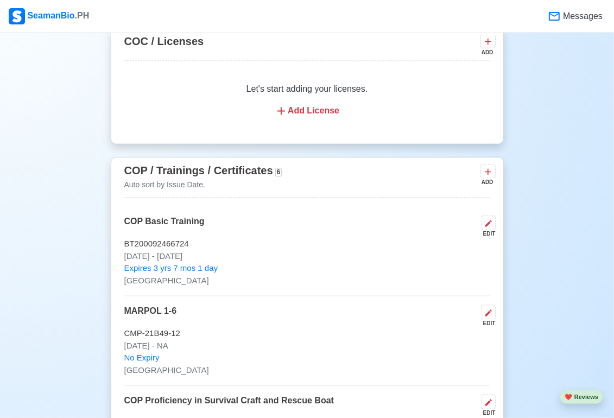
scroll to position [1472, 0]
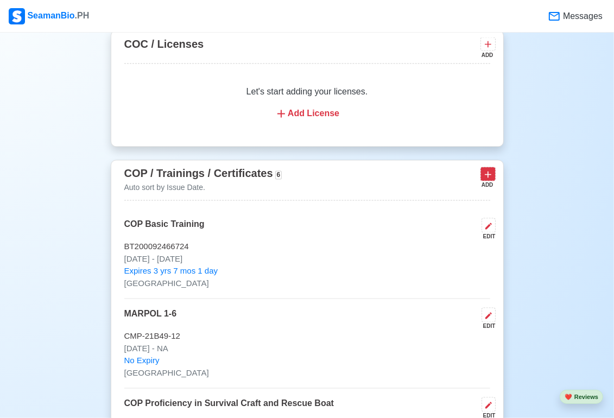
click at [489, 175] on icon at bounding box center [488, 174] width 11 height 11
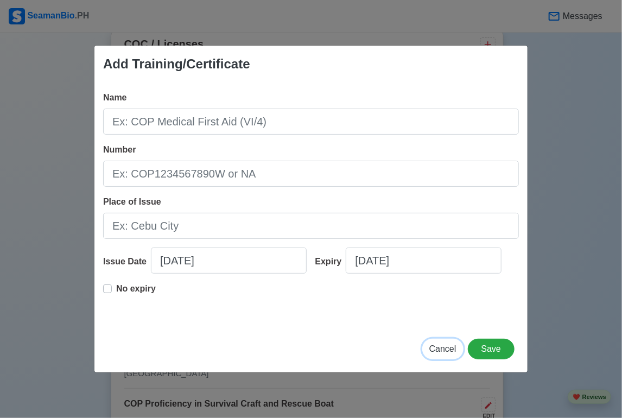
click at [457, 348] on span "Cancel" at bounding box center [443, 348] width 27 height 9
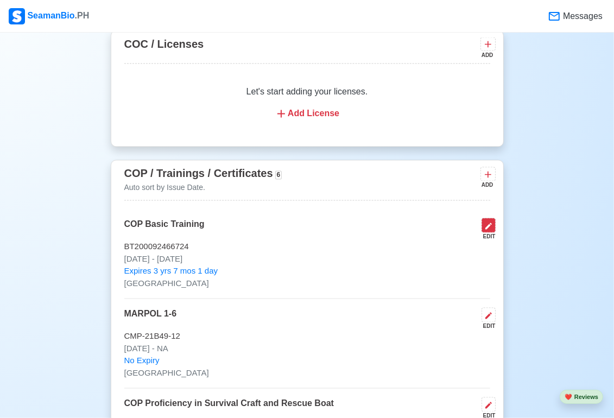
click at [488, 226] on icon at bounding box center [489, 226] width 7 height 7
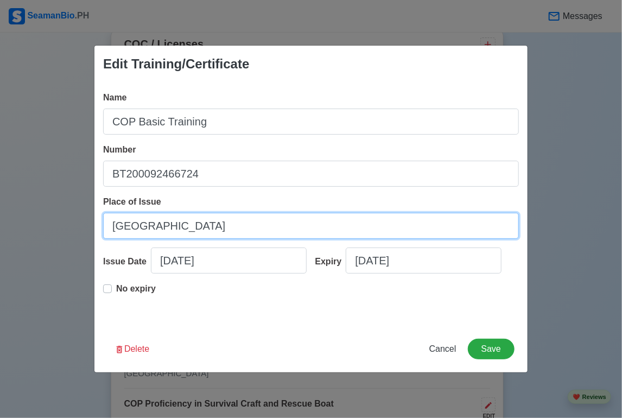
click at [169, 230] on input "[GEOGRAPHIC_DATA]" at bounding box center [311, 226] width 416 height 26
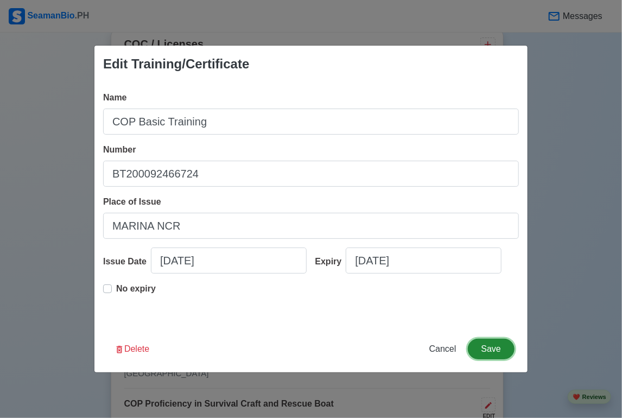
click at [493, 348] on button "Save" at bounding box center [491, 349] width 47 height 21
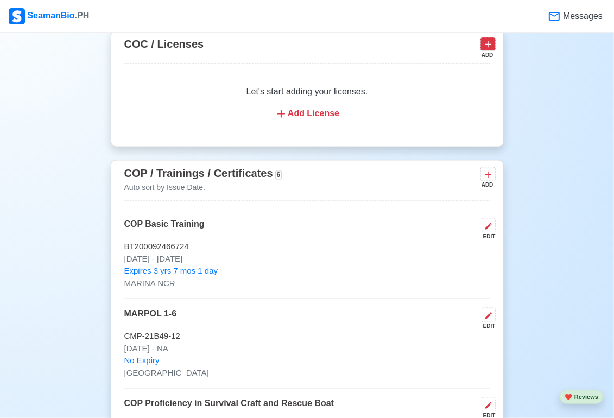
click at [487, 42] on icon at bounding box center [488, 44] width 11 height 11
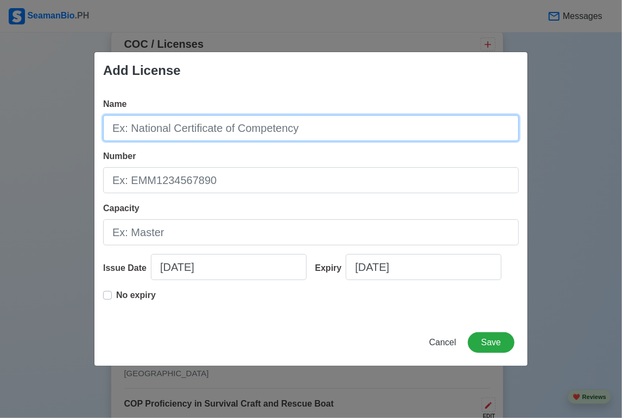
click at [313, 129] on input "Name" at bounding box center [311, 128] width 416 height 26
click at [243, 132] on input "C" at bounding box center [311, 128] width 416 height 26
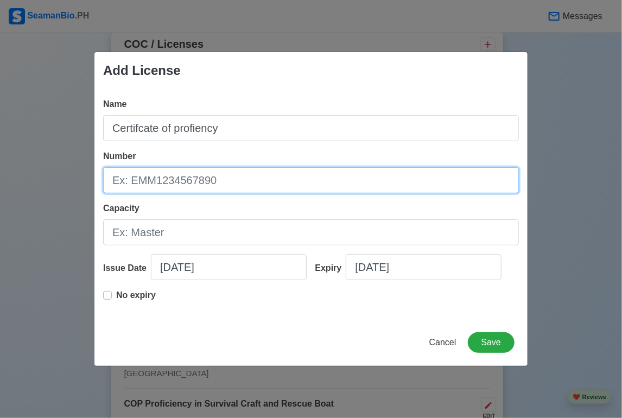
click at [248, 169] on input "Number" at bounding box center [311, 180] width 416 height 26
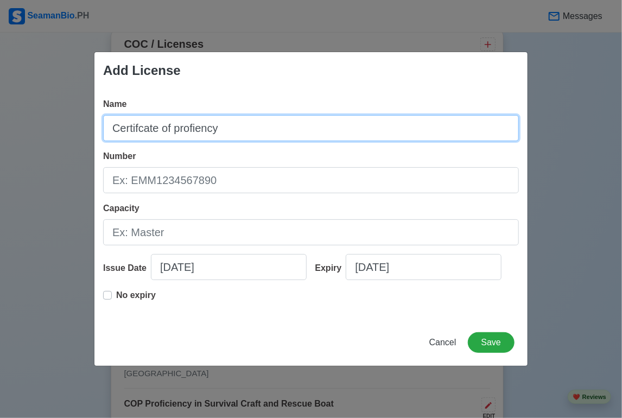
click at [203, 131] on input "Certifcate of profiency" at bounding box center [311, 128] width 416 height 26
click at [263, 135] on input "Certifcate of profieciency" at bounding box center [311, 128] width 416 height 26
paste input "Proficiency"
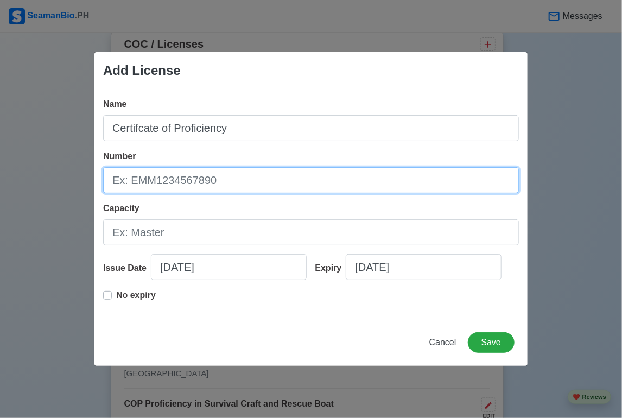
paste input "AEW200003289324"
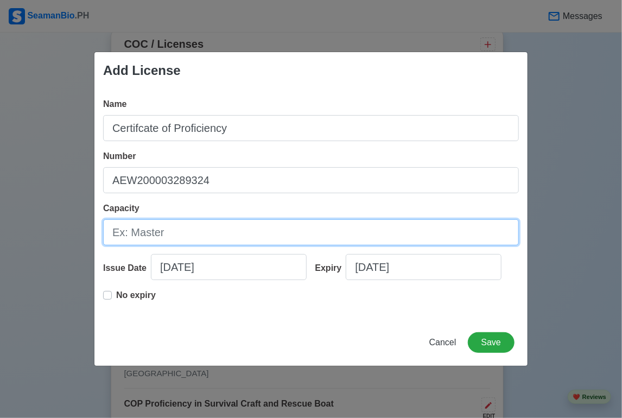
click at [160, 236] on input "Capacity" at bounding box center [311, 232] width 416 height 26
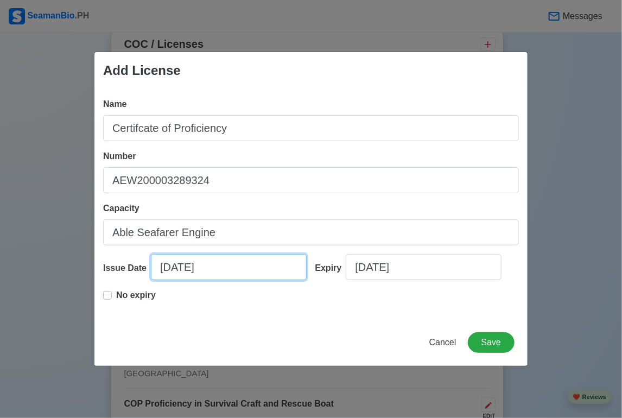
click at [168, 270] on input "[DATE]" at bounding box center [229, 267] width 156 height 26
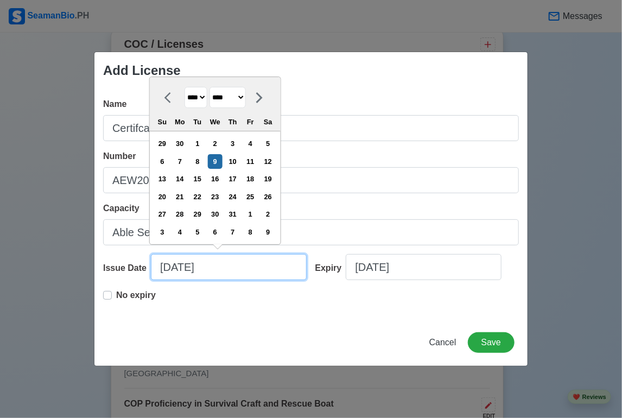
click at [185, 267] on input "[DATE]" at bounding box center [229, 267] width 156 height 26
click at [219, 269] on input "[DATE]" at bounding box center [229, 267] width 156 height 26
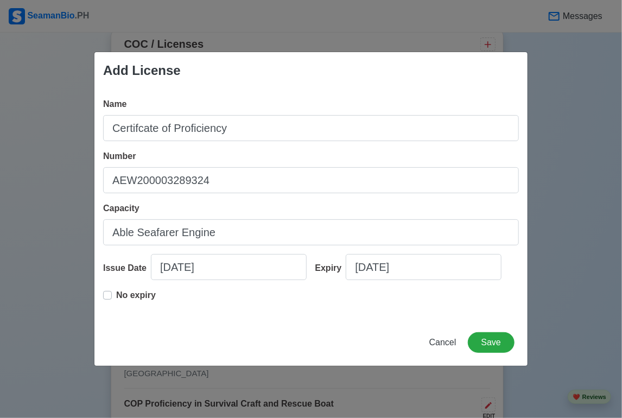
click at [116, 296] on label "No expiry" at bounding box center [136, 300] width 40 height 22
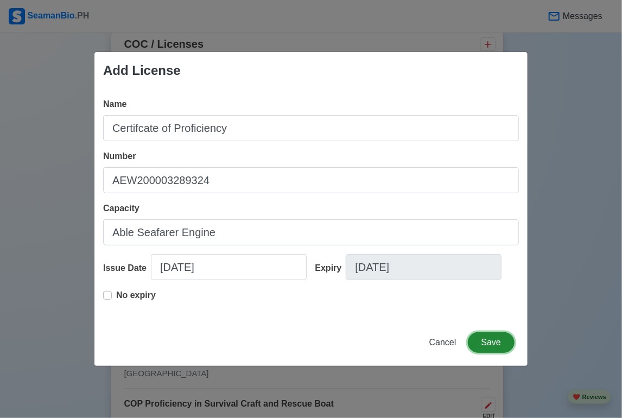
click at [484, 343] on button "Save" at bounding box center [491, 342] width 47 height 21
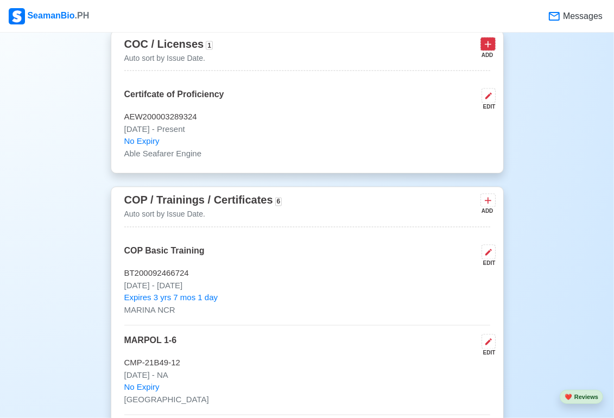
click at [488, 42] on icon at bounding box center [488, 45] width 7 height 7
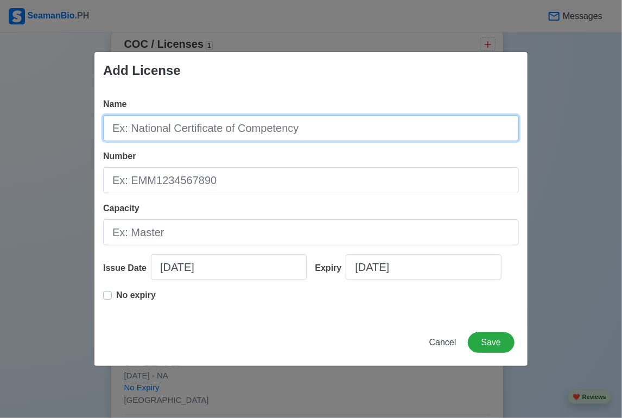
click at [285, 137] on input "Name" at bounding box center [311, 128] width 416 height 26
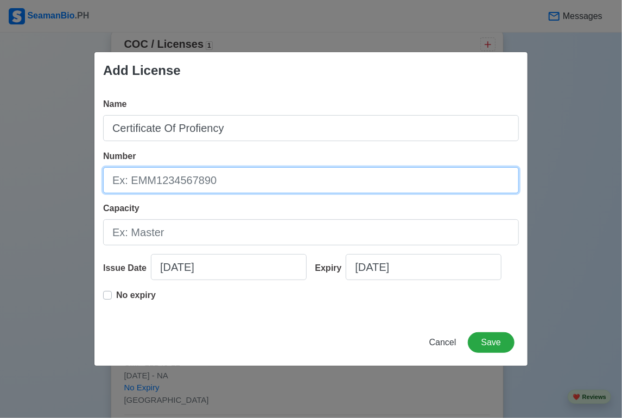
click at [269, 181] on input "Number" at bounding box center [311, 180] width 416 height 26
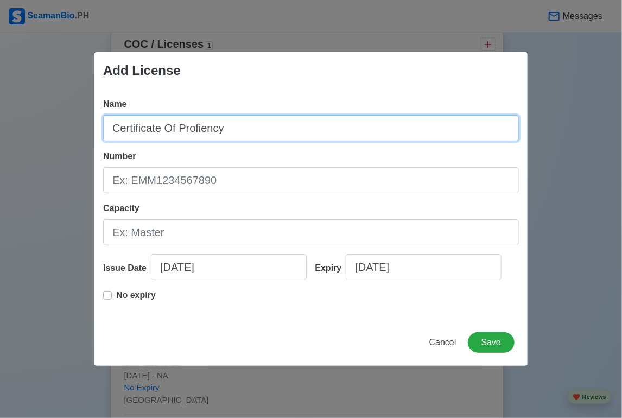
click at [228, 133] on input "Certificate Of Profiency" at bounding box center [311, 128] width 416 height 26
paste input "Proficiency"
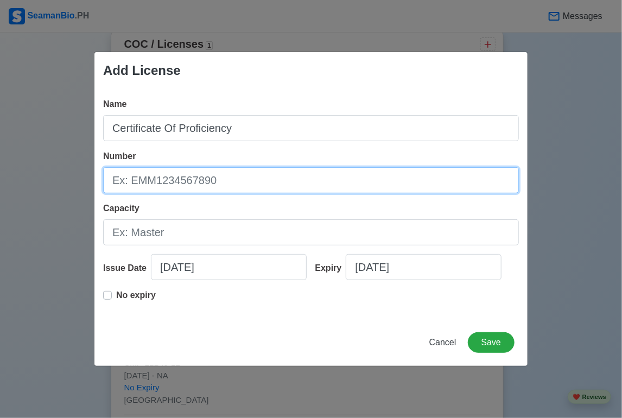
click at [200, 187] on input "Number" at bounding box center [311, 180] width 416 height 26
paste input "PAE-RFPEW-018-2020"
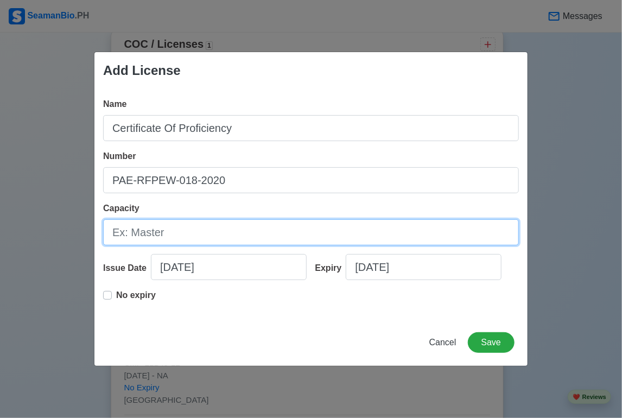
click at [187, 235] on input "Capacity" at bounding box center [311, 232] width 416 height 26
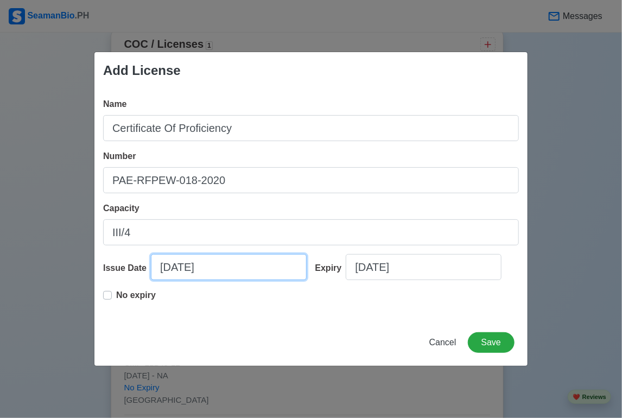
click at [169, 270] on input "[DATE]" at bounding box center [229, 267] width 156 height 26
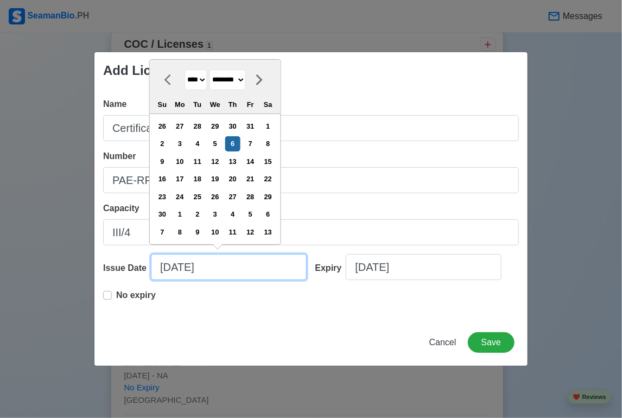
click at [215, 270] on input "[DATE]" at bounding box center [229, 267] width 156 height 26
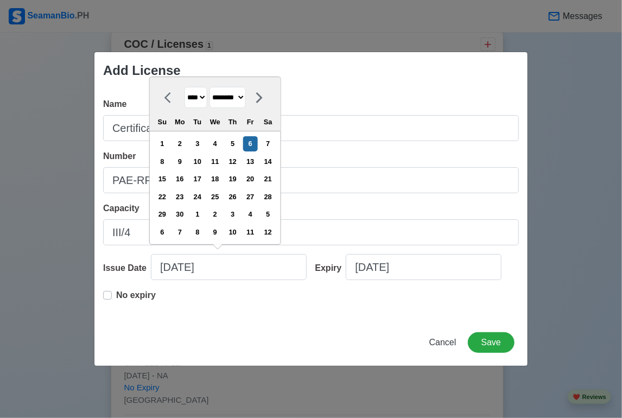
click at [116, 294] on label "No expiry" at bounding box center [136, 300] width 40 height 22
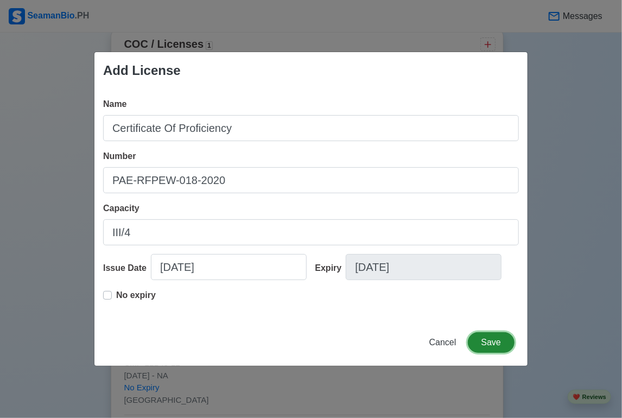
click at [494, 338] on button "Save" at bounding box center [491, 342] width 47 height 21
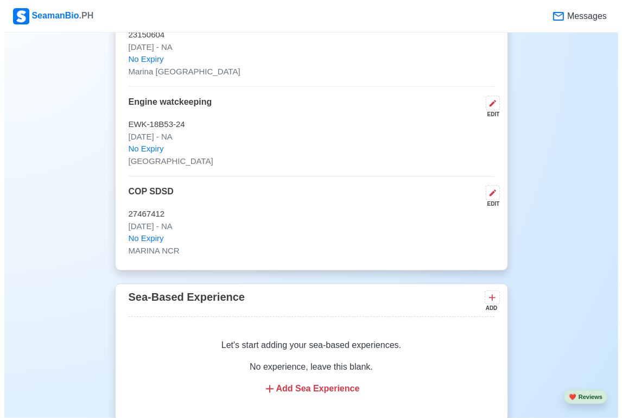
scroll to position [2179, 0]
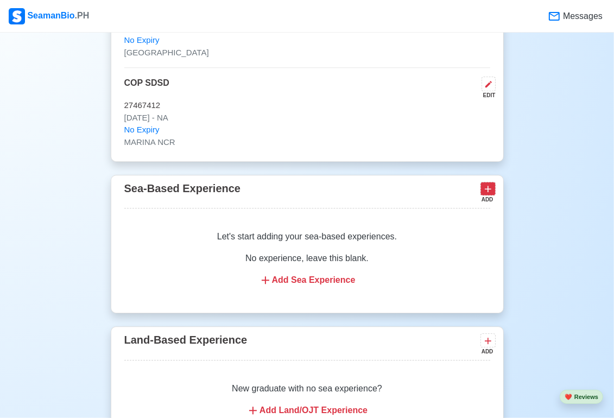
click at [493, 184] on icon at bounding box center [488, 189] width 11 height 11
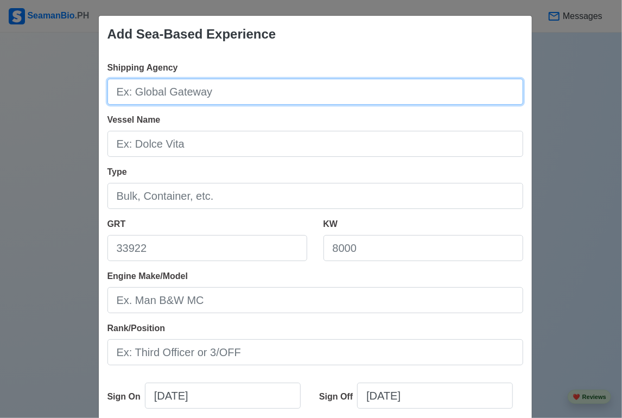
click at [320, 92] on input "Shipping Agency" at bounding box center [316, 92] width 416 height 26
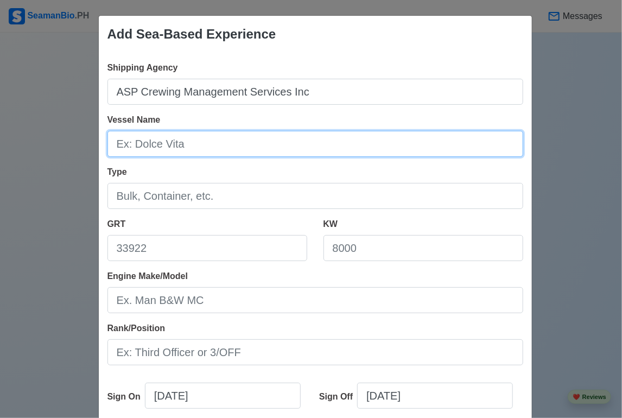
click at [217, 147] on input "Vessel Name" at bounding box center [316, 144] width 416 height 26
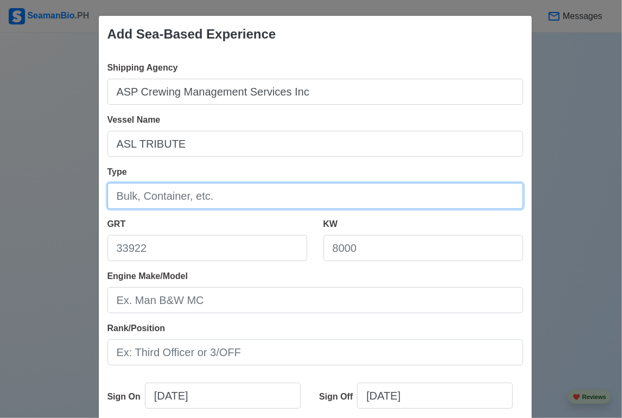
click at [192, 199] on input "Type" at bounding box center [316, 196] width 416 height 26
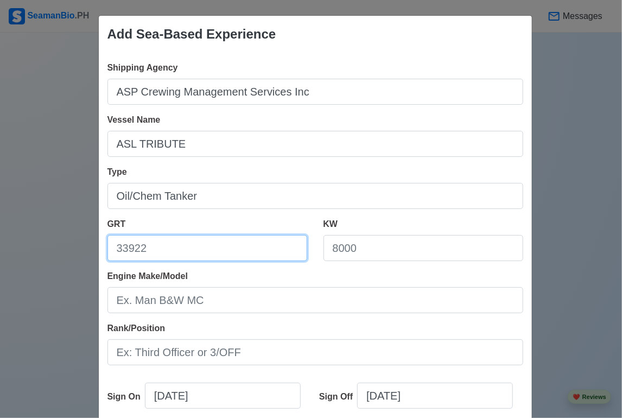
click at [146, 250] on input "GRT" at bounding box center [208, 248] width 200 height 26
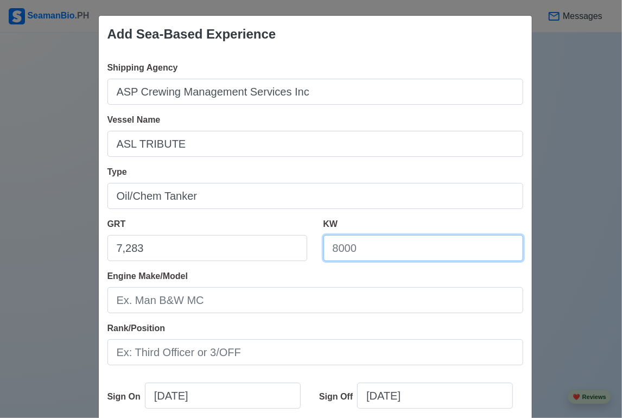
click at [419, 251] on input "KW" at bounding box center [424, 248] width 200 height 26
click at [440, 333] on div "Rank/Position" at bounding box center [316, 343] width 416 height 43
click at [336, 250] on input "4448" at bounding box center [424, 248] width 200 height 26
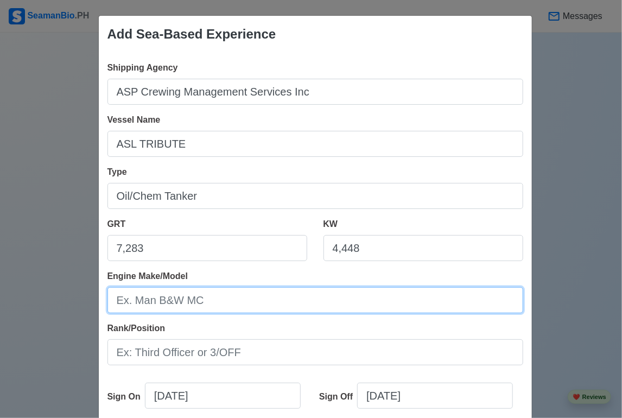
click at [231, 301] on input "Engine Make/Model" at bounding box center [316, 300] width 416 height 26
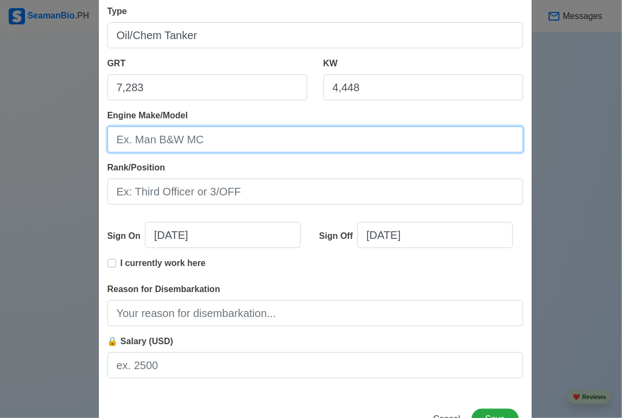
scroll to position [163, 0]
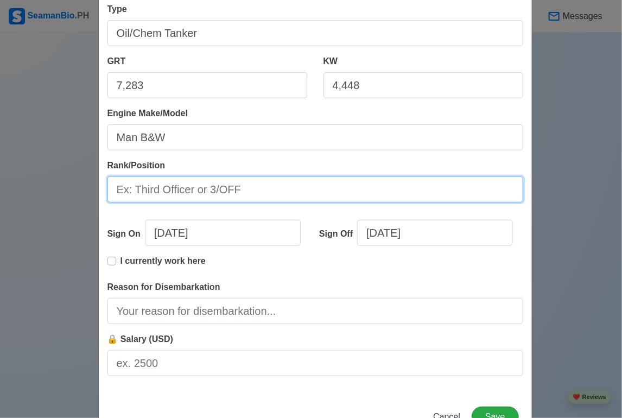
click at [184, 190] on input "Rank/Position" at bounding box center [316, 190] width 416 height 26
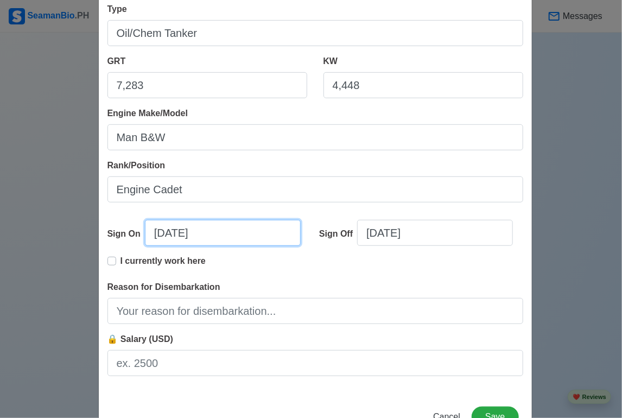
click at [163, 233] on input "[DATE]" at bounding box center [223, 233] width 156 height 26
click at [108, 217] on div "Sign On [DATE] Sign Off [DATE] I currently work here" at bounding box center [316, 246] width 416 height 70
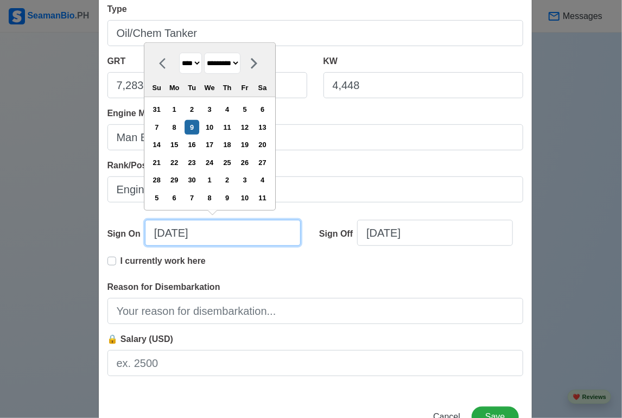
click at [158, 233] on input "[DATE]" at bounding box center [223, 233] width 156 height 26
click at [176, 235] on input "[DATE]" at bounding box center [223, 233] width 156 height 26
click at [205, 238] on input "[DATE]" at bounding box center [223, 233] width 156 height 26
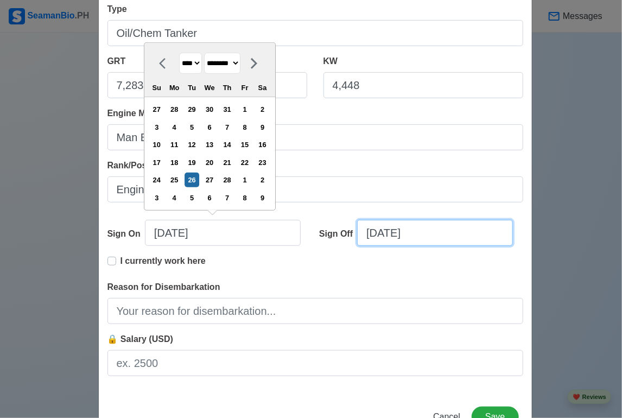
click at [391, 235] on input "[DATE]" at bounding box center [435, 233] width 156 height 26
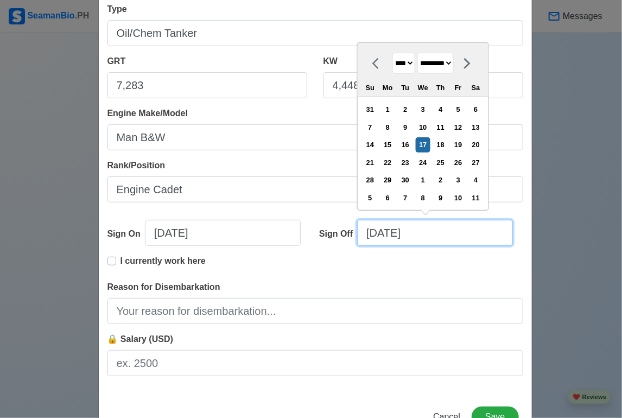
click at [419, 235] on input "[DATE]" at bounding box center [435, 233] width 156 height 26
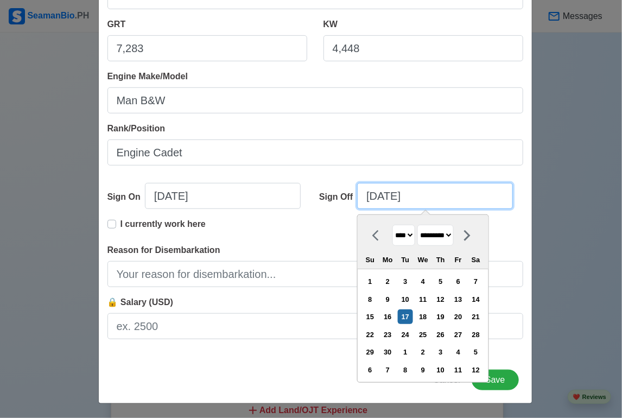
scroll to position [200, 0]
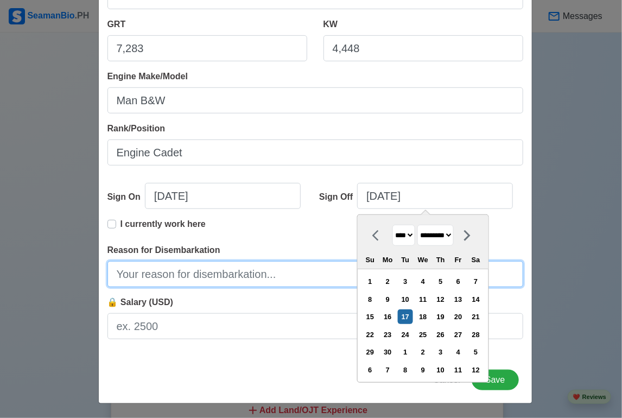
click at [226, 274] on input "Reason for Disembarkation" at bounding box center [316, 274] width 416 height 26
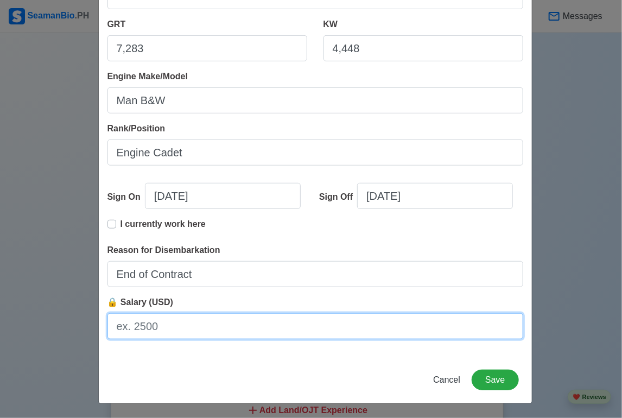
click at [147, 331] on input "🔒 Salary (USD)" at bounding box center [316, 326] width 416 height 26
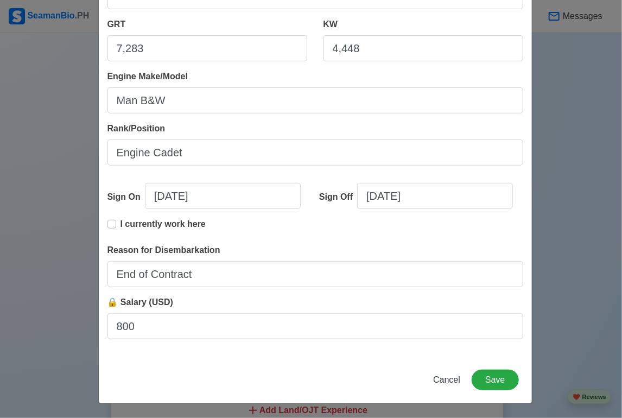
click at [389, 228] on div "I currently work here" at bounding box center [316, 231] width 416 height 26
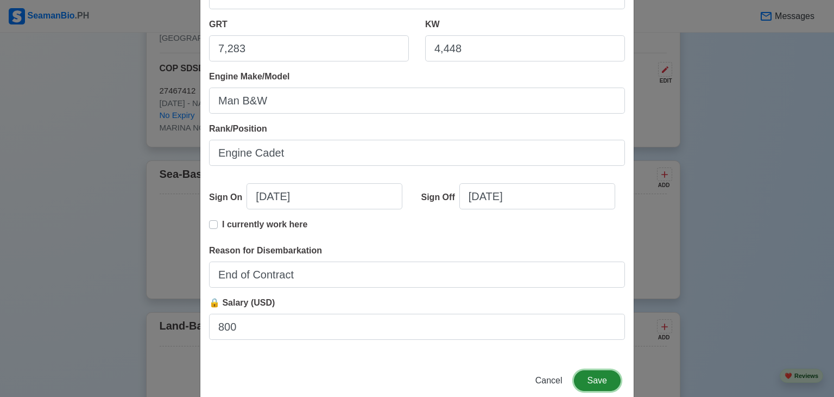
click at [595, 379] on button "Save" at bounding box center [597, 380] width 47 height 21
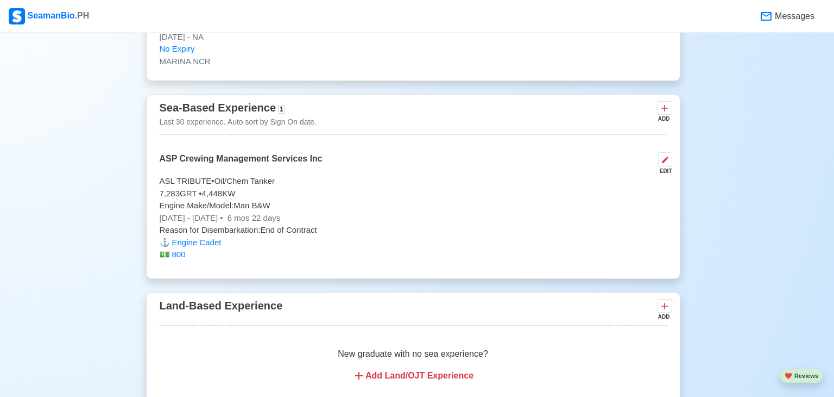
scroll to position [2113, 0]
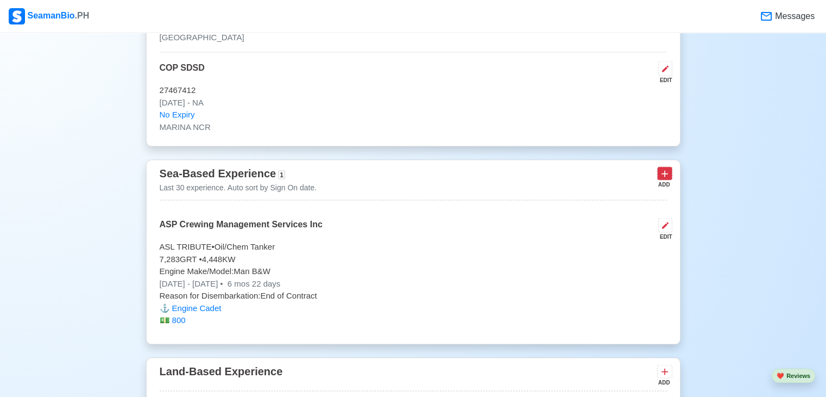
click at [622, 173] on icon at bounding box center [664, 173] width 11 height 11
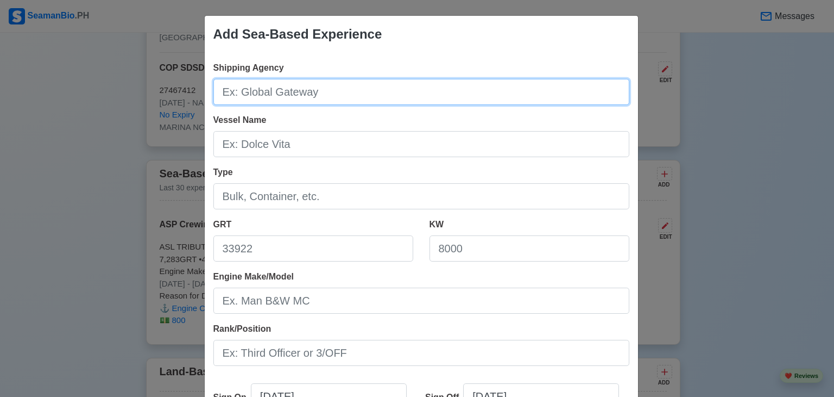
click at [384, 95] on input "Shipping Agency" at bounding box center [421, 92] width 416 height 26
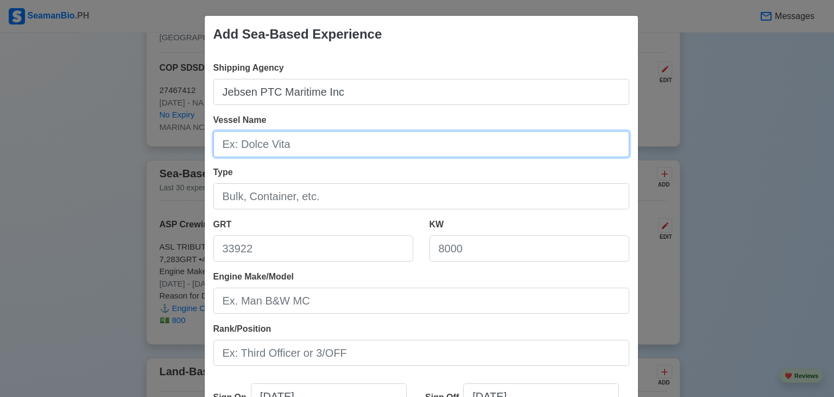
click at [335, 149] on input "Vessel Name" at bounding box center [421, 144] width 416 height 26
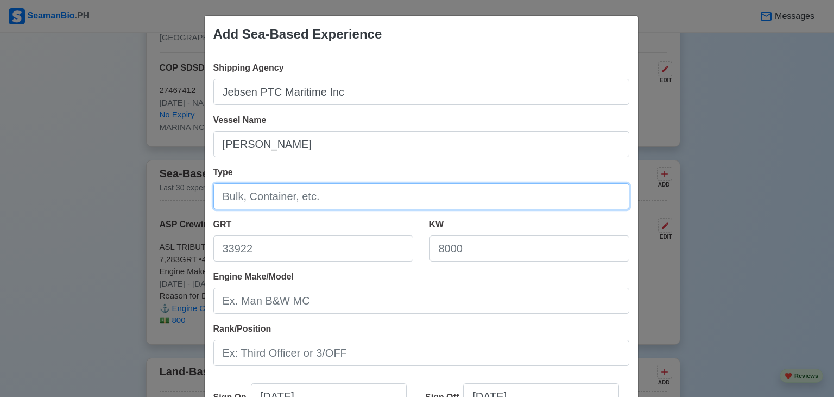
click at [305, 207] on input "Type" at bounding box center [421, 196] width 416 height 26
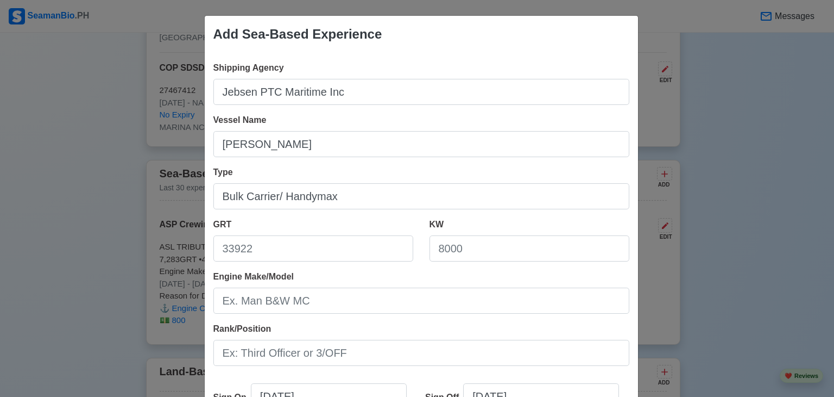
click at [332, 272] on div "Engine Make/Model" at bounding box center [421, 291] width 416 height 43
click at [287, 249] on input "GRT" at bounding box center [313, 248] width 200 height 26
click at [231, 251] on input "31117" at bounding box center [313, 248] width 200 height 26
click at [471, 249] on input "KW" at bounding box center [530, 248] width 200 height 26
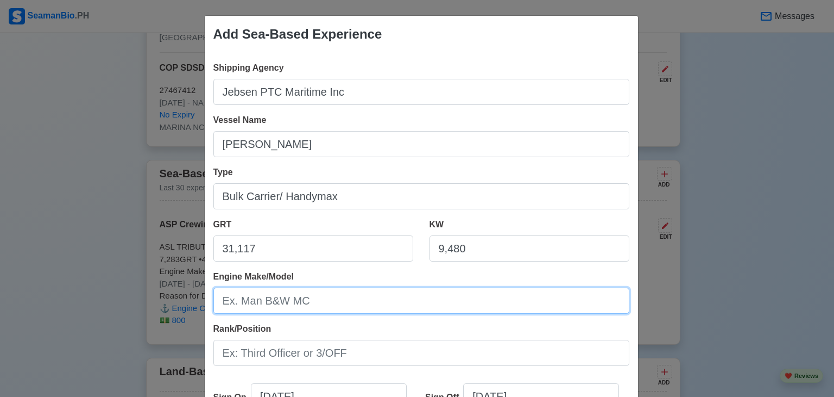
click at [358, 307] on input "Engine Make/Model" at bounding box center [421, 300] width 416 height 26
click at [300, 303] on input "Man B&W" at bounding box center [421, 300] width 416 height 26
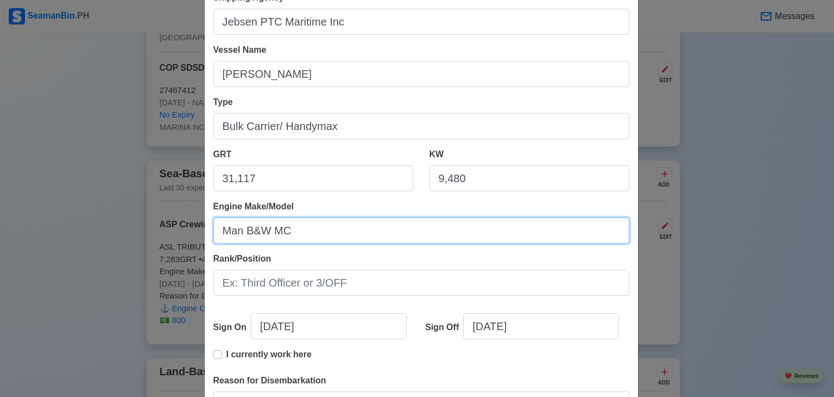
scroll to position [163, 0]
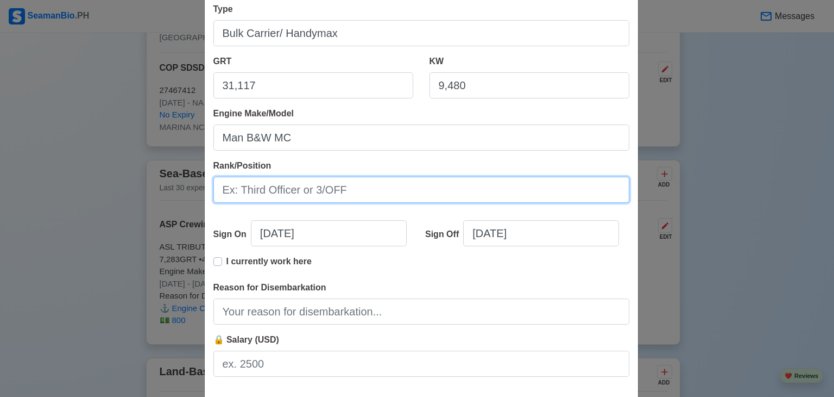
click at [322, 191] on input "Rank/Position" at bounding box center [421, 190] width 416 height 26
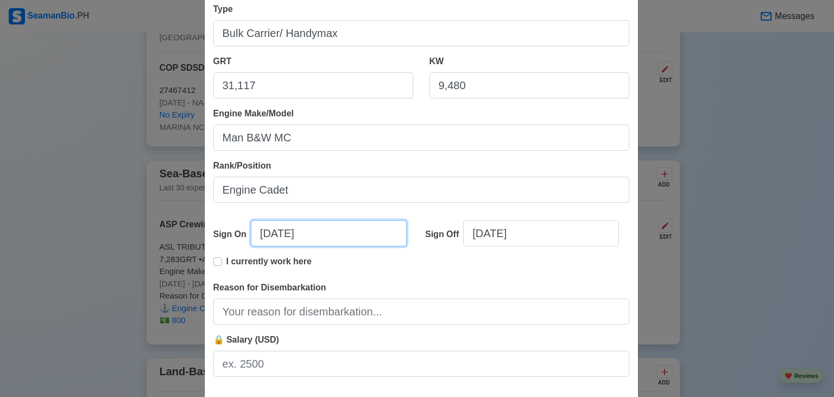
click at [280, 231] on input "[DATE]" at bounding box center [329, 233] width 156 height 26
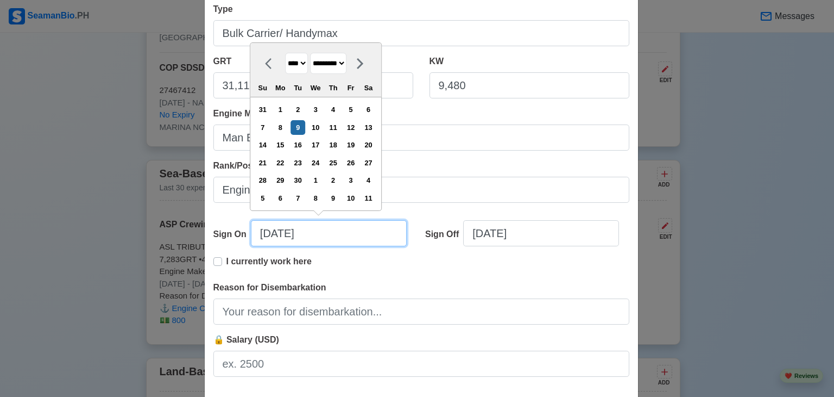
click at [267, 230] on input "[DATE]" at bounding box center [329, 233] width 156 height 26
click at [281, 235] on input "[DATE]" at bounding box center [329, 233] width 156 height 26
click at [265, 233] on input "[DATE]" at bounding box center [329, 233] width 156 height 26
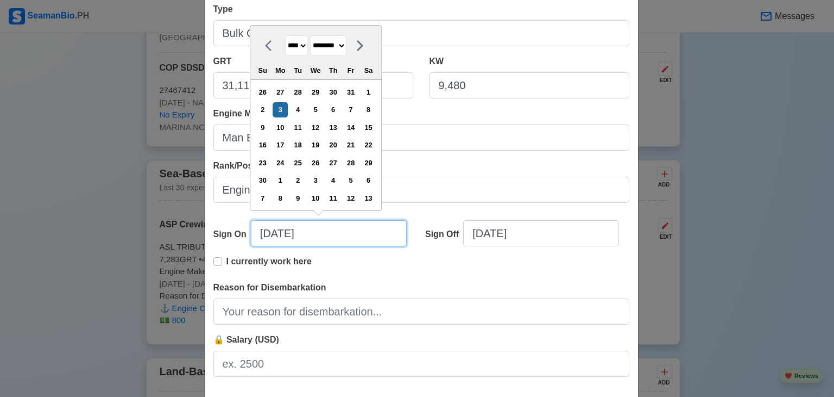
click at [284, 233] on input "[DATE]" at bounding box center [329, 233] width 156 height 26
click at [309, 231] on input "[DATE]" at bounding box center [329, 233] width 156 height 26
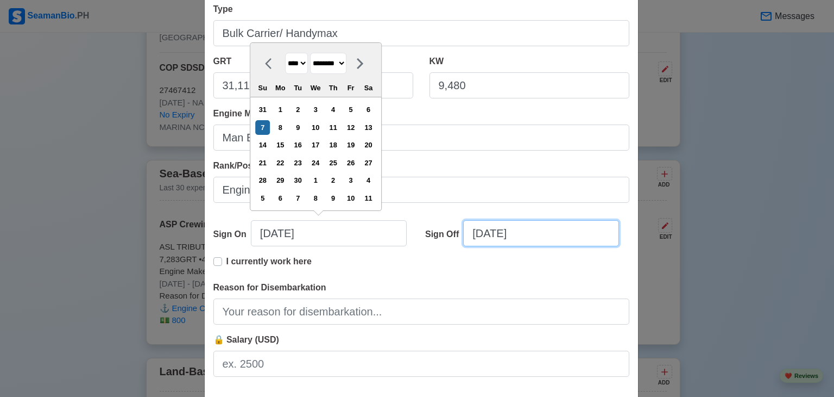
click at [480, 234] on input "[DATE]" at bounding box center [541, 233] width 156 height 26
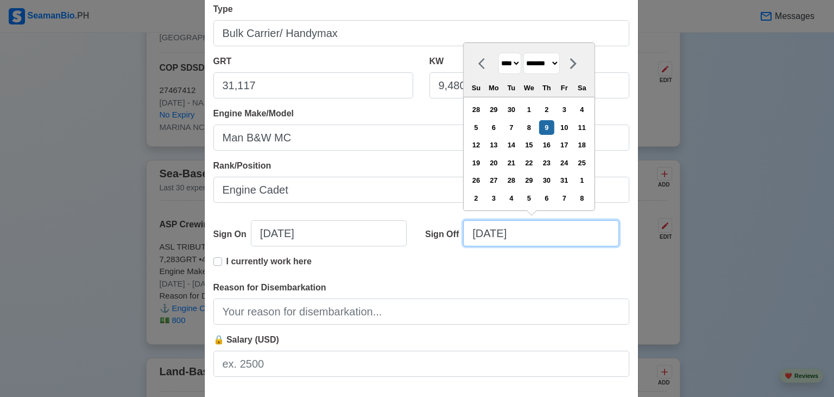
click at [494, 234] on input "[DATE]" at bounding box center [541, 233] width 156 height 26
click at [522, 230] on input "[DATE]" at bounding box center [541, 233] width 156 height 26
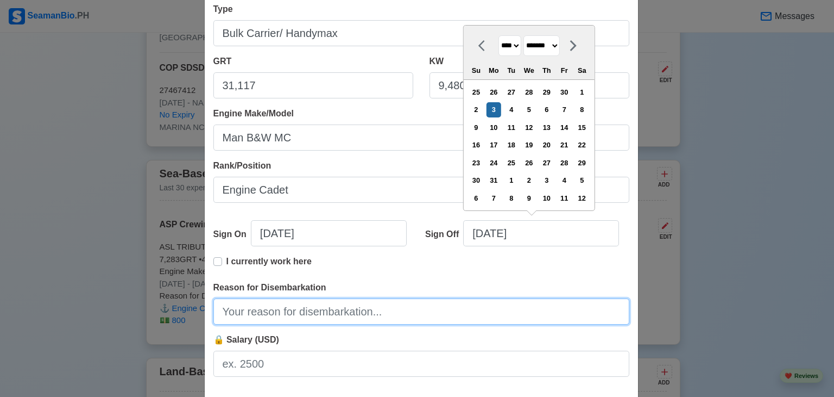
click at [456, 303] on input "Reason for Disembarkation" at bounding box center [421, 311] width 416 height 26
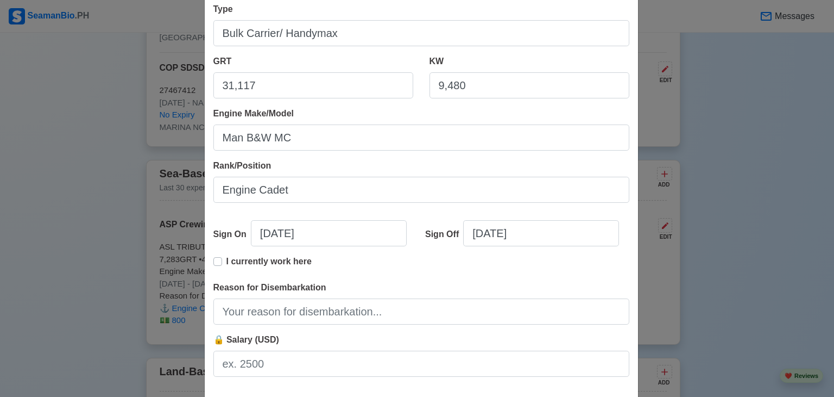
click at [226, 261] on label "I currently work here" at bounding box center [268, 266] width 85 height 22
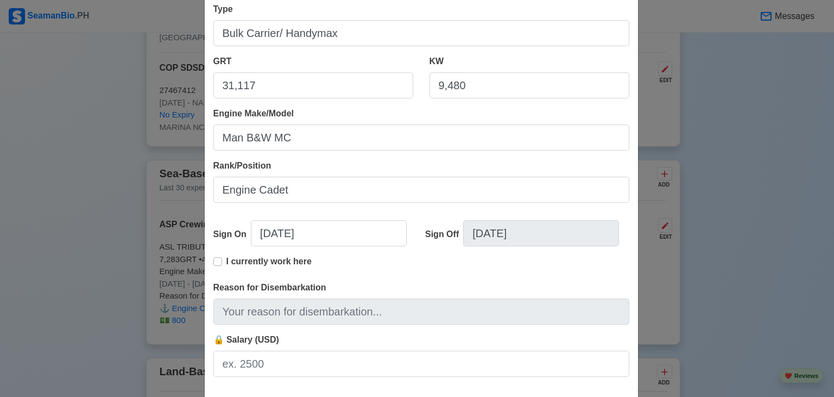
click at [226, 259] on label "I currently work here" at bounding box center [268, 266] width 85 height 22
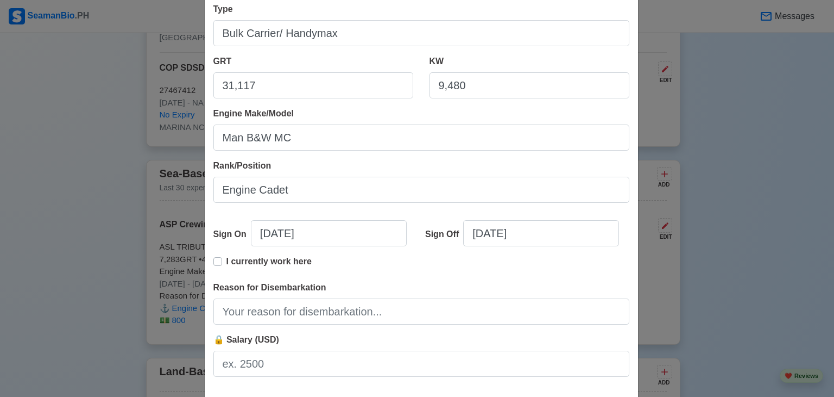
click at [284, 324] on div "Shipping Agency Jebsen PTC Maritime Inc Vessel Name [PERSON_NAME] Type Bulk Car…" at bounding box center [421, 142] width 433 height 504
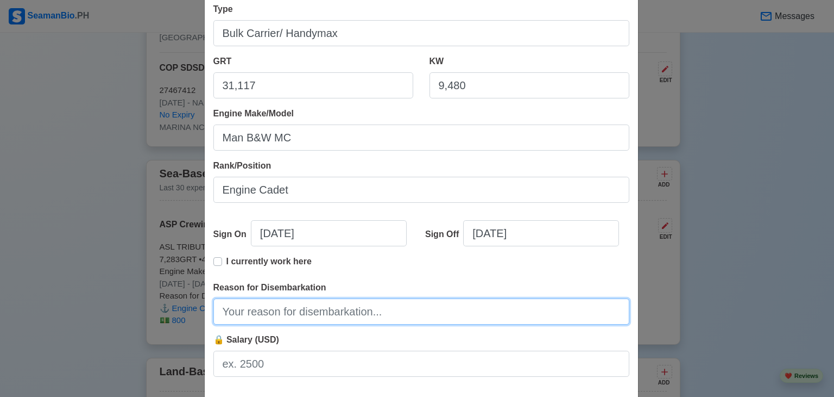
click at [294, 318] on input "Reason for Disembarkation" at bounding box center [421, 311] width 416 height 26
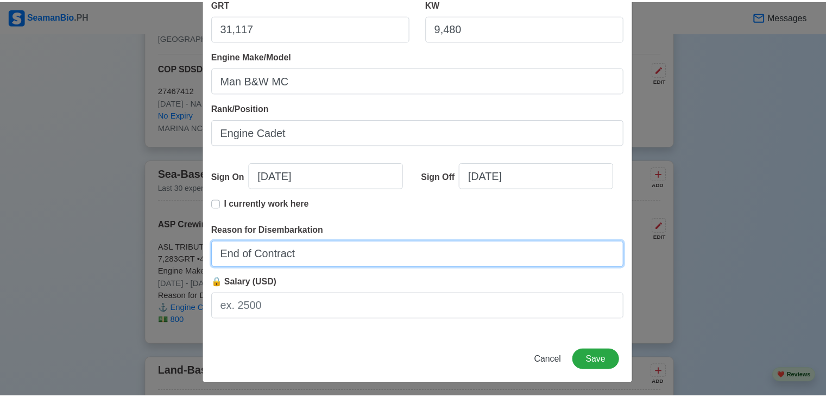
scroll to position [222, 0]
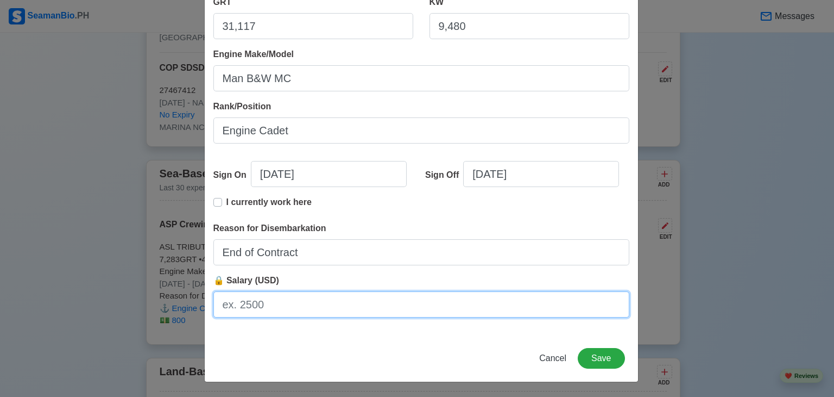
click at [291, 304] on input "🔒 Salary (USD)" at bounding box center [421, 304] width 416 height 26
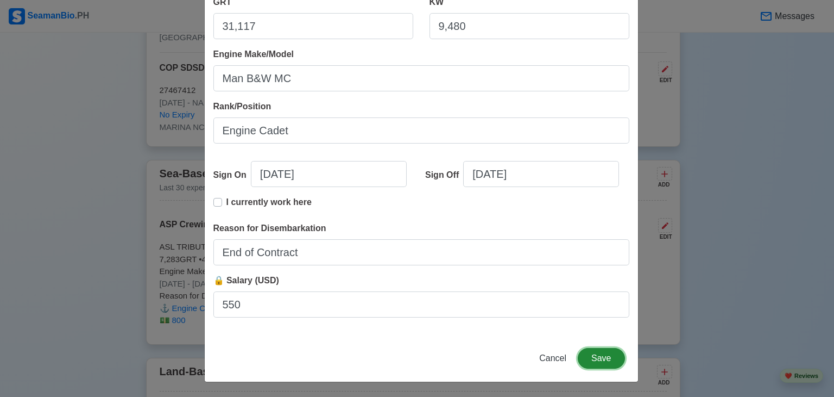
click at [605, 357] on button "Save" at bounding box center [601, 358] width 47 height 21
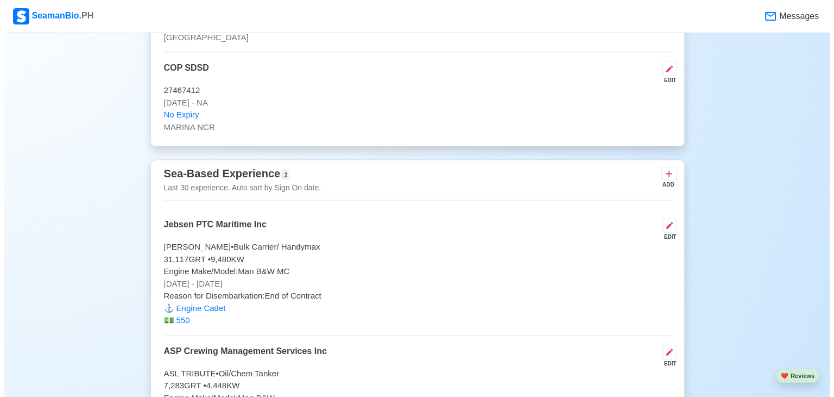
scroll to position [2167, 0]
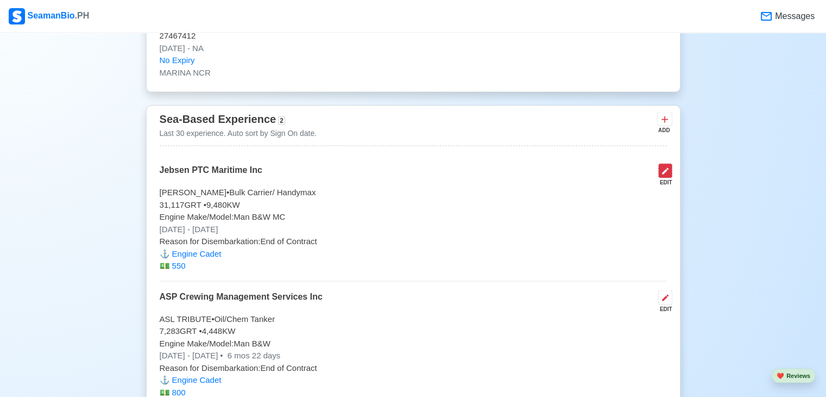
click at [622, 172] on icon at bounding box center [665, 171] width 9 height 9
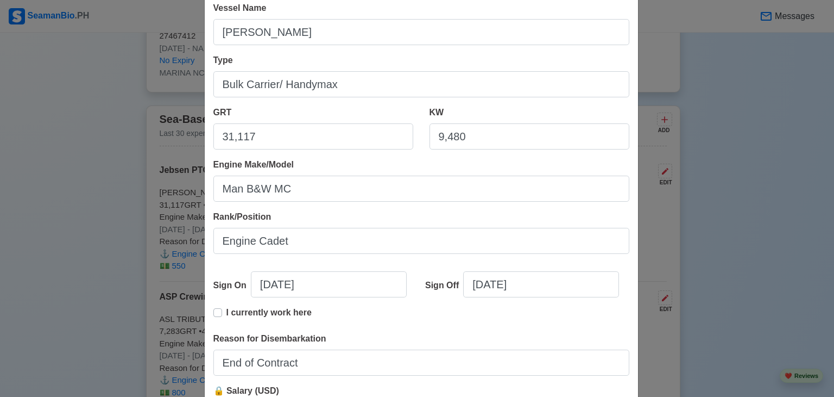
scroll to position [217, 0]
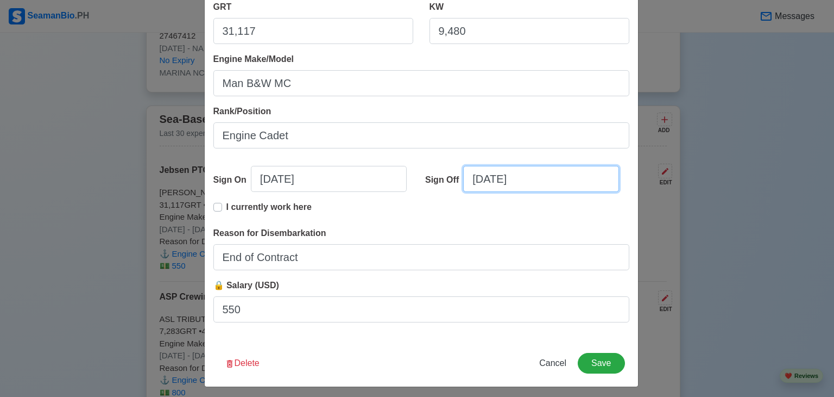
click at [479, 178] on input "[DATE]" at bounding box center [541, 179] width 156 height 26
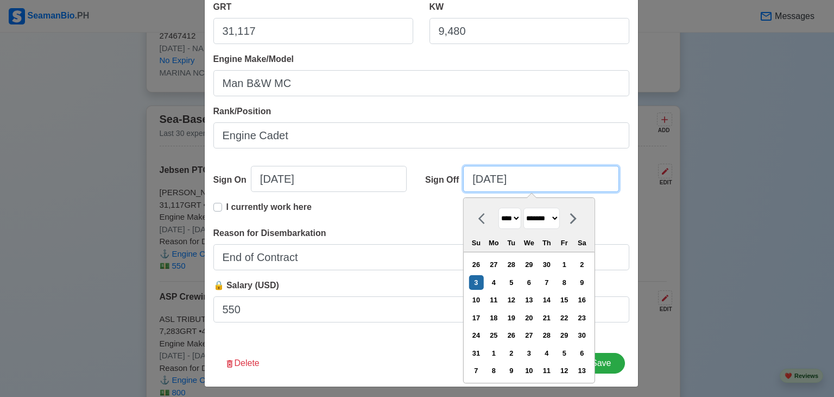
click at [528, 182] on input "[DATE]" at bounding box center [541, 179] width 156 height 26
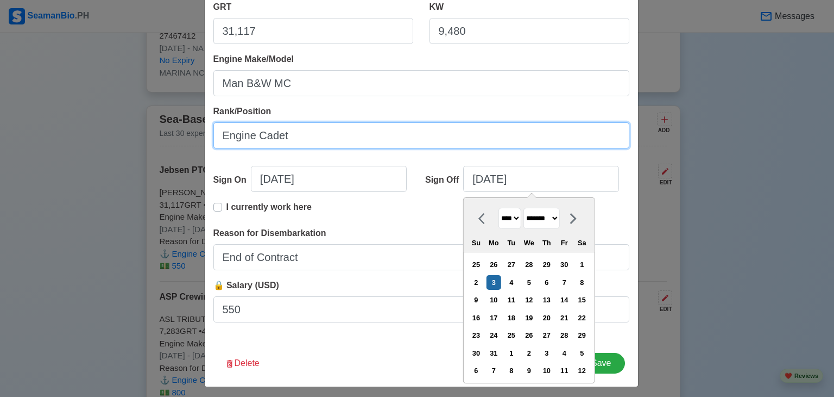
click at [515, 143] on input "Engine Cadet" at bounding box center [421, 135] width 416 height 26
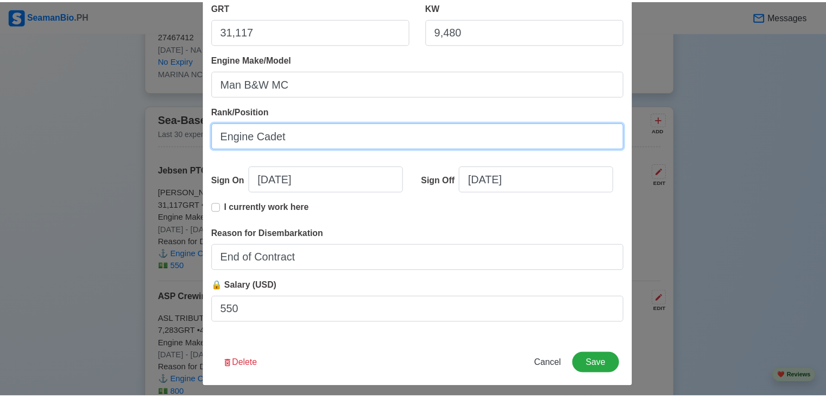
scroll to position [222, 0]
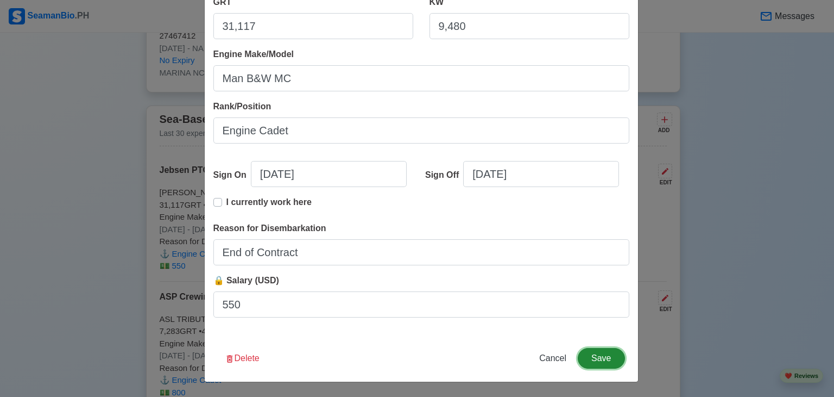
click at [597, 355] on button "Save" at bounding box center [601, 358] width 47 height 21
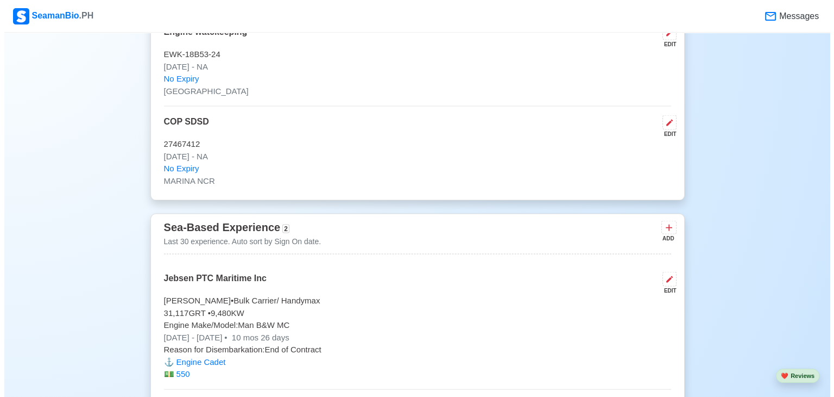
scroll to position [2059, 0]
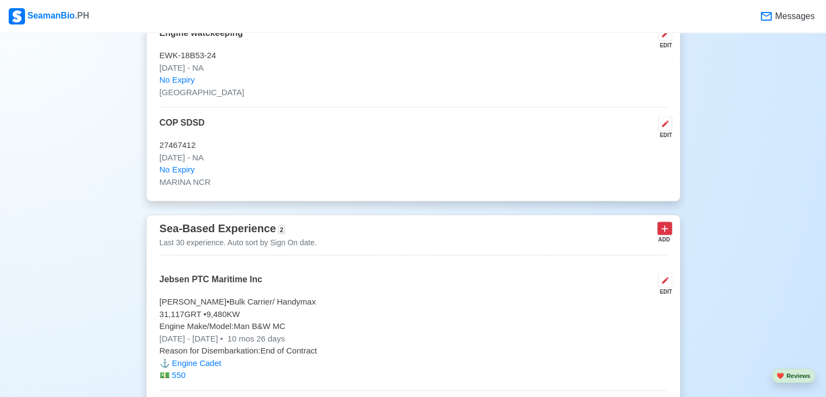
click at [622, 225] on icon at bounding box center [665, 228] width 7 height 7
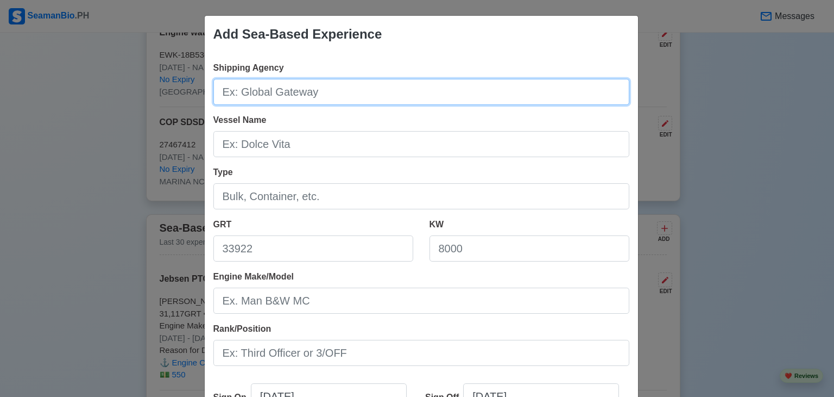
click at [444, 93] on input "Shipping Agency" at bounding box center [421, 92] width 416 height 26
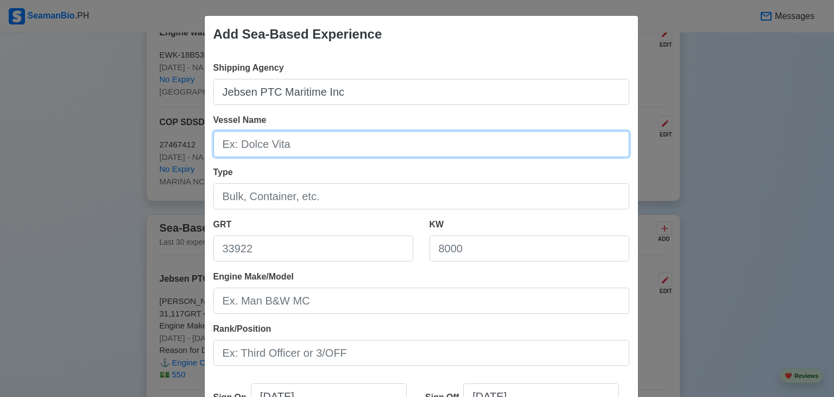
click at [317, 146] on input "Vessel Name" at bounding box center [421, 144] width 416 height 26
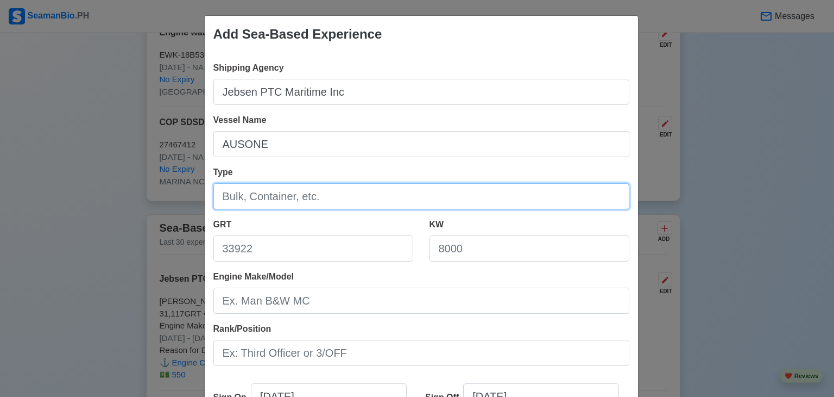
click at [278, 194] on input "Type" at bounding box center [421, 196] width 416 height 26
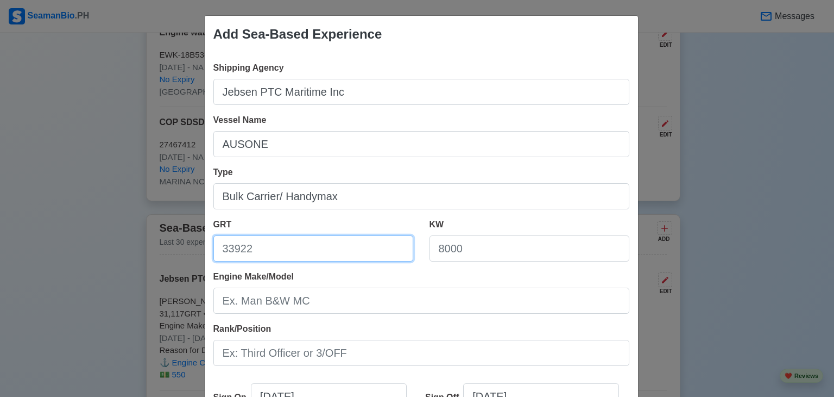
click at [267, 250] on input "GRT" at bounding box center [313, 248] width 200 height 26
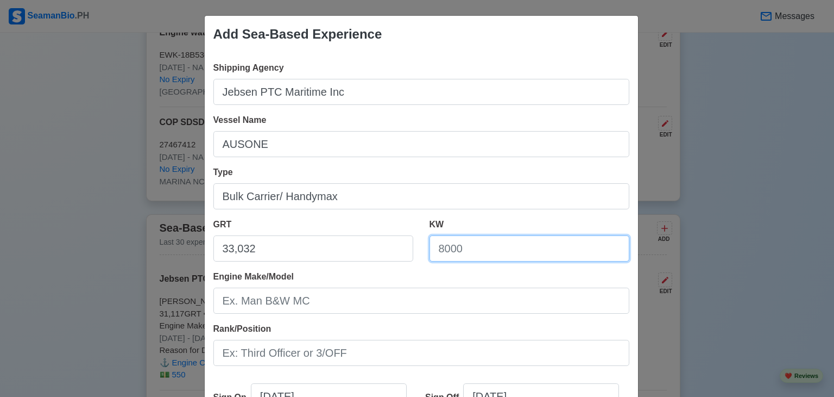
click at [471, 253] on input "KW" at bounding box center [530, 248] width 200 height 26
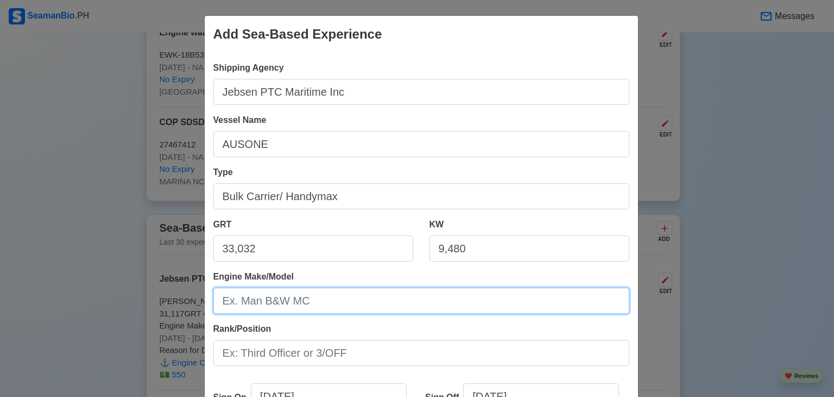
click at [298, 303] on input "Engine Make/Model" at bounding box center [421, 300] width 416 height 26
click at [216, 301] on input "RT-FLEX50B" at bounding box center [421, 300] width 416 height 26
click at [348, 310] on input "Wartsila RT-FLEX50B" at bounding box center [421, 300] width 416 height 26
click at [222, 301] on input "Wartsila RT-FLEX50B" at bounding box center [421, 300] width 416 height 26
click at [326, 305] on input "Wartsila RT-FLEX50B" at bounding box center [421, 300] width 416 height 26
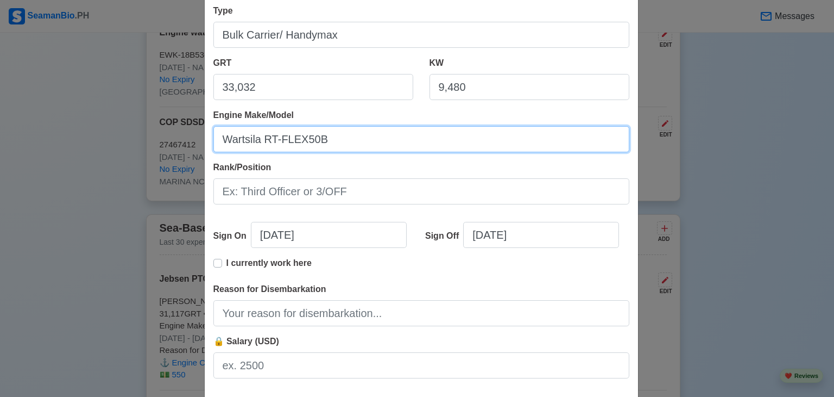
scroll to position [163, 0]
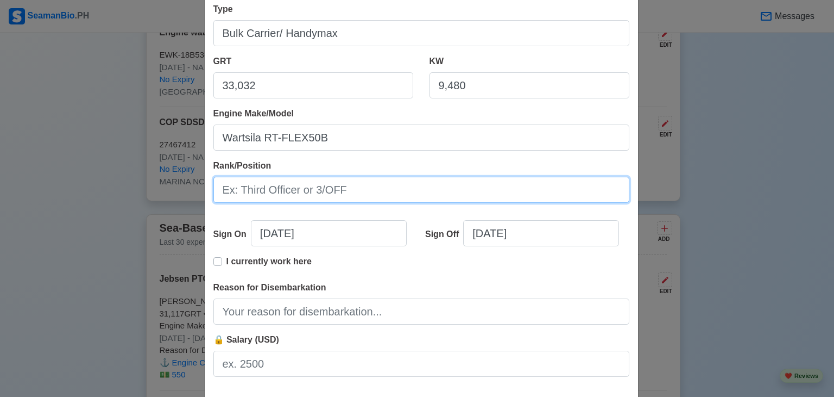
click at [272, 187] on input "Rank/Position" at bounding box center [421, 190] width 416 height 26
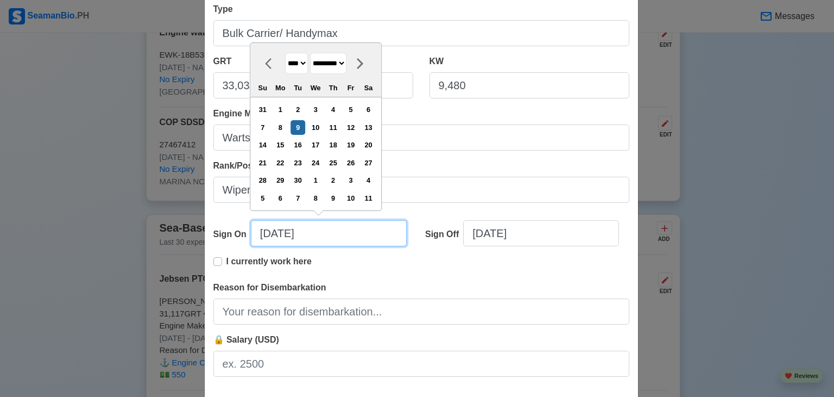
click at [265, 233] on input "[DATE]" at bounding box center [329, 233] width 156 height 26
click at [284, 233] on input "[DATE]" at bounding box center [329, 233] width 156 height 26
click at [313, 235] on input "[DATE]" at bounding box center [329, 233] width 156 height 26
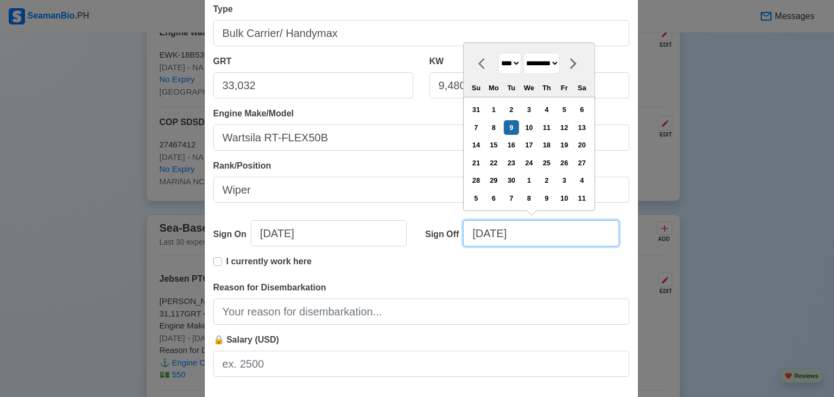
click at [492, 235] on input "[DATE]" at bounding box center [541, 233] width 156 height 26
click at [480, 233] on input "[DATE]" at bounding box center [541, 233] width 156 height 26
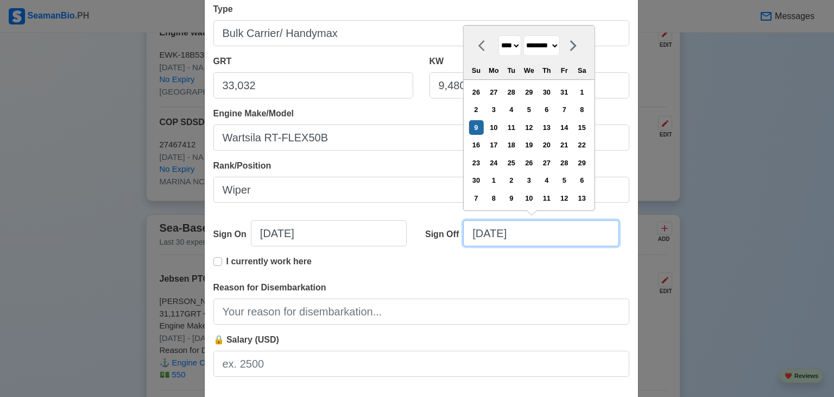
click at [498, 236] on input "[DATE]" at bounding box center [541, 233] width 156 height 26
click at [495, 234] on input "[DATE]" at bounding box center [541, 233] width 156 height 26
click at [539, 233] on input "[DATE]" at bounding box center [541, 233] width 156 height 26
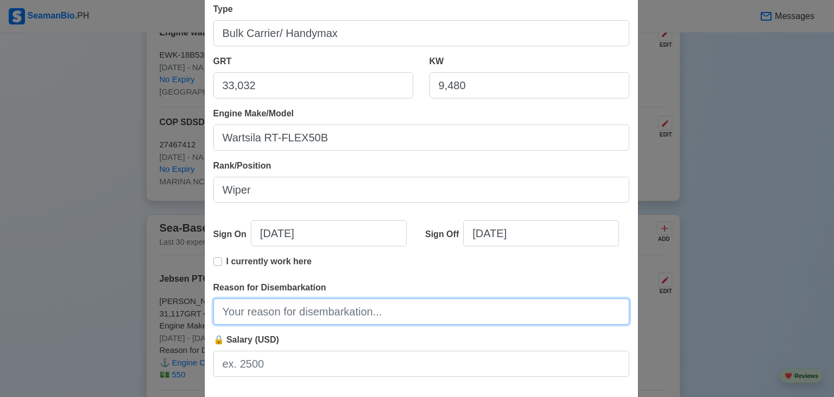
click at [317, 313] on input "Reason for Disembarkation" at bounding box center [421, 311] width 416 height 26
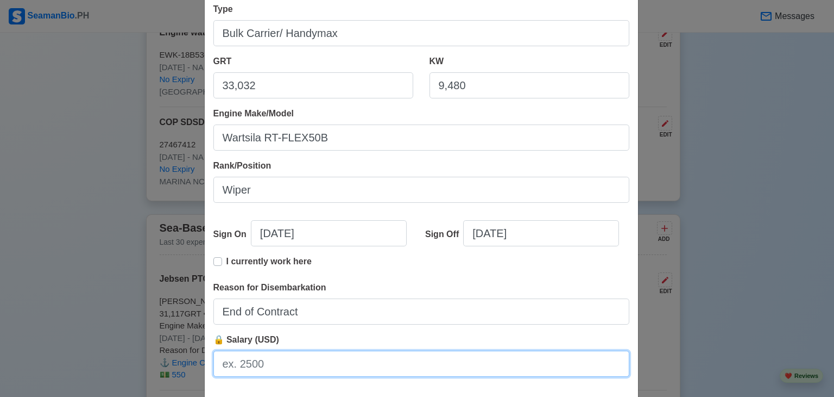
click at [276, 368] on input "🔒 Salary (USD)" at bounding box center [421, 363] width 416 height 26
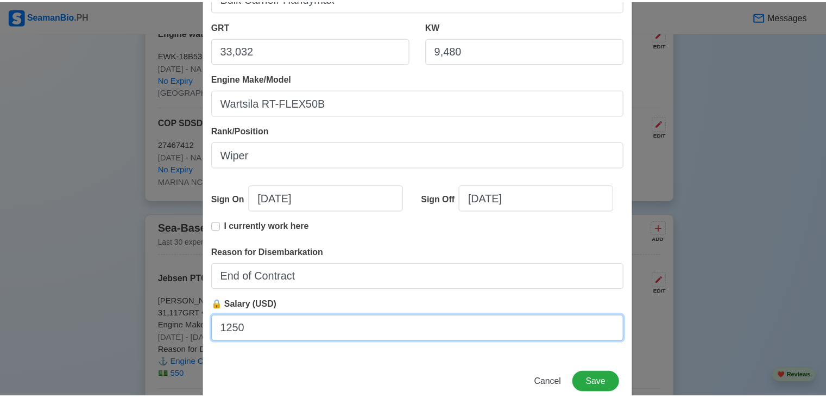
scroll to position [222, 0]
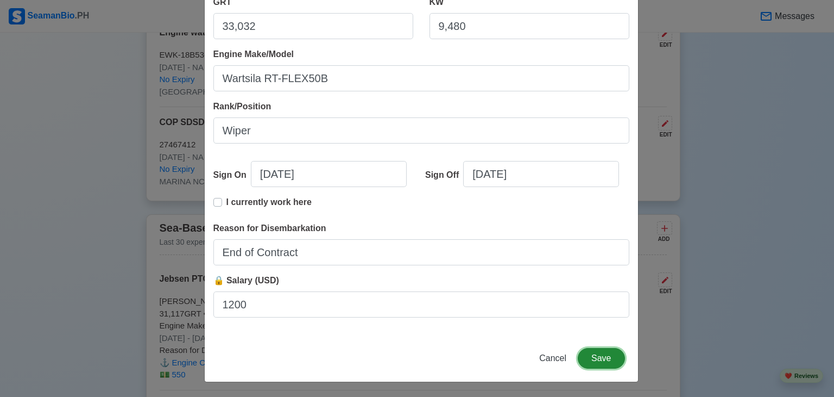
click at [608, 356] on button "Save" at bounding box center [601, 358] width 47 height 21
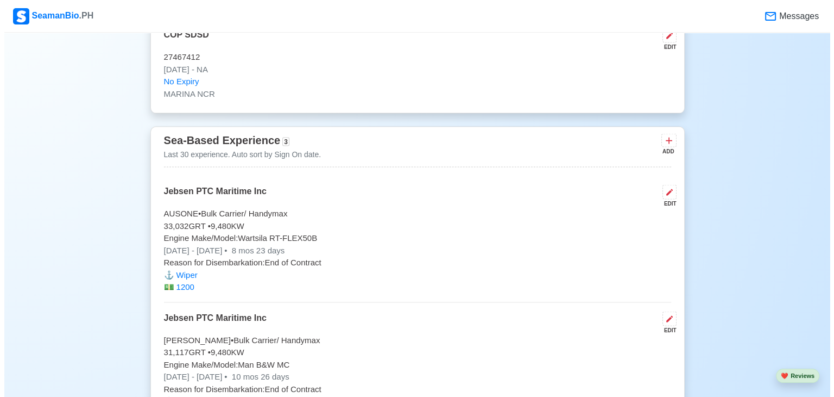
scroll to position [2113, 0]
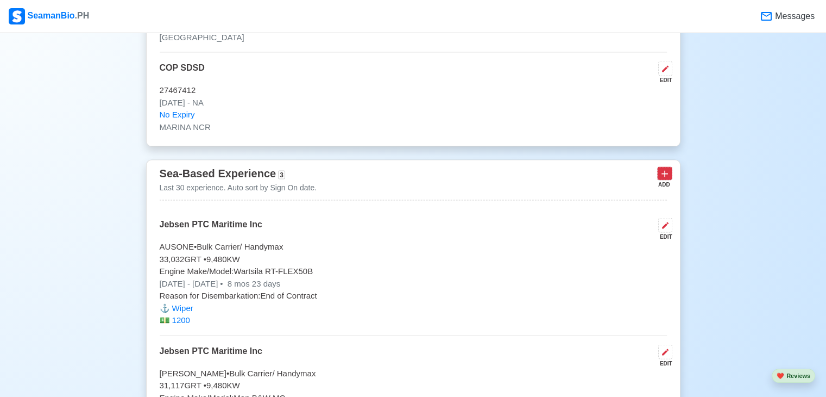
click at [622, 174] on icon at bounding box center [664, 173] width 11 height 11
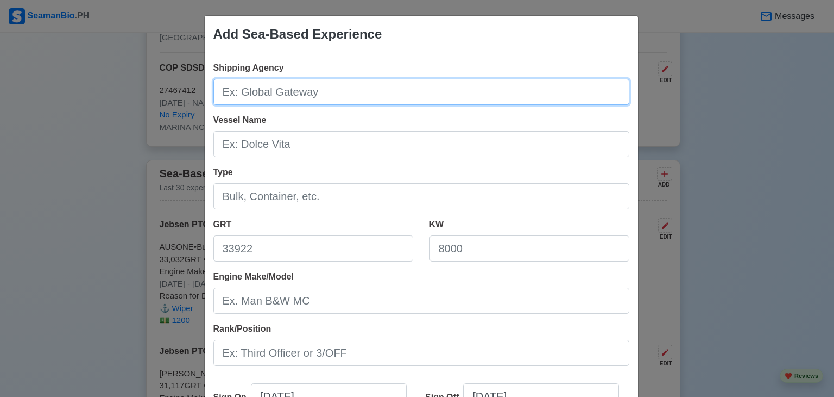
click at [418, 92] on input "Shipping Agency" at bounding box center [421, 92] width 416 height 26
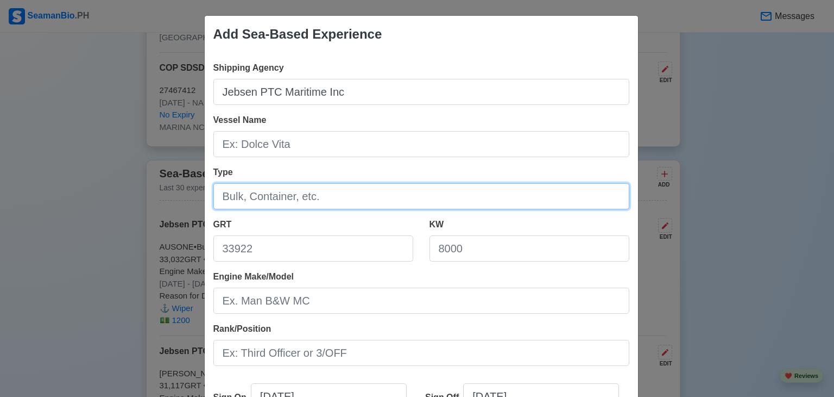
click at [332, 197] on input "Type" at bounding box center [421, 196] width 416 height 26
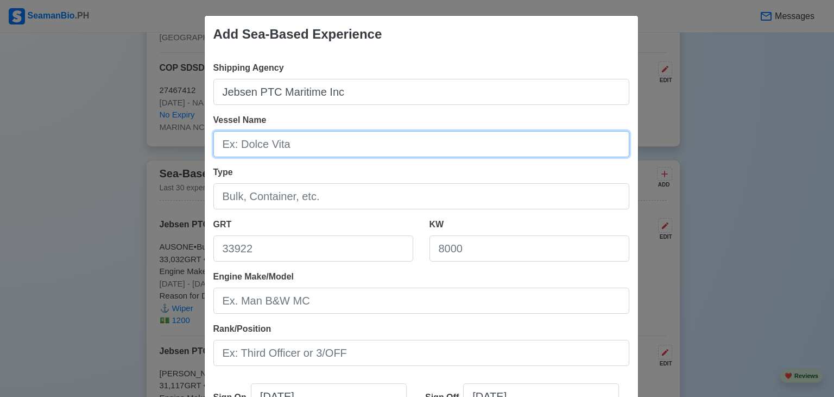
click at [304, 139] on input "Vessel Name" at bounding box center [421, 144] width 416 height 26
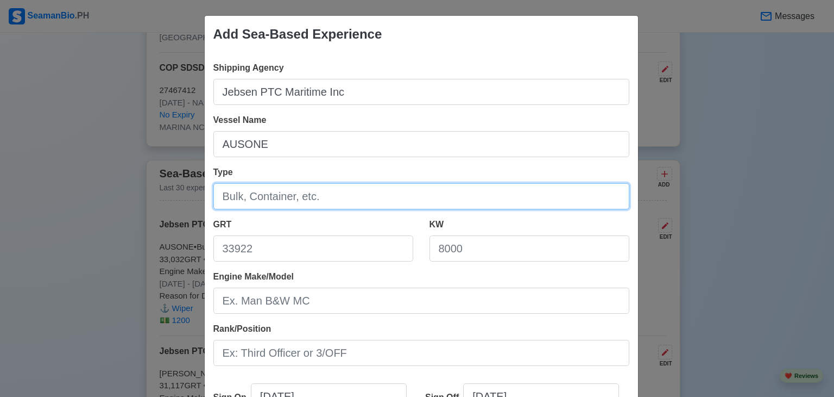
click at [263, 199] on input "Type" at bounding box center [421, 196] width 416 height 26
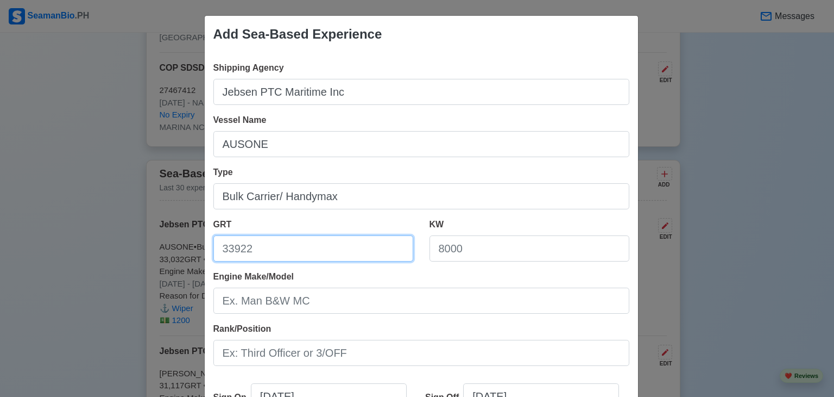
click at [306, 258] on input "GRT" at bounding box center [313, 248] width 200 height 26
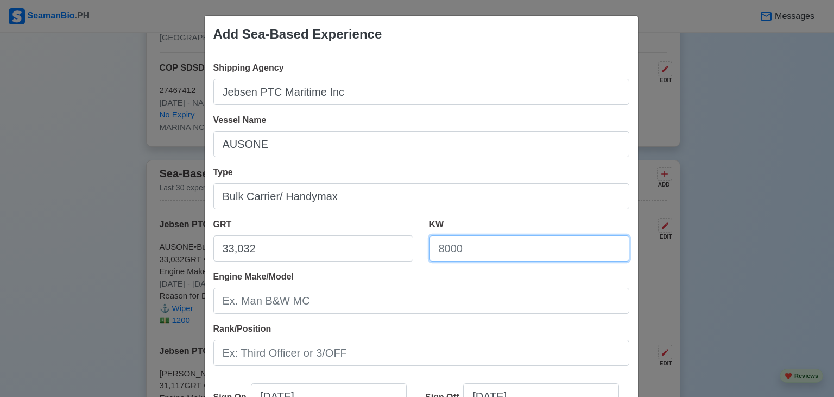
click at [460, 254] on input "KW" at bounding box center [530, 248] width 200 height 26
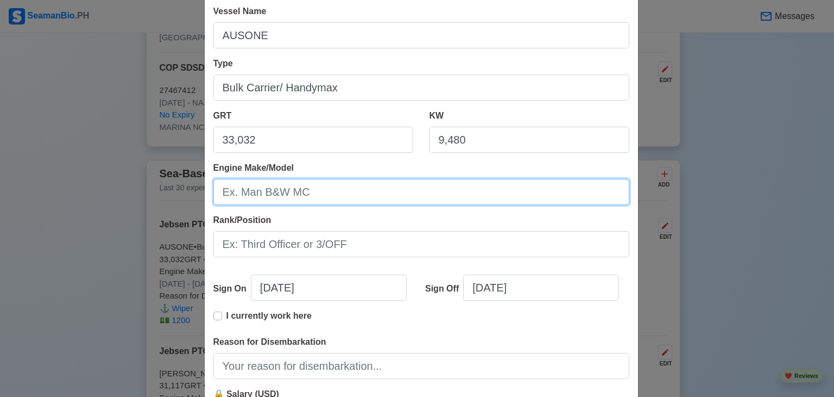
click at [330, 188] on input "Engine Make/Model" at bounding box center [421, 192] width 416 height 26
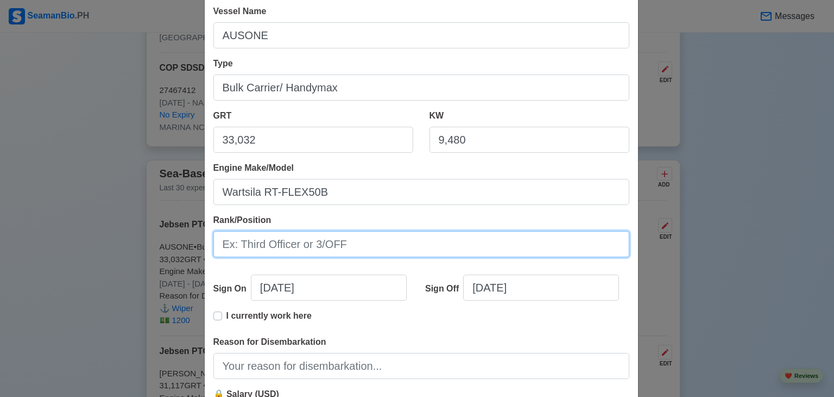
click at [285, 244] on input "Rank/Position" at bounding box center [421, 244] width 416 height 26
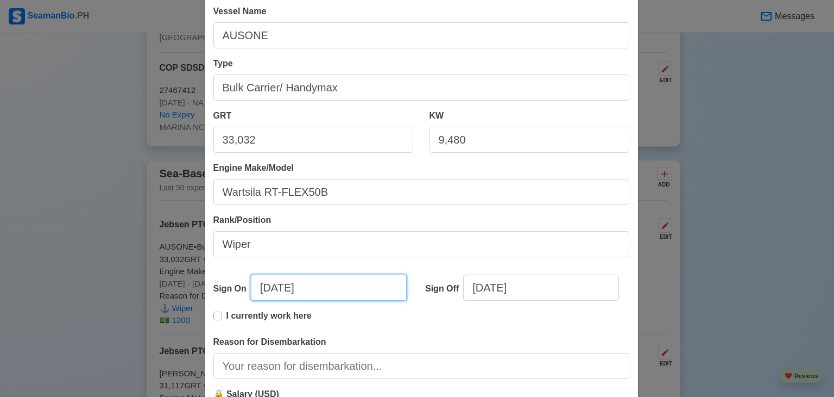
click at [267, 283] on input "[DATE]" at bounding box center [329, 287] width 156 height 26
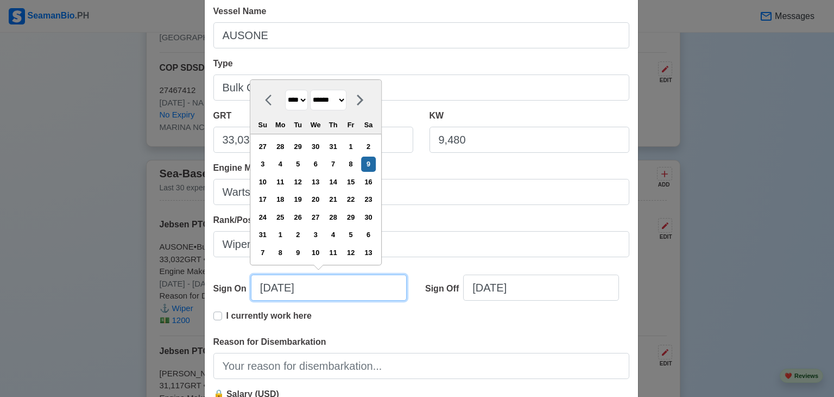
click at [280, 287] on input "[DATE]" at bounding box center [329, 287] width 156 height 26
click at [311, 291] on input "[DATE]" at bounding box center [329, 287] width 156 height 26
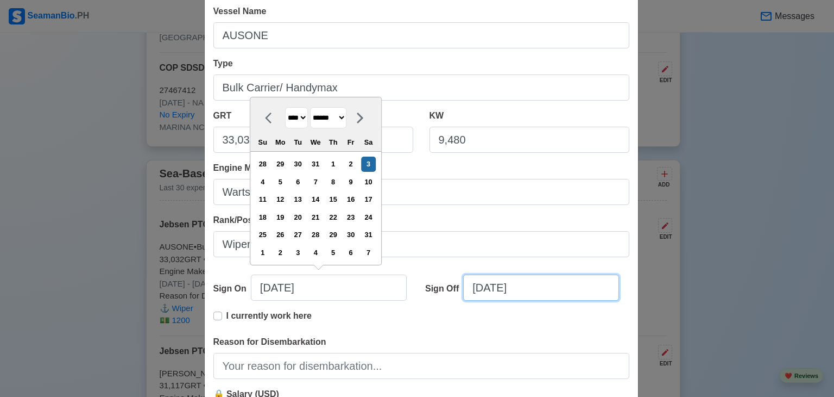
click at [479, 290] on input "[DATE]" at bounding box center [541, 287] width 156 height 26
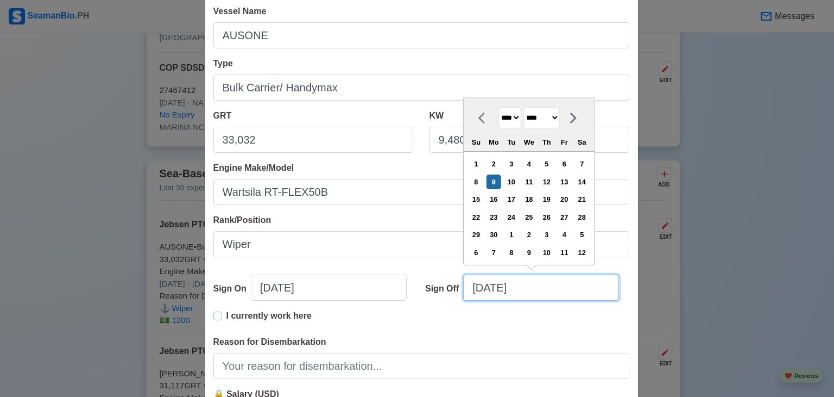
click at [495, 287] on input "[DATE]" at bounding box center [541, 287] width 156 height 26
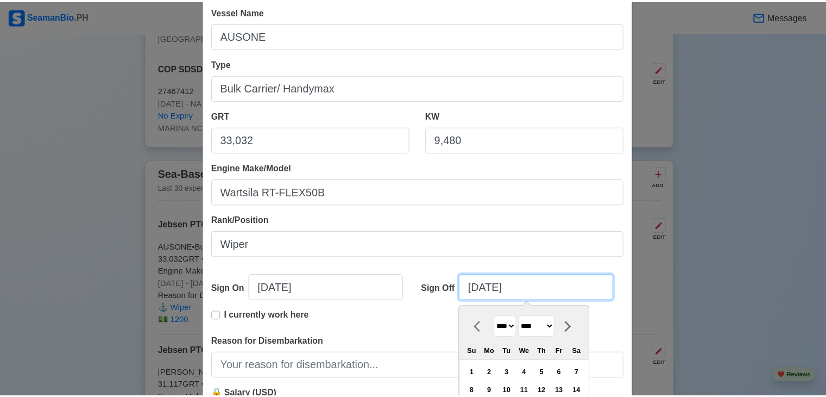
scroll to position [222, 0]
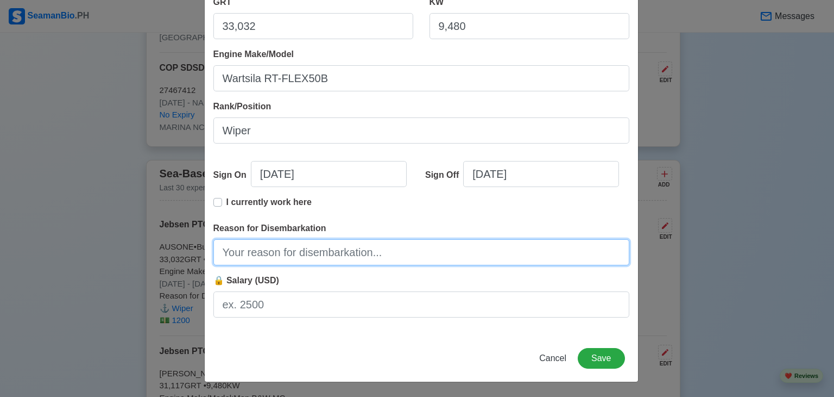
click at [314, 254] on input "Reason for Disembarkation" at bounding box center [421, 252] width 416 height 26
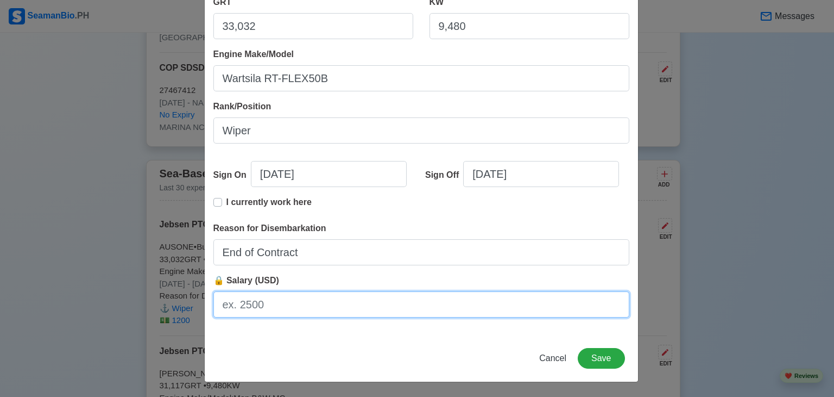
click at [255, 303] on input "🔒 Salary (USD)" at bounding box center [421, 304] width 416 height 26
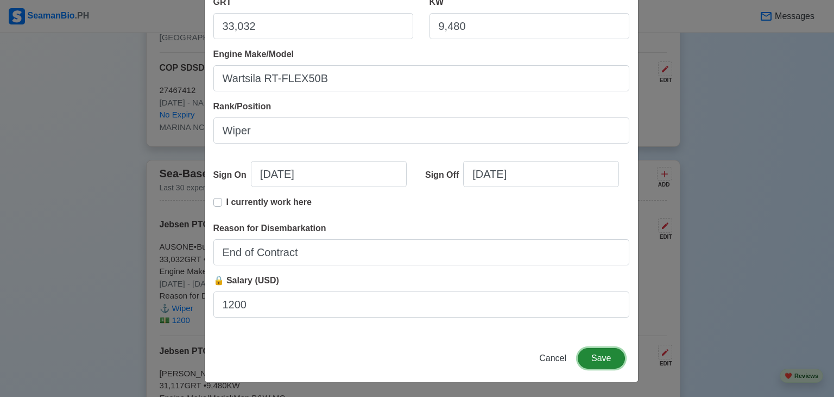
click at [593, 360] on button "Save" at bounding box center [601, 358] width 47 height 21
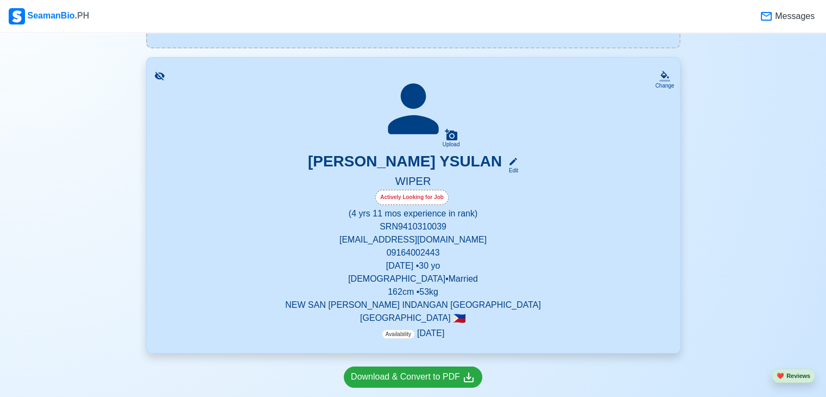
scroll to position [103, 0]
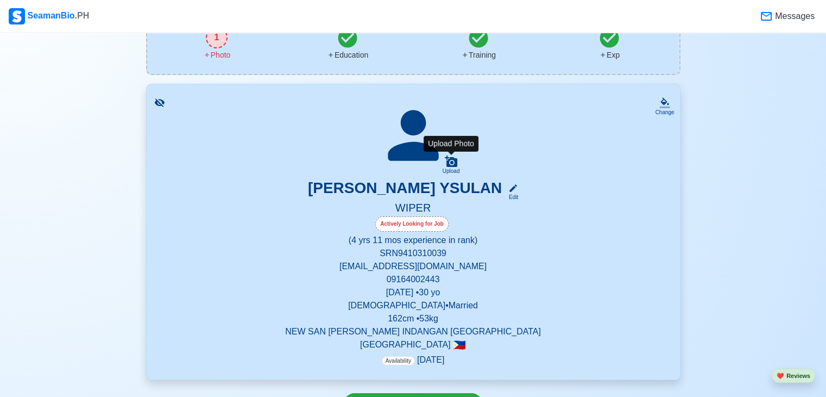
click at [452, 163] on icon at bounding box center [451, 160] width 12 height 11
click at [0, 0] on input "Upload" at bounding box center [0, 0] width 0 height 0
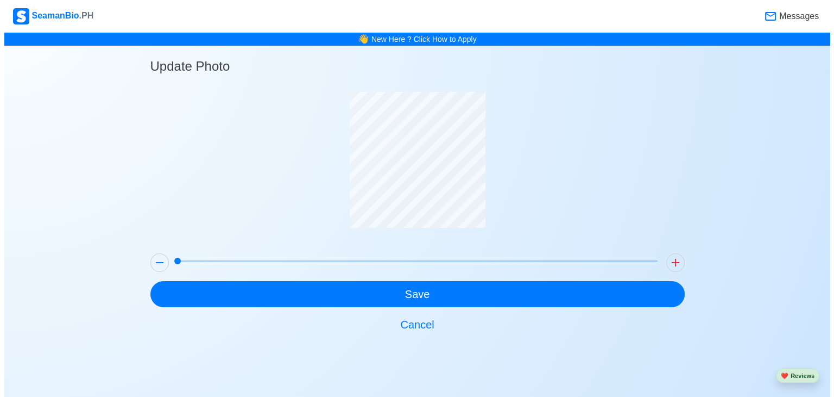
scroll to position [0, 0]
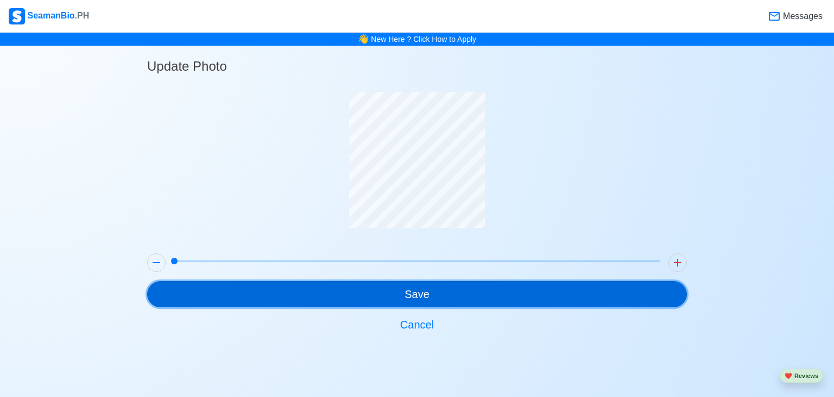
click at [430, 297] on button "Save" at bounding box center [417, 294] width 540 height 26
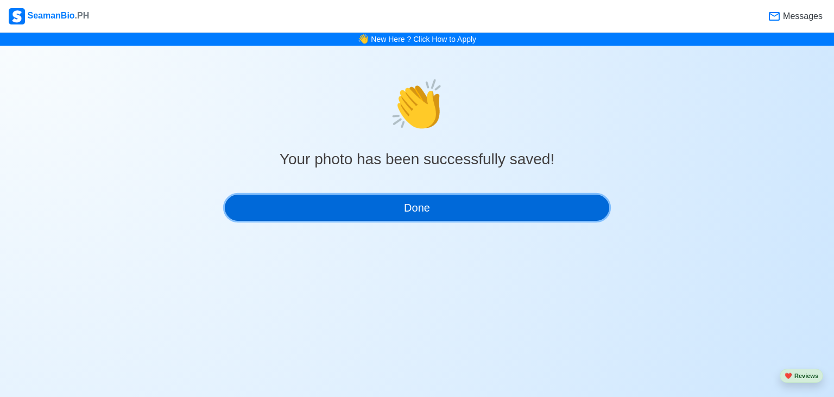
click at [422, 210] on button "Done" at bounding box center [417, 207] width 385 height 26
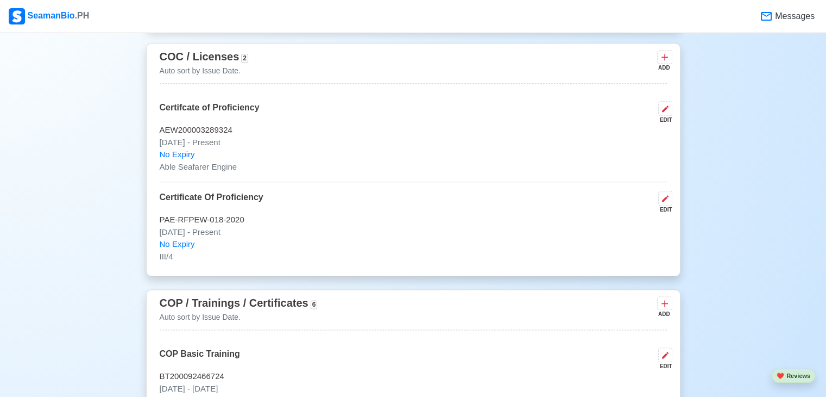
scroll to position [1032, 0]
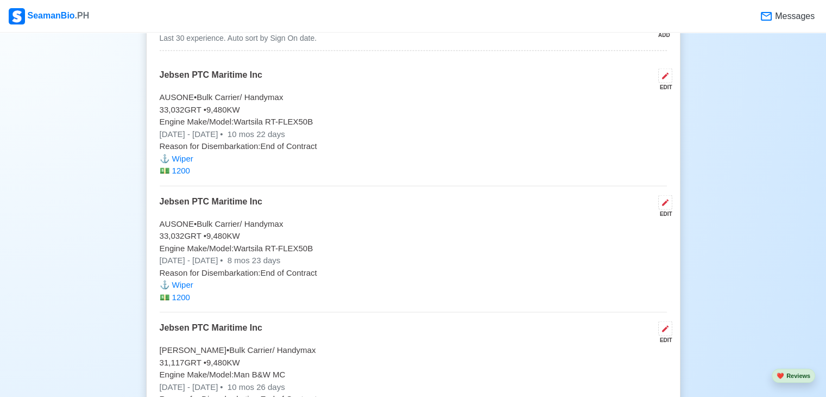
scroll to position [2227, 0]
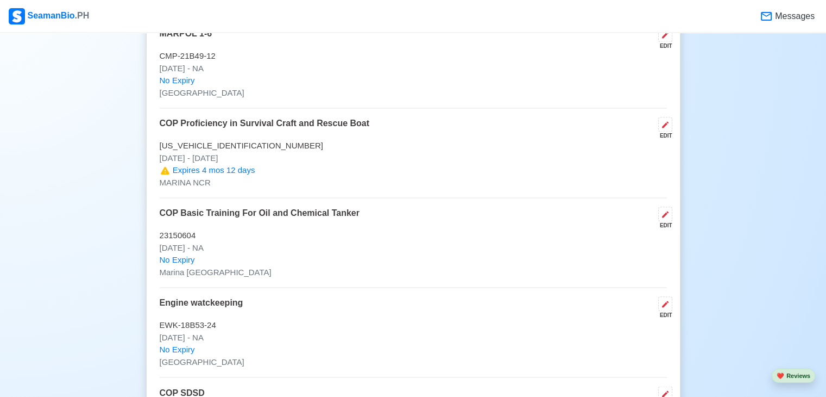
click at [454, 198] on div "COP Proficiency in Survival Craft and Rescue Boat EDIT PSCRB200019671421 Jan 21…" at bounding box center [413, 157] width 507 height 81
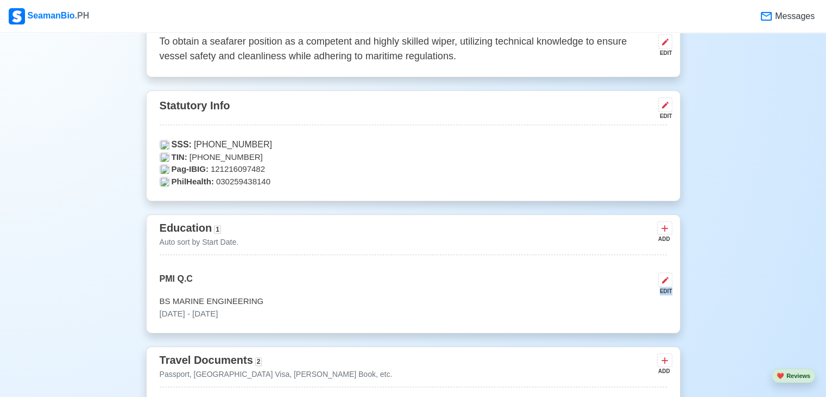
click at [451, 218] on div "Education 1 Auto sort by Start Date. ADD PMI Q.C EDIT BS MARINE ENGINEERING Jun…" at bounding box center [413, 273] width 534 height 119
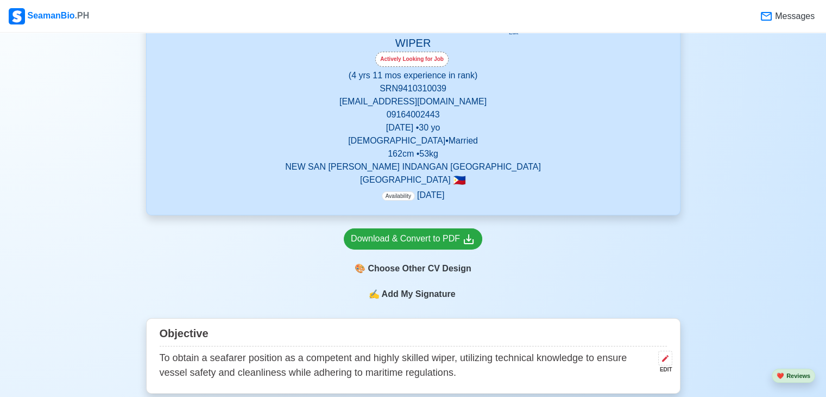
scroll to position [0, 0]
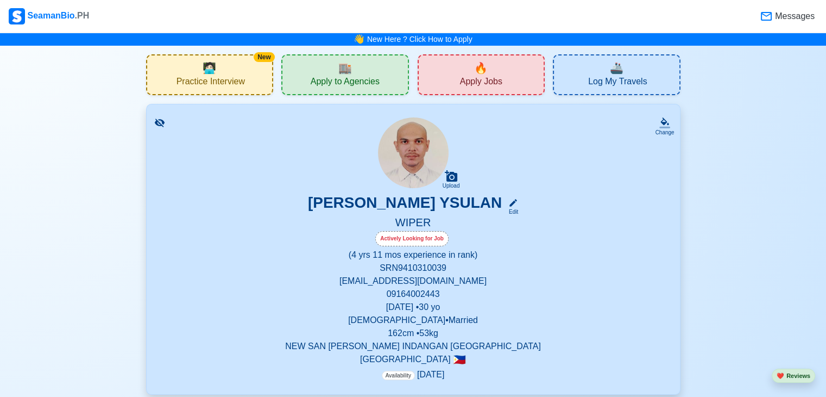
click at [235, 82] on span "Practice Interview" at bounding box center [211, 83] width 68 height 14
click at [381, 81] on div "🏬 Apply to Agencies" at bounding box center [345, 74] width 128 height 41
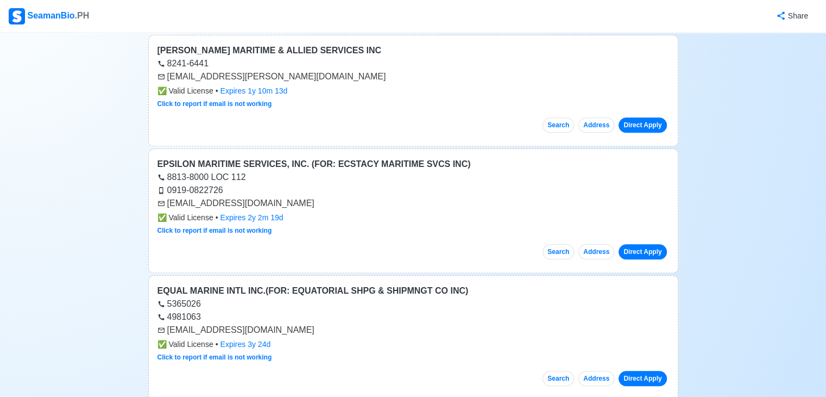
scroll to position [1032, 0]
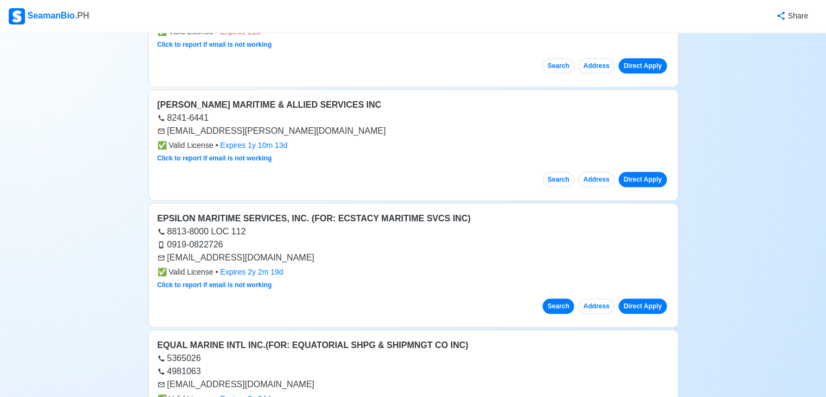
click at [563, 298] on button "Search" at bounding box center [559, 305] width 32 height 15
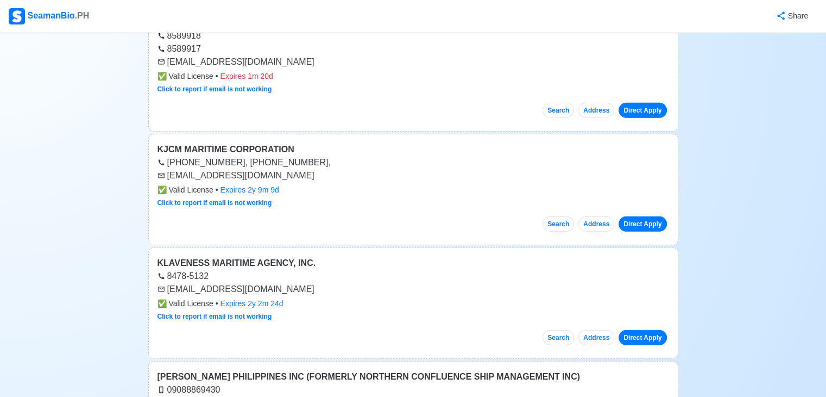
scroll to position [7387, 0]
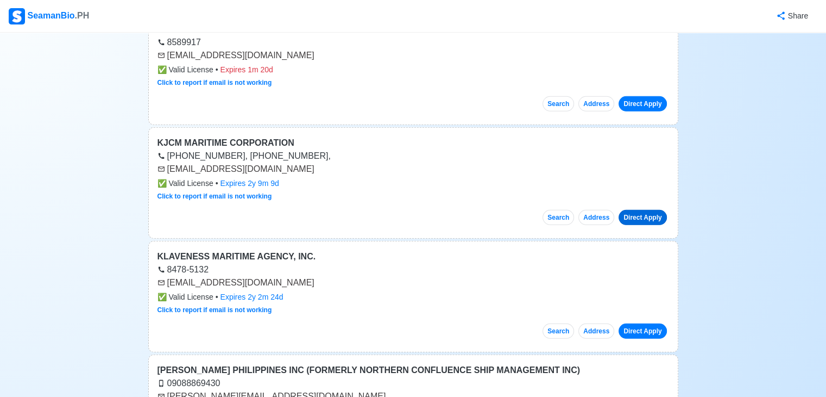
click at [628, 210] on link "Direct Apply" at bounding box center [643, 217] width 48 height 15
click at [637, 210] on link "Direct Apply" at bounding box center [643, 217] width 48 height 15
click at [246, 192] on link "Click to report if email is not working" at bounding box center [215, 196] width 115 height 8
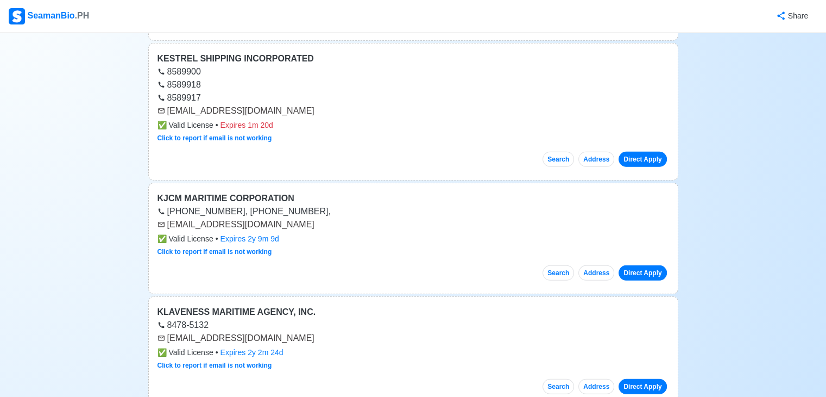
scroll to position [7224, 0]
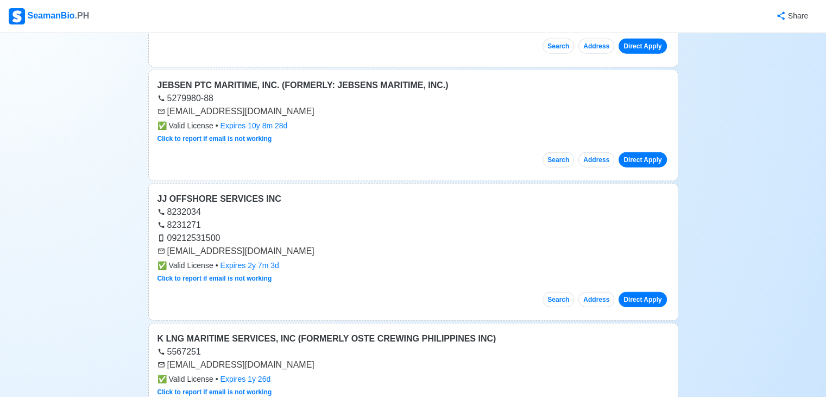
scroll to position [6898, 0]
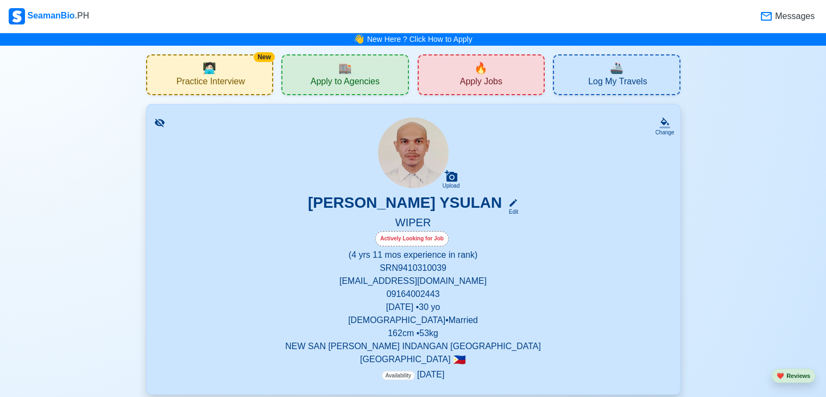
click at [478, 71] on span "🔥" at bounding box center [481, 68] width 14 height 16
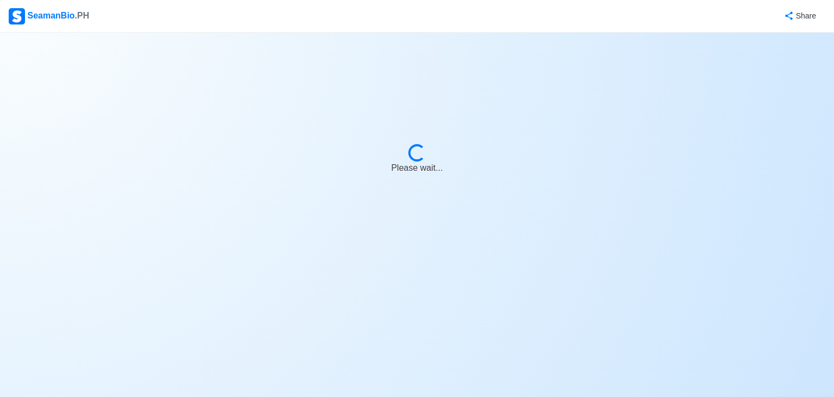
select select "Wiper"
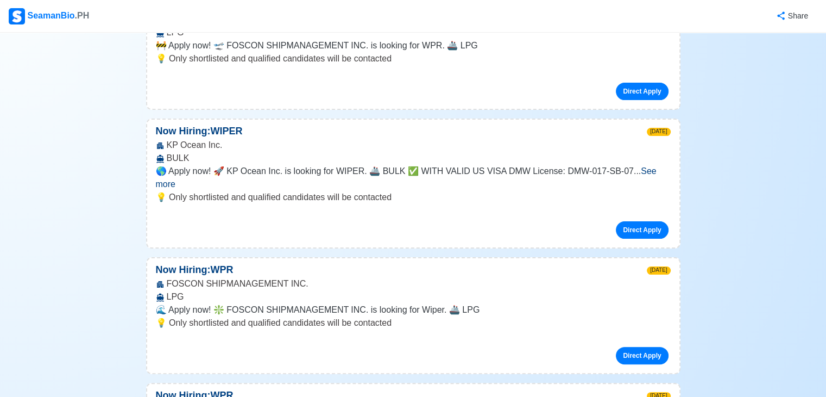
scroll to position [217, 0]
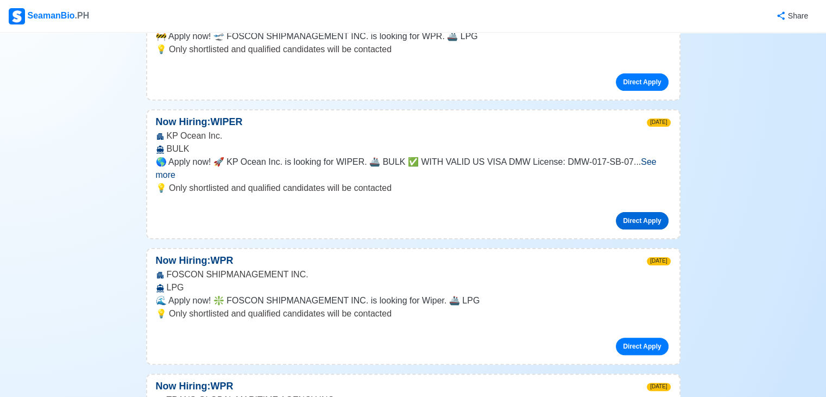
click at [633, 212] on link "Direct Apply" at bounding box center [642, 220] width 52 height 17
click at [645, 161] on span "See more" at bounding box center [406, 168] width 501 height 22
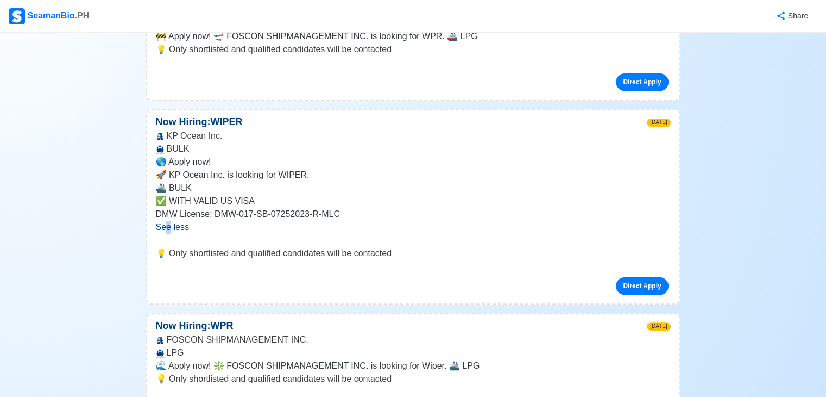
click at [167, 229] on span "See less" at bounding box center [172, 226] width 33 height 9
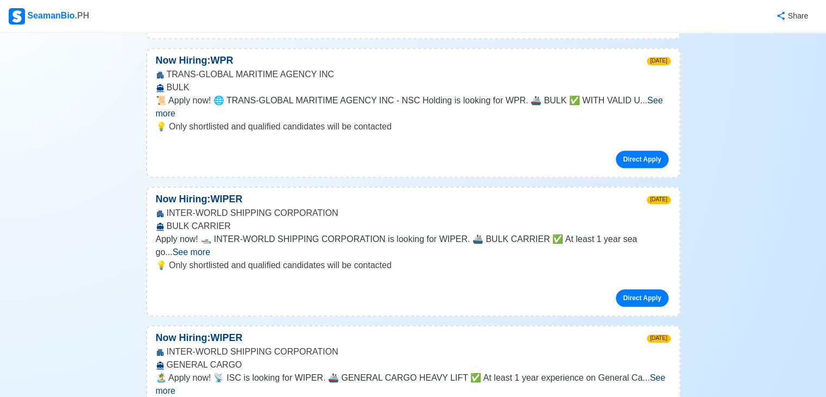
scroll to position [543, 0]
click at [210, 247] on span "See more" at bounding box center [191, 251] width 37 height 9
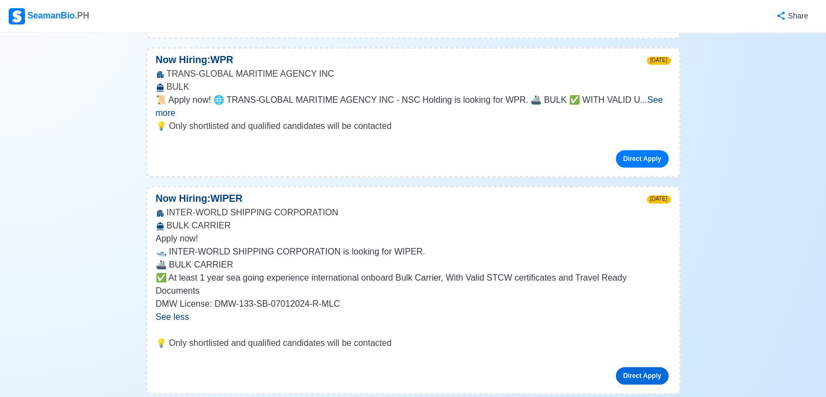
click at [647, 367] on link "Direct Apply" at bounding box center [642, 375] width 52 height 17
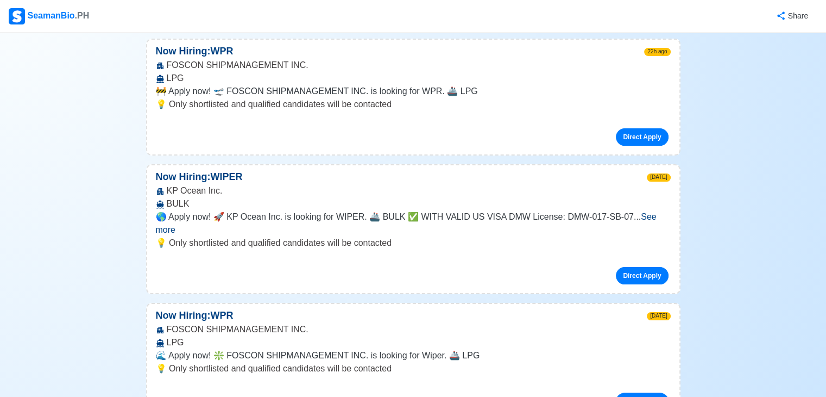
scroll to position [109, 0]
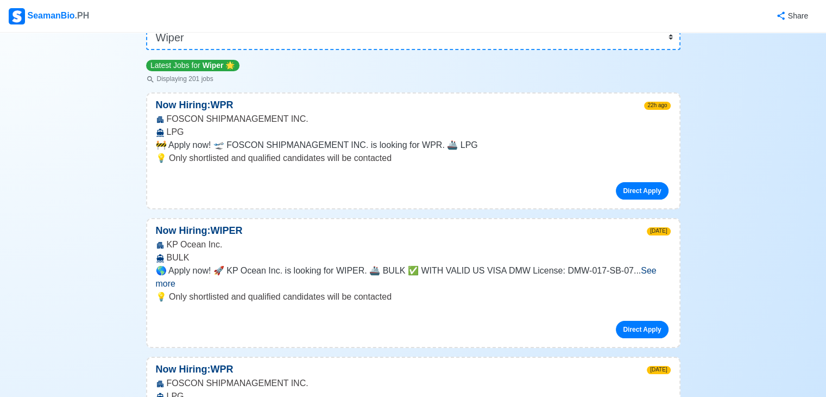
click at [639, 268] on span "See more" at bounding box center [406, 277] width 501 height 22
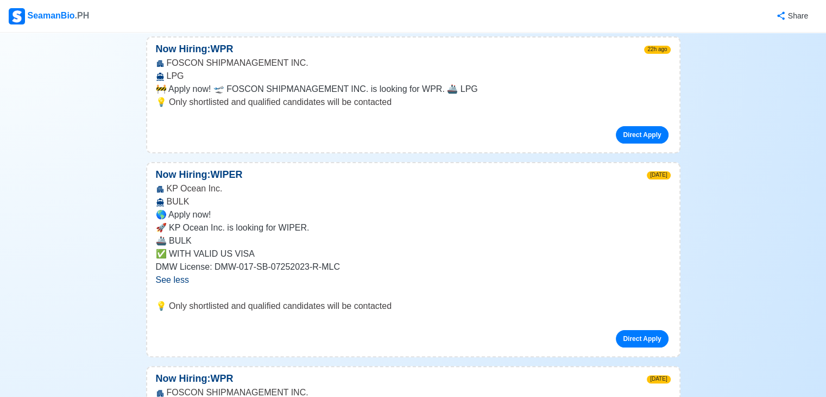
scroll to position [217, 0]
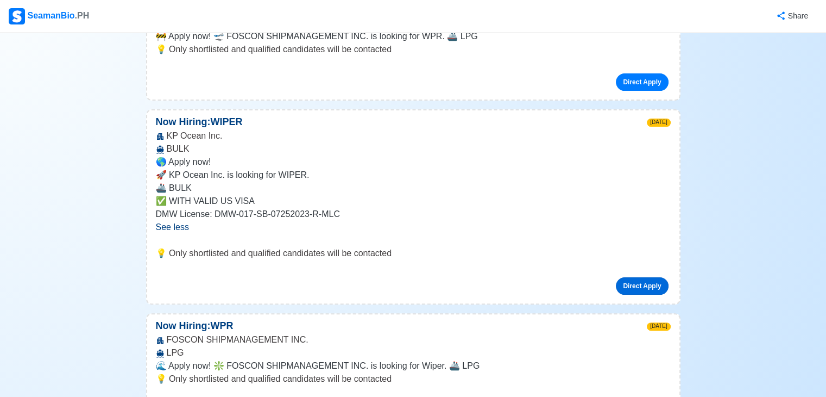
click at [640, 287] on link "Direct Apply" at bounding box center [642, 285] width 52 height 17
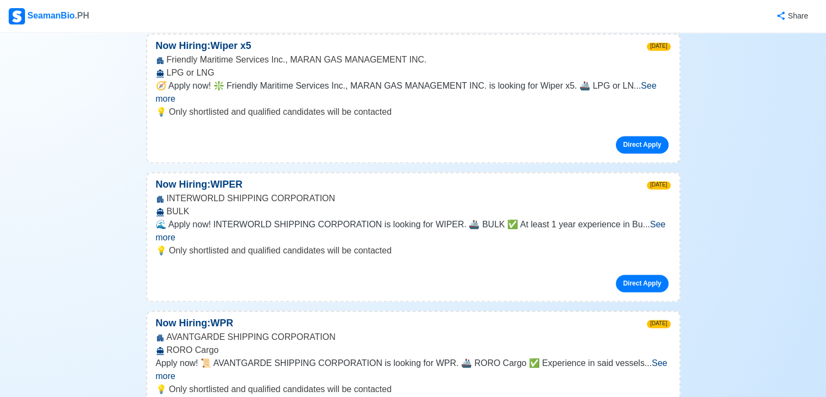
scroll to position [1684, 0]
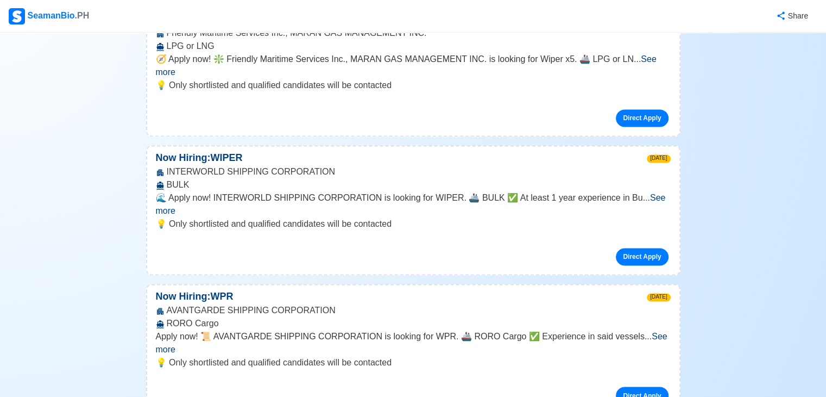
click at [649, 193] on span "See more" at bounding box center [411, 204] width 510 height 22
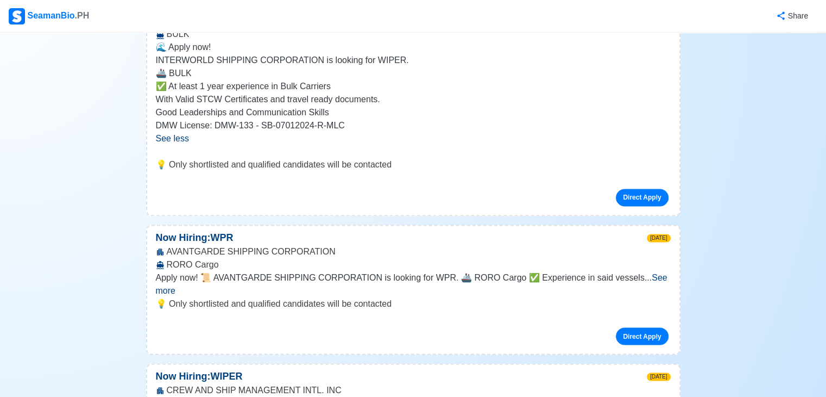
scroll to position [1901, 0]
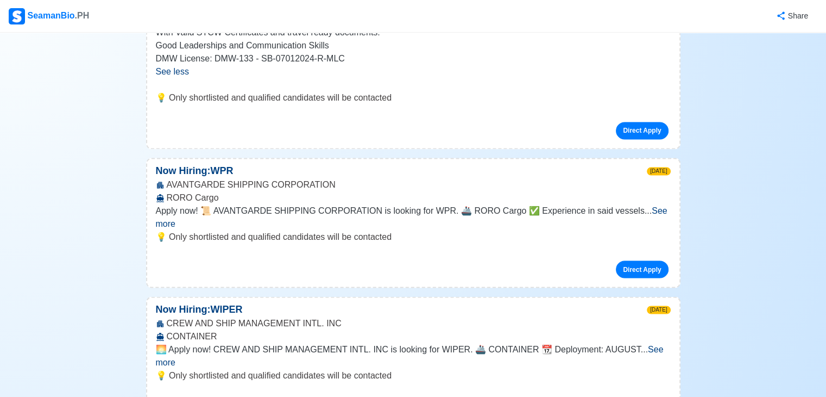
click at [659, 344] on span "See more" at bounding box center [410, 355] width 508 height 22
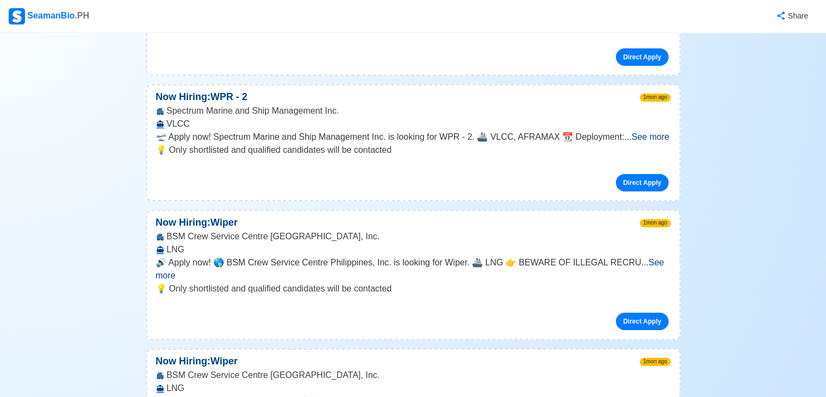
scroll to position [3748, 0]
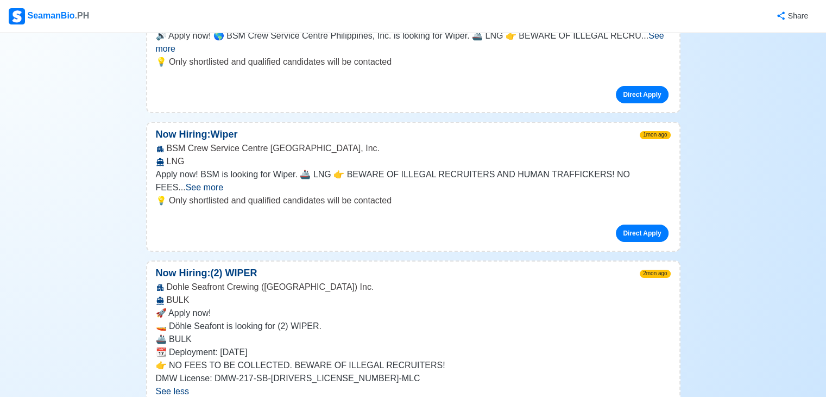
scroll to position [3856, 0]
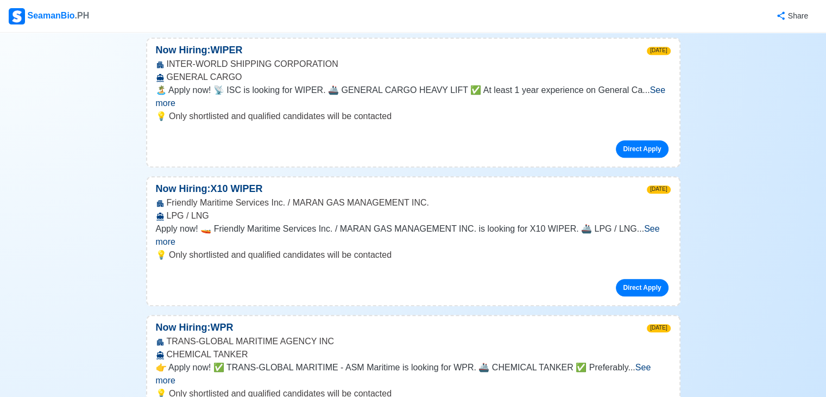
scroll to position [0, 0]
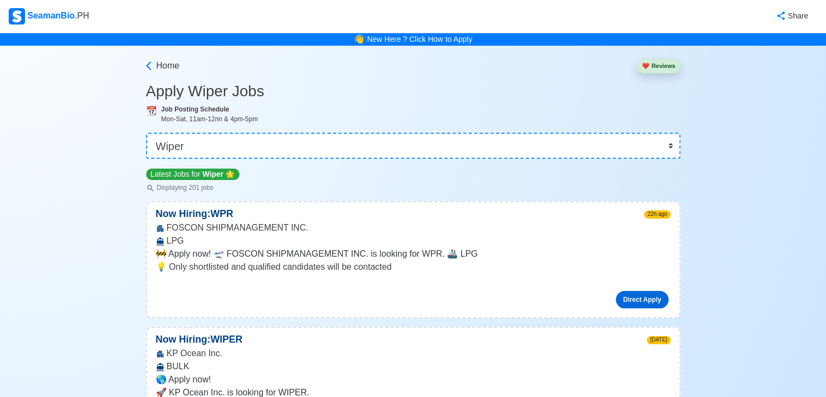
click at [641, 296] on link "Direct Apply" at bounding box center [642, 299] width 52 height 17
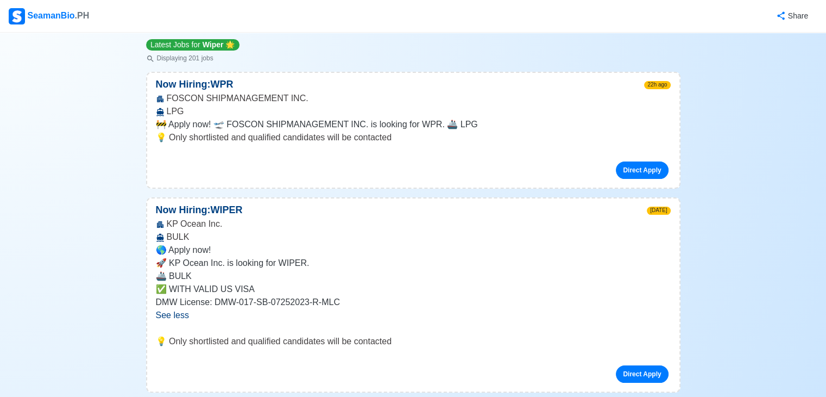
scroll to position [163, 0]
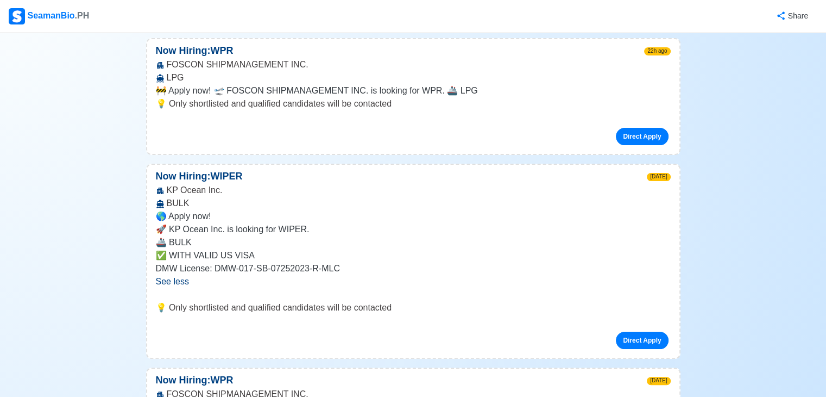
click at [652, 255] on p "✅ WITH VALID US VISA" at bounding box center [413, 255] width 515 height 13
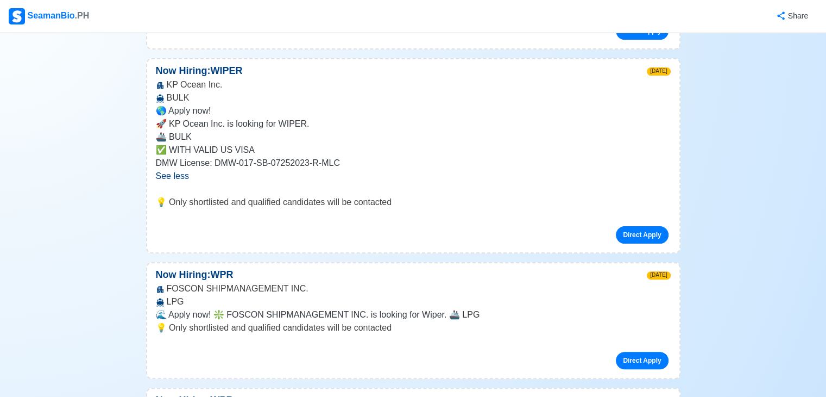
scroll to position [326, 0]
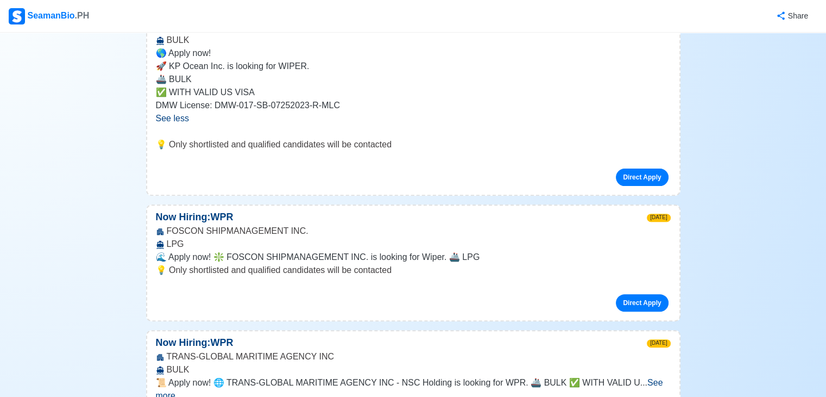
click at [175, 118] on span "See less" at bounding box center [172, 118] width 33 height 9
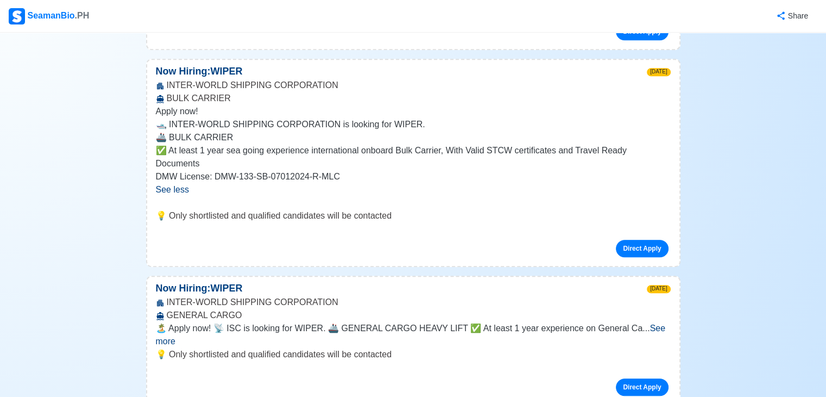
scroll to position [760, 0]
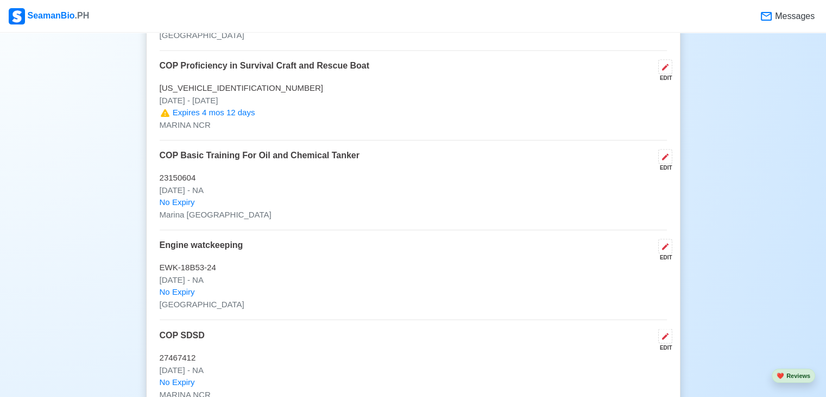
scroll to position [1738, 0]
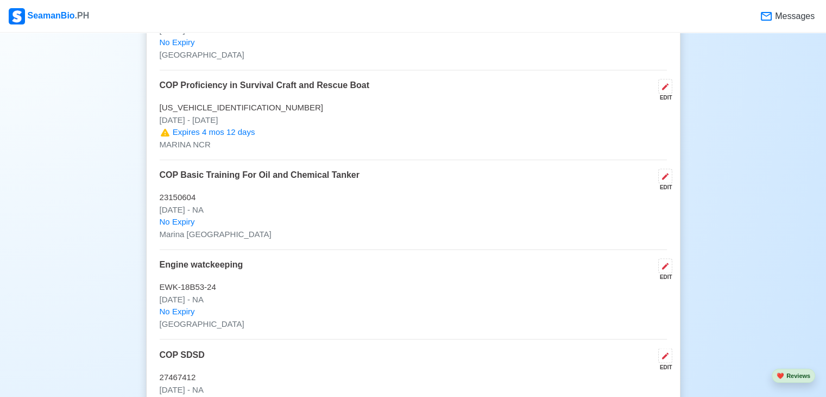
click at [790, 7] on span "Messages" at bounding box center [786, 16] width 62 height 23
click at [786, 17] on span "Messages" at bounding box center [794, 16] width 42 height 13
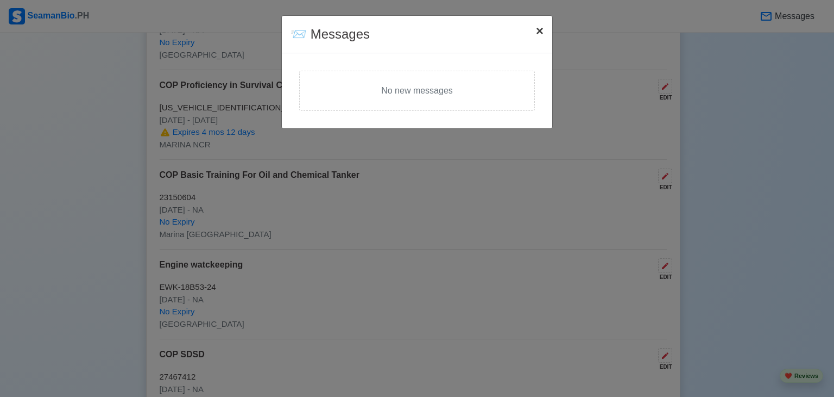
click at [537, 29] on span "×" at bounding box center [540, 30] width 8 height 15
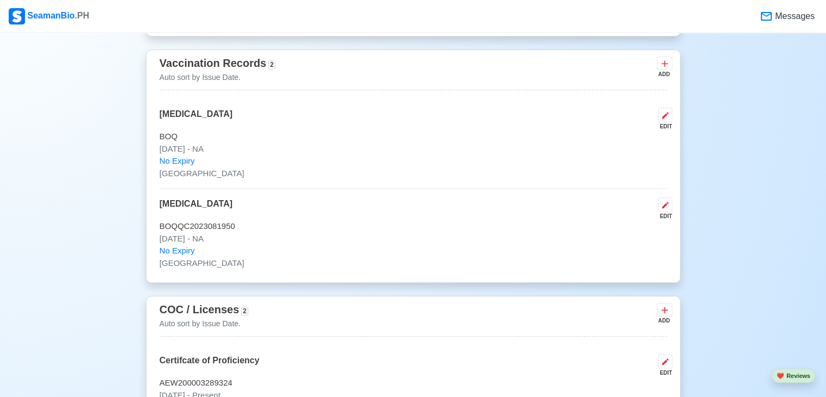
click at [429, 122] on div "POLIO VACCINE EDIT BOQ Mar 09 2020 - NA No Expiry Manila YELLOW FEVER EDIT BOQQ…" at bounding box center [413, 188] width 507 height 161
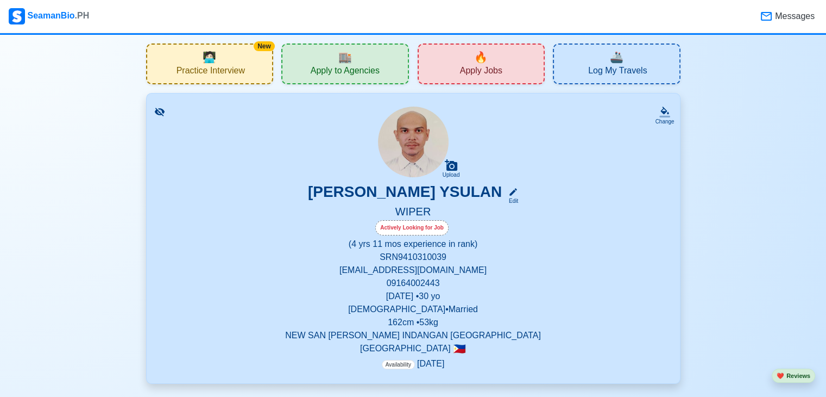
scroll to position [0, 0]
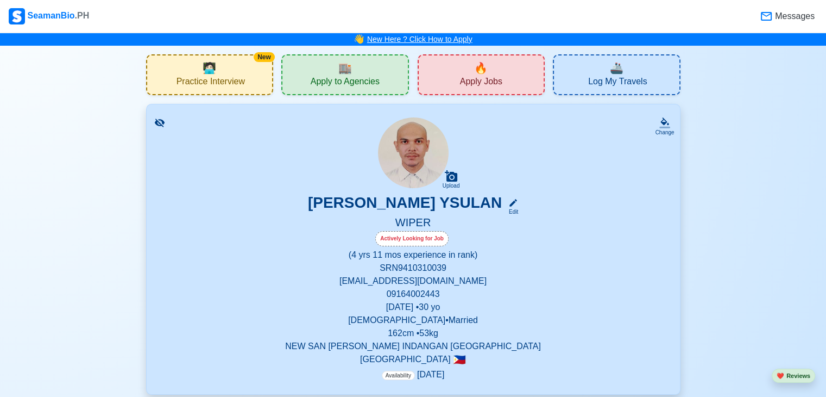
click at [445, 37] on link "New Here ? Click How to Apply" at bounding box center [419, 39] width 105 height 9
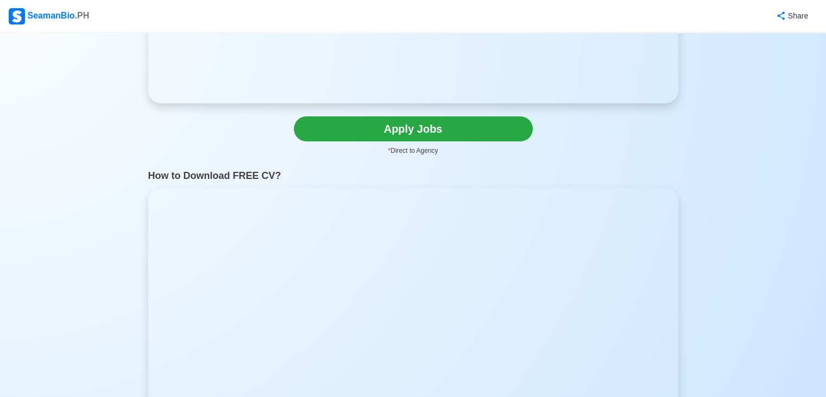
scroll to position [272, 0]
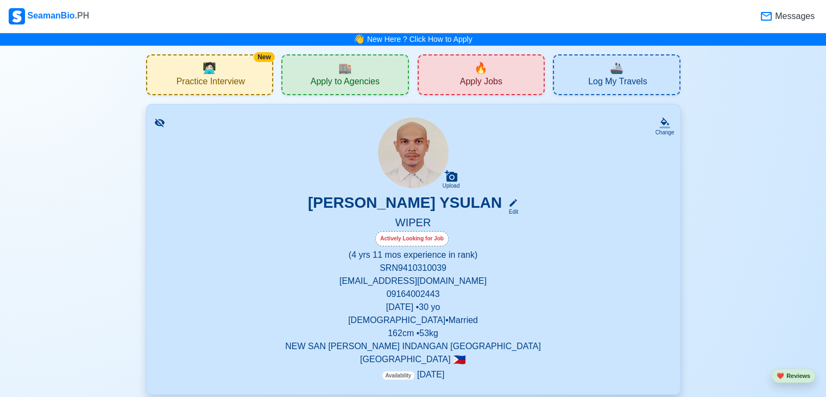
click at [499, 72] on div "🔥 Apply Jobs" at bounding box center [482, 74] width 128 height 41
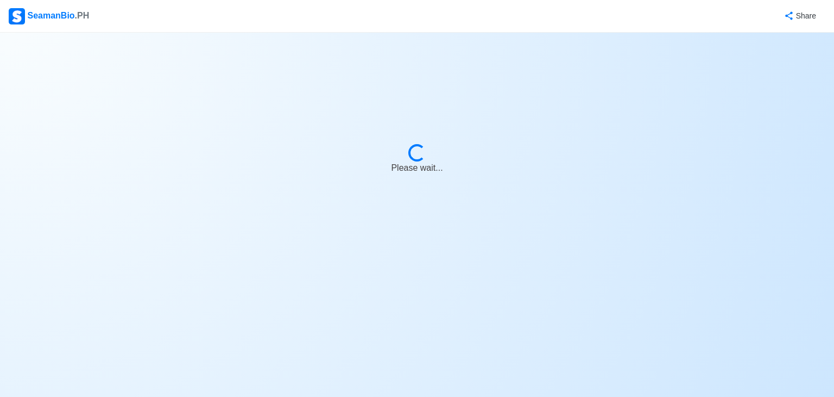
select select "Wiper"
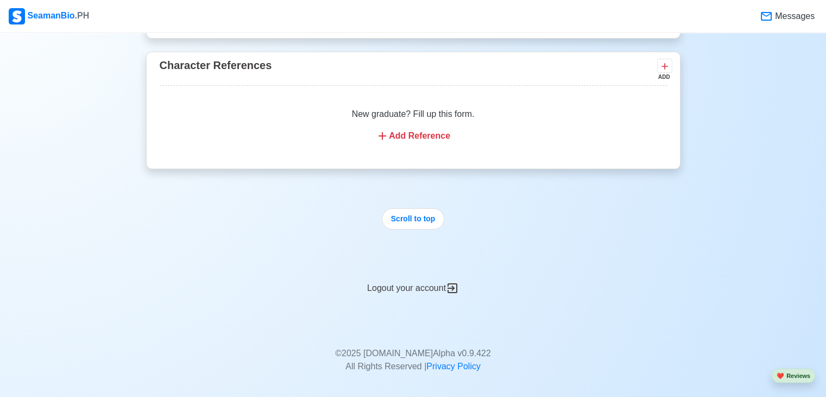
scroll to position [2895, 0]
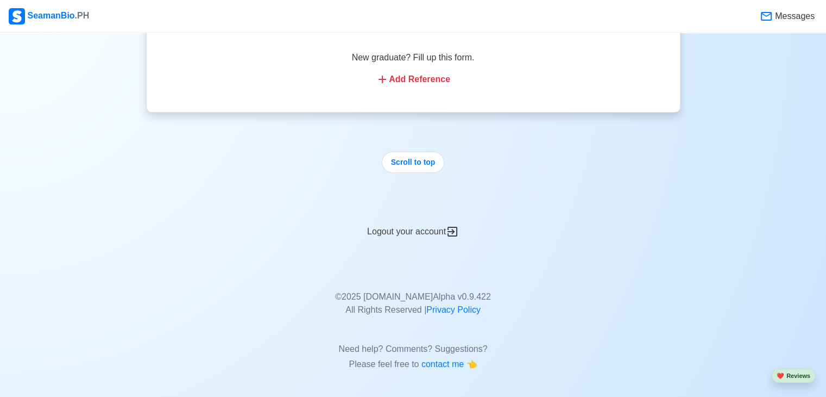
click at [406, 228] on div "Logout your account" at bounding box center [413, 225] width 534 height 27
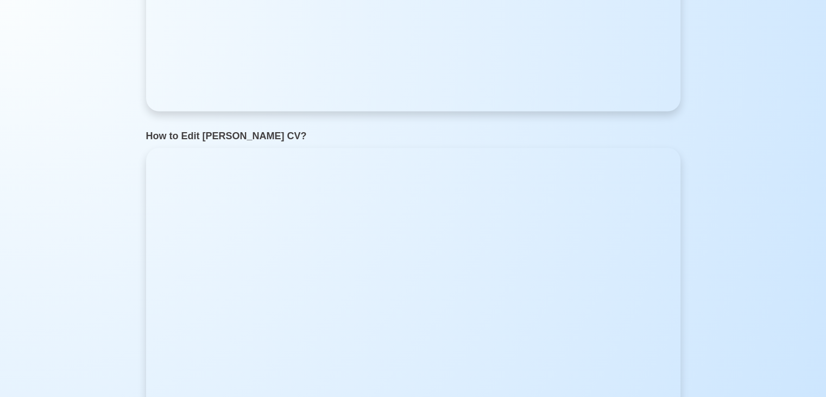
scroll to position [0, 0]
